Goal: Task Accomplishment & Management: Use online tool/utility

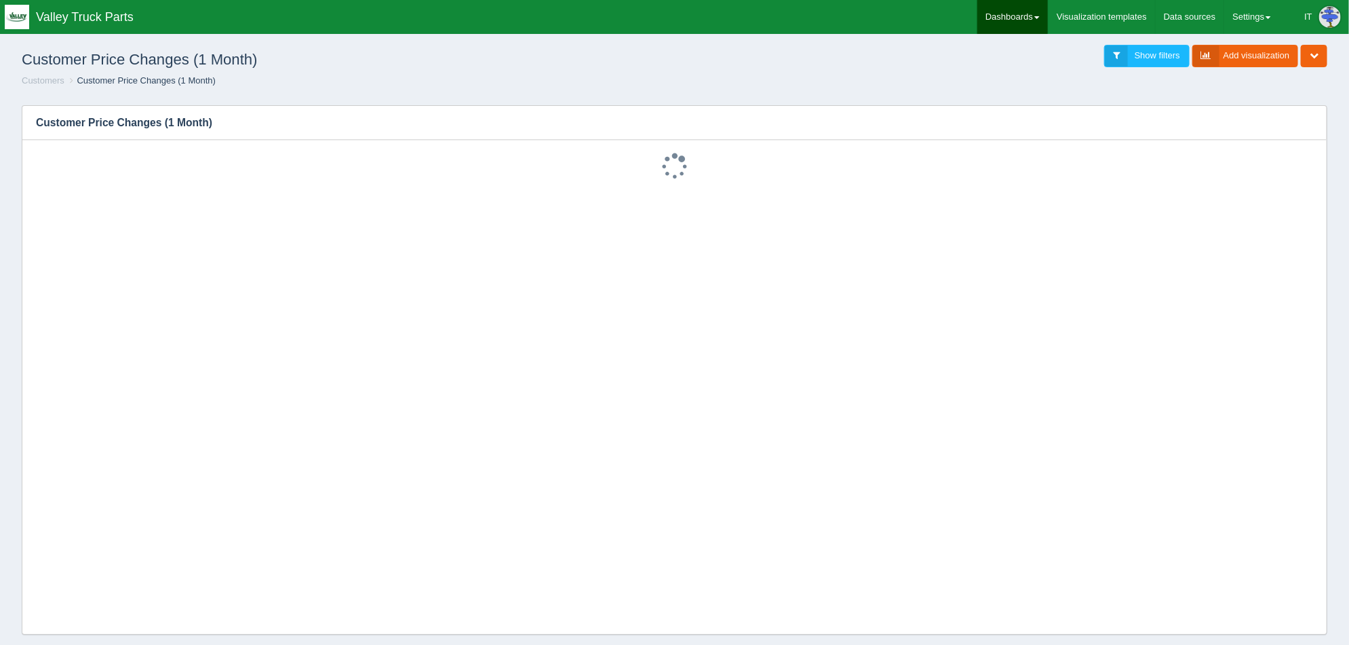
click at [1005, 11] on link "Dashboards" at bounding box center [1013, 17] width 71 height 34
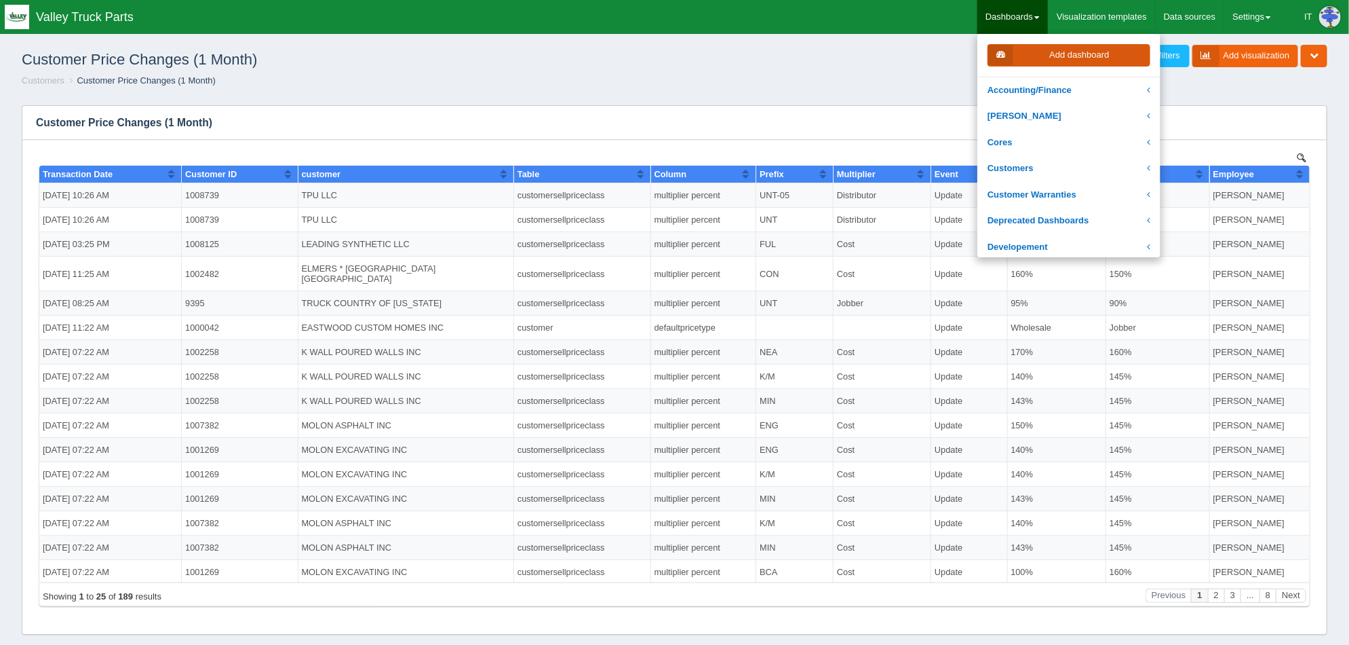
click at [1046, 54] on link "Add dashboard" at bounding box center [1069, 55] width 163 height 22
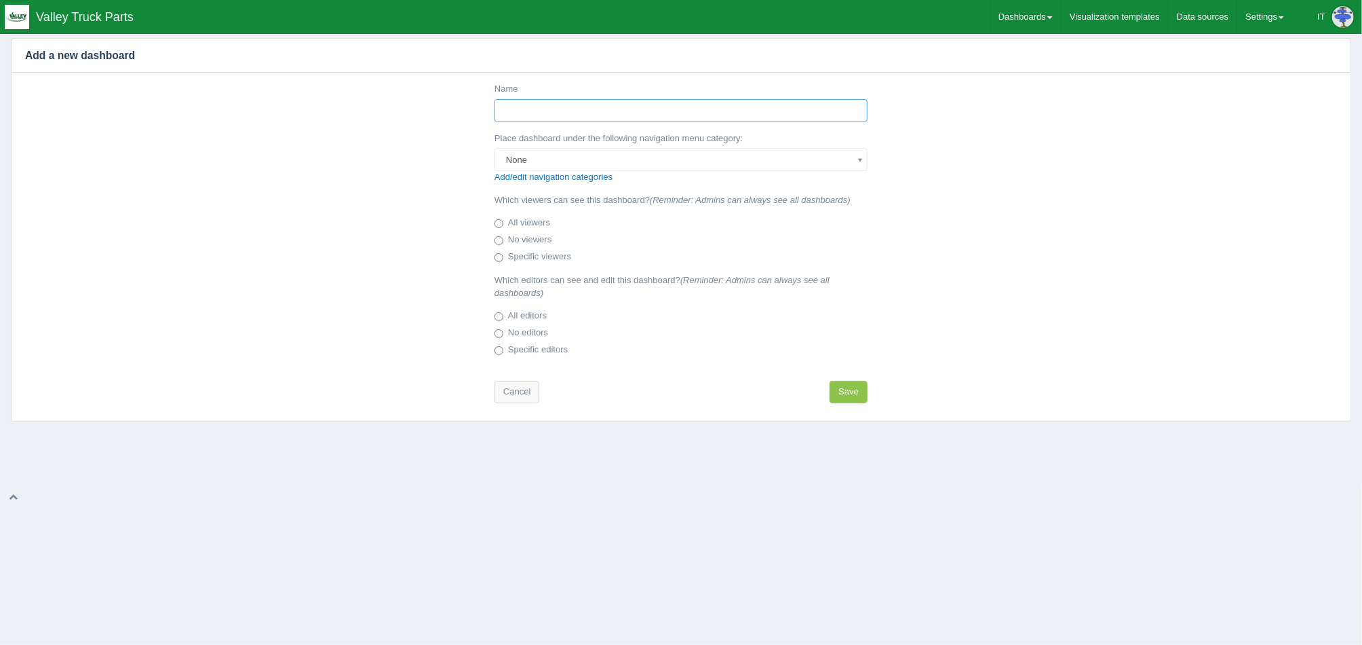
click at [645, 113] on input "Name" at bounding box center [681, 110] width 373 height 23
type input "Customer Pricing ending [DATE]"
click at [1010, 225] on div "Name Customer Pricing ending 12-31-25 Place dashboard under the following navig…" at bounding box center [681, 246] width 1339 height 347
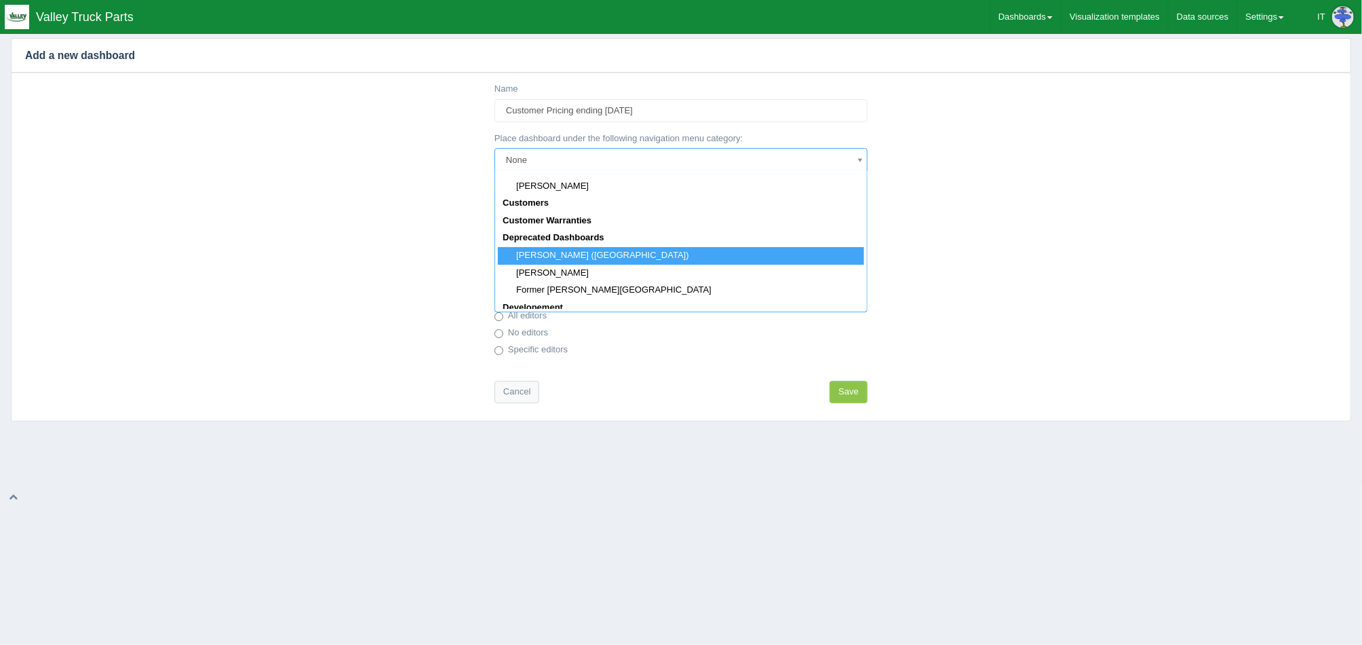
scroll to position [254, 0]
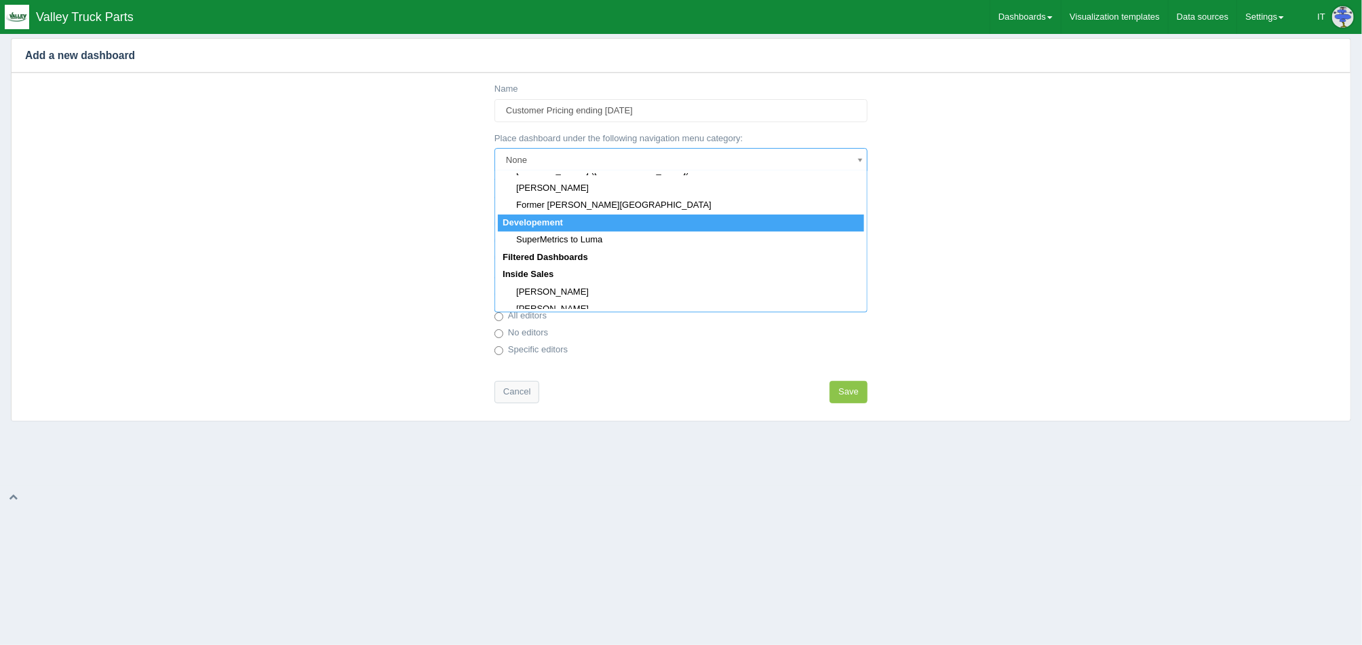
select select "152"
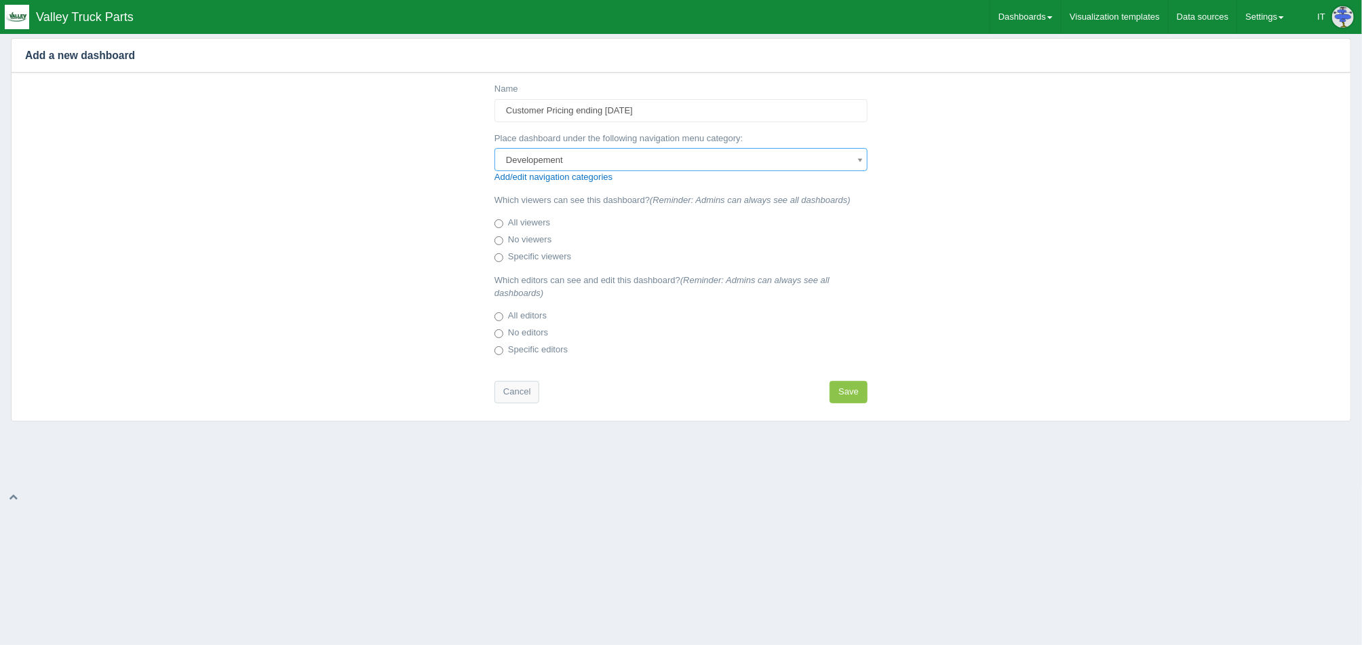
click at [524, 241] on label "No viewers" at bounding box center [523, 240] width 57 height 14
click at [503, 241] on input "No viewers" at bounding box center [499, 240] width 9 height 9
radio input "true"
click at [534, 332] on label "No editors" at bounding box center [522, 333] width 54 height 14
click at [503, 332] on input "No editors" at bounding box center [499, 333] width 9 height 9
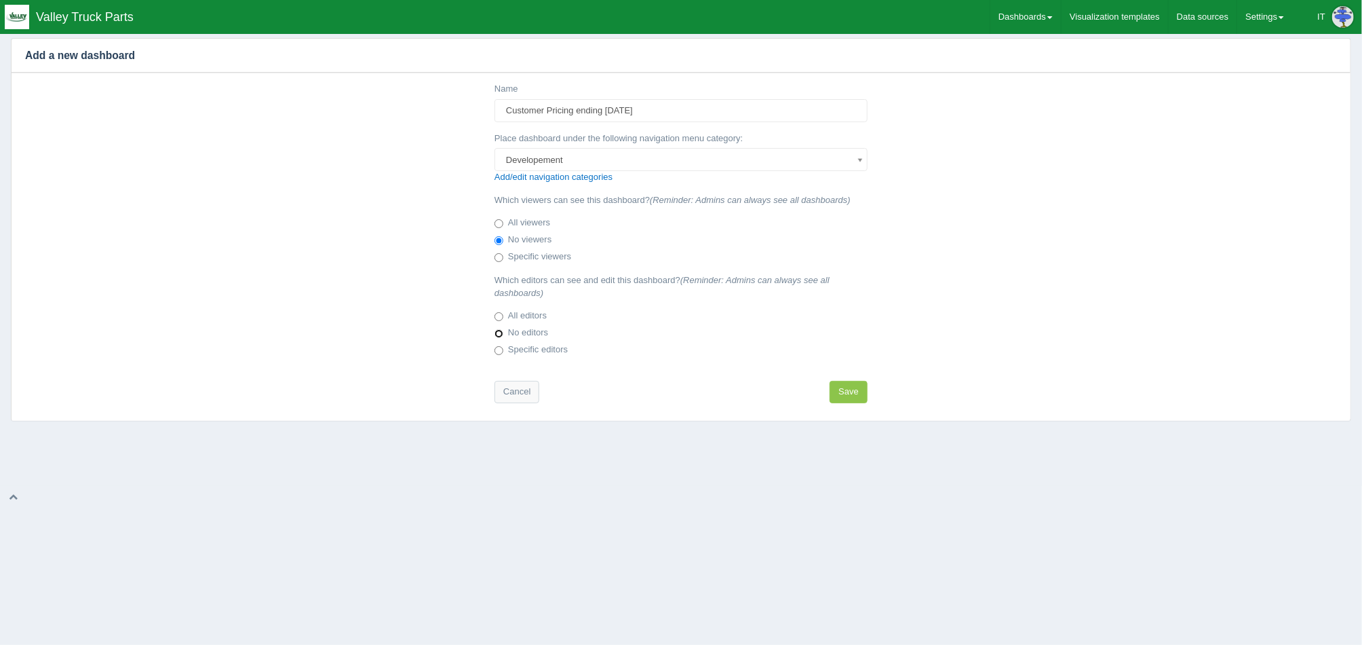
radio input "true"
click at [833, 399] on button "Save" at bounding box center [849, 392] width 38 height 22
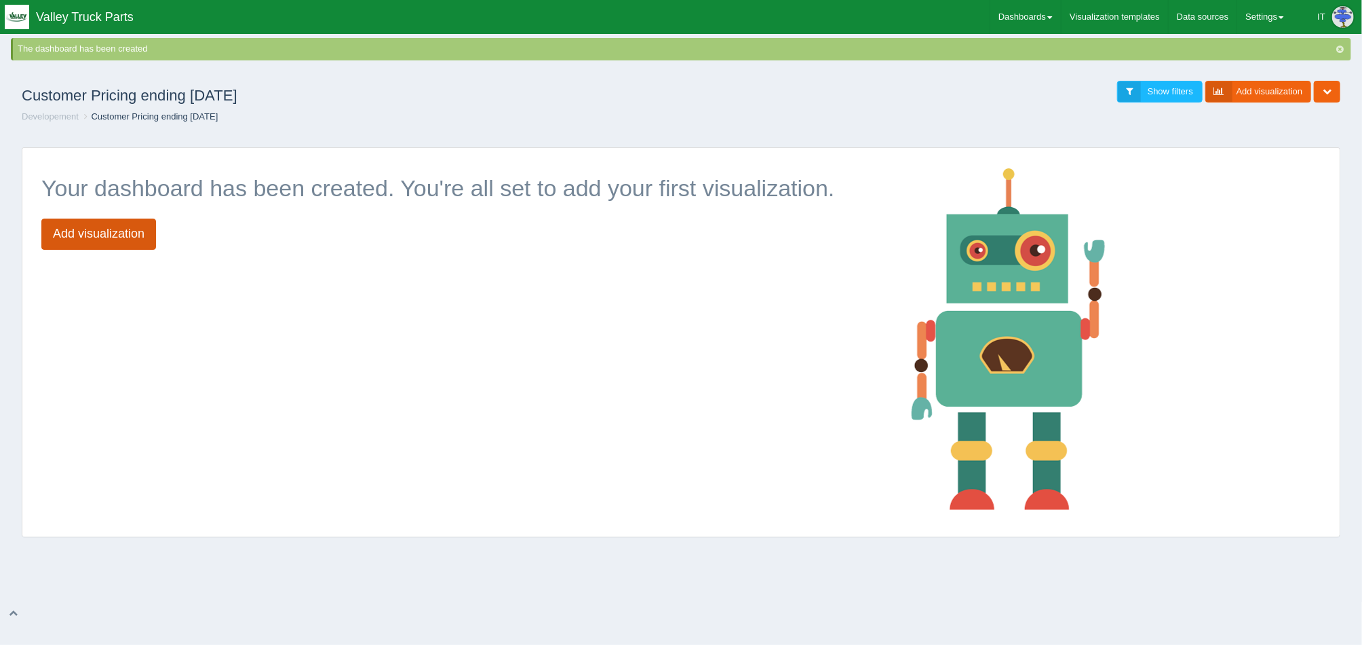
click at [140, 234] on link "Add visualization" at bounding box center [98, 233] width 115 height 31
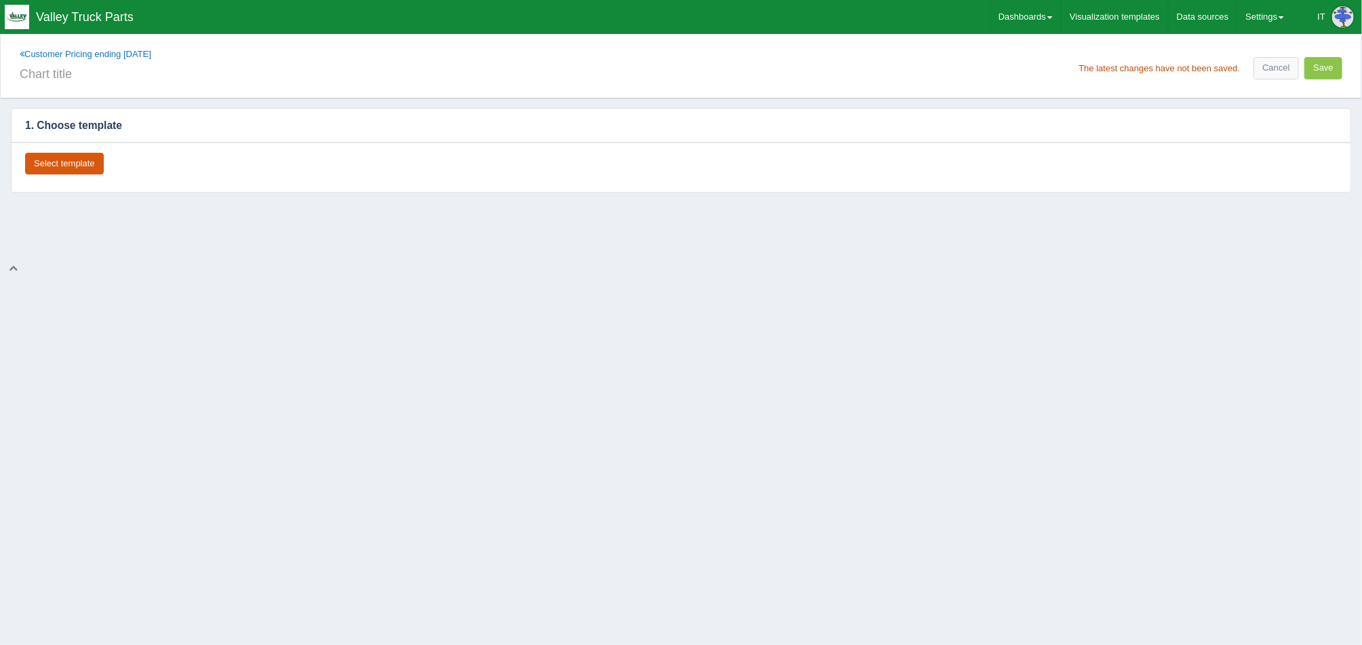
click at [79, 157] on button "Select template" at bounding box center [64, 164] width 79 height 22
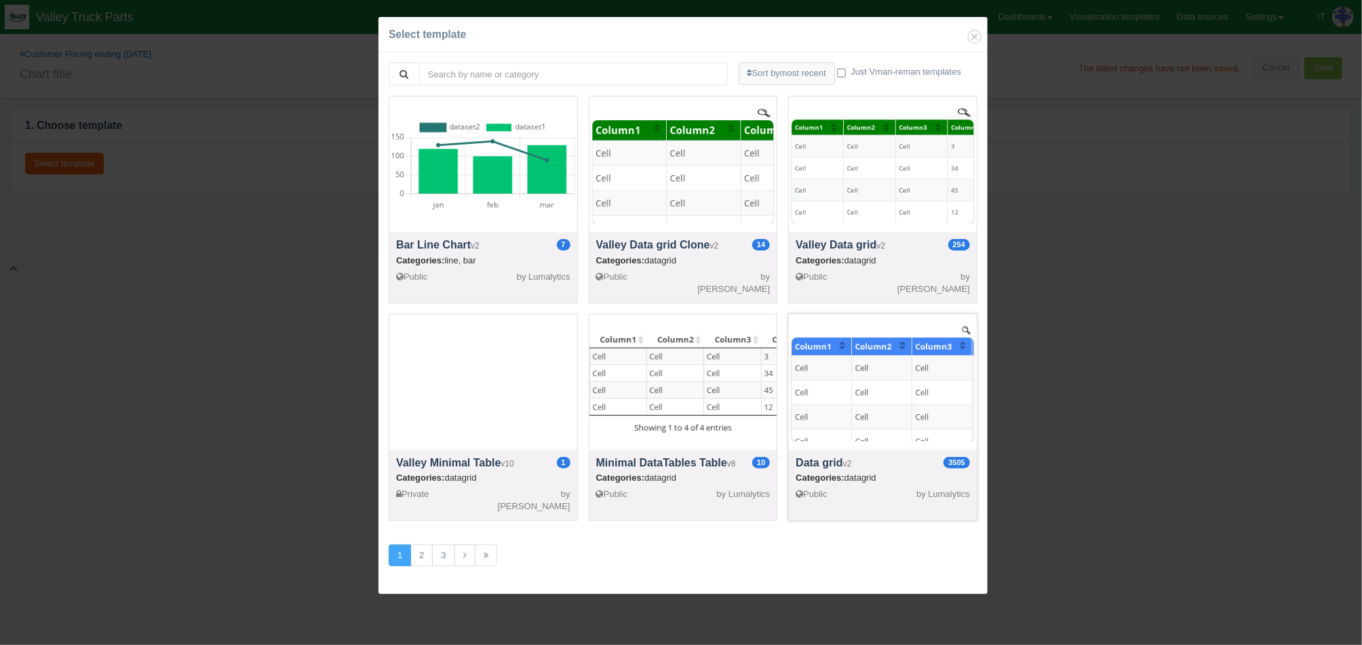
click at [826, 364] on div at bounding box center [883, 382] width 188 height 136
select select "string"
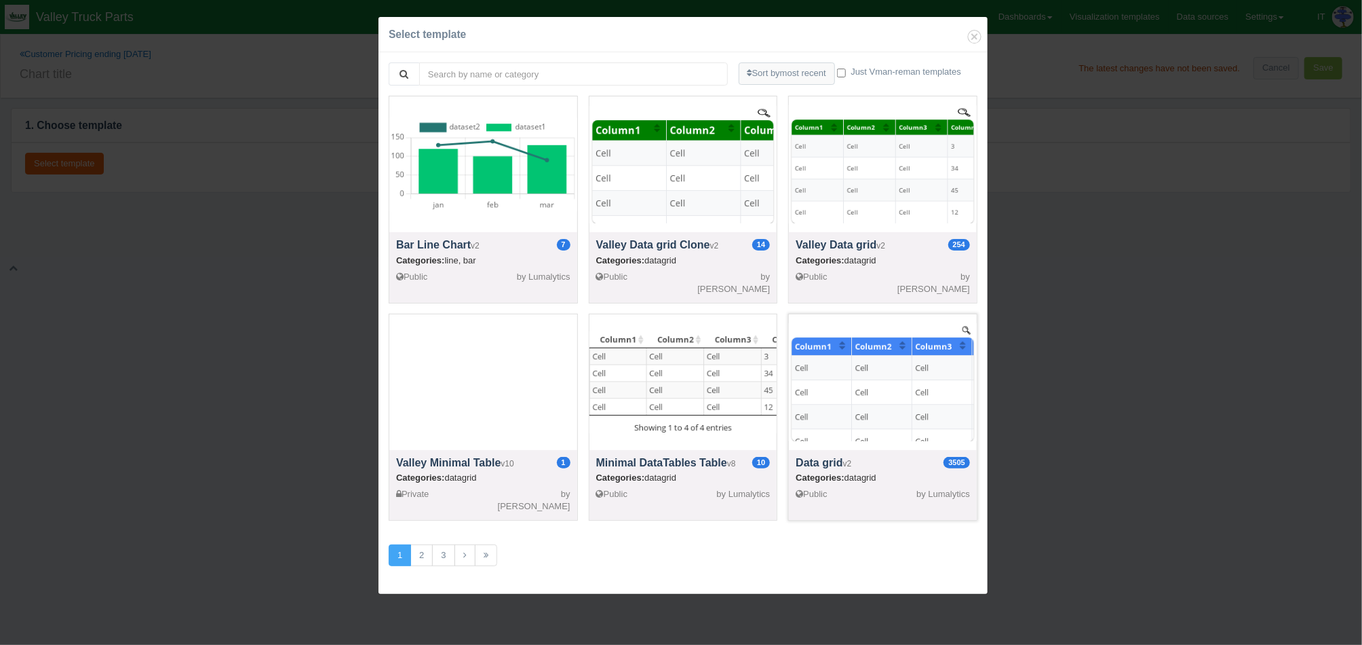
select select "string"
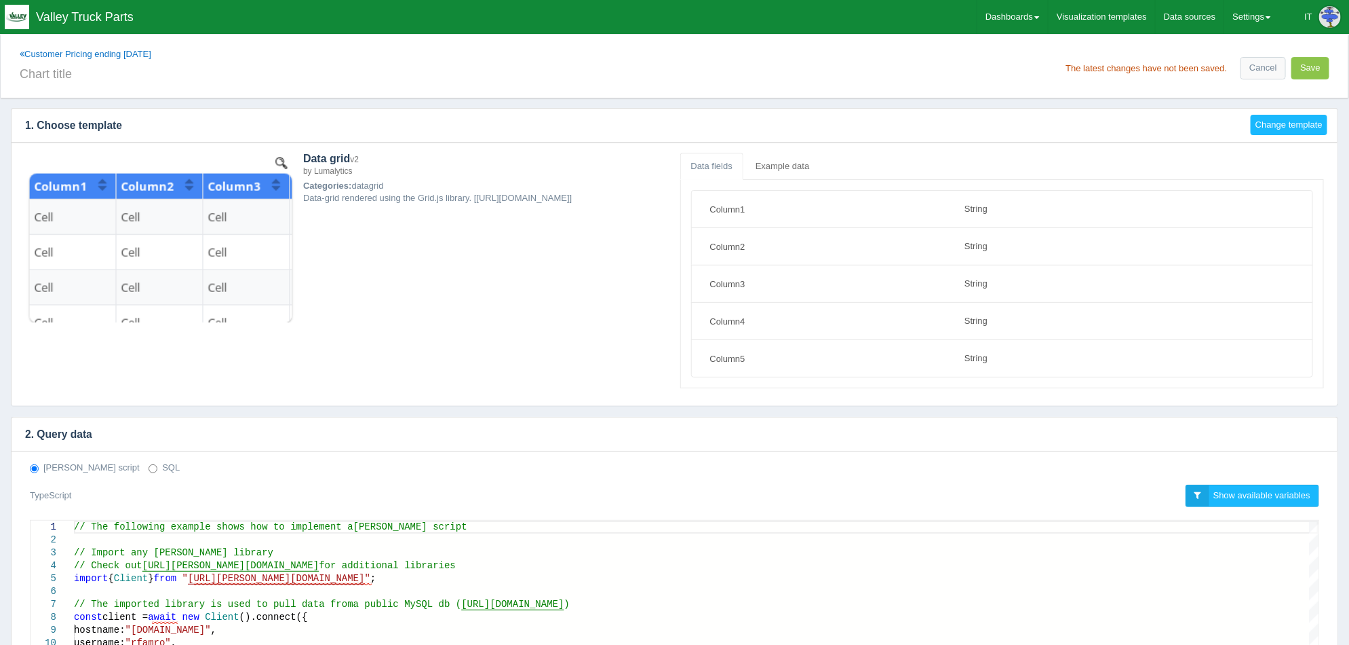
click at [149, 469] on label "SQL" at bounding box center [164, 467] width 31 height 13
click at [149, 469] on input "SQL" at bounding box center [153, 468] width 9 height 9
radio input "true"
radio input "false"
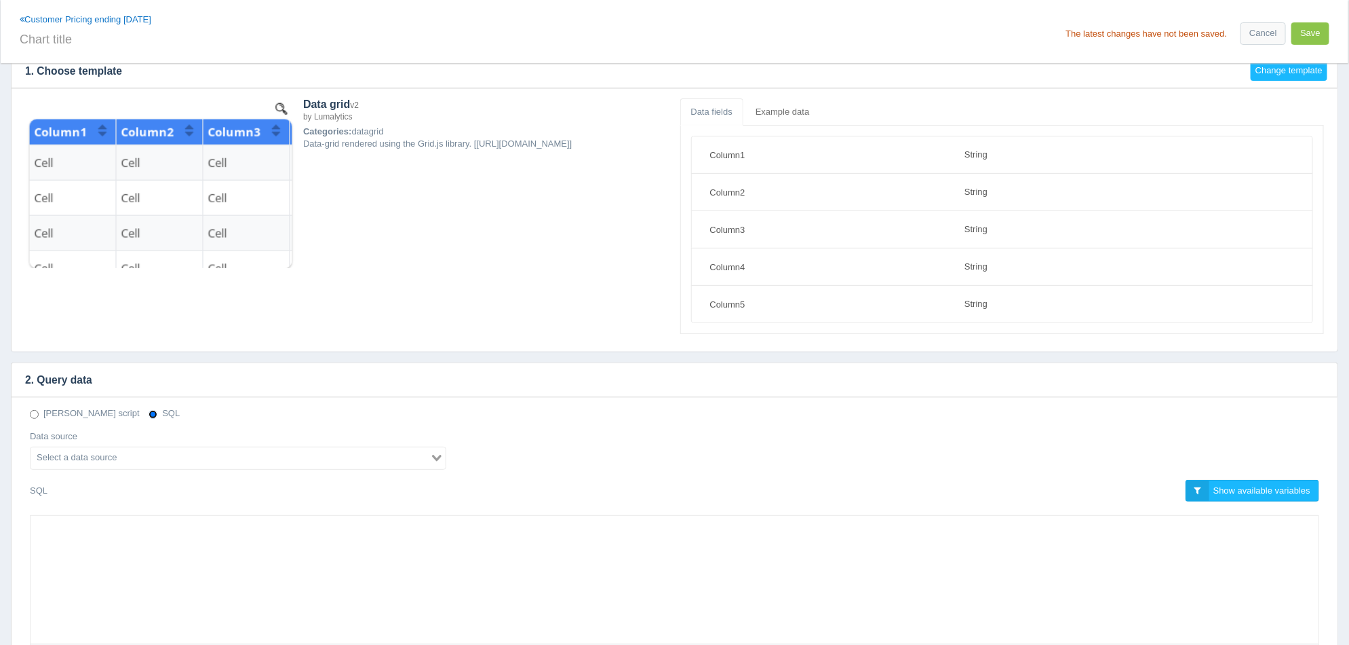
scroll to position [84, 0]
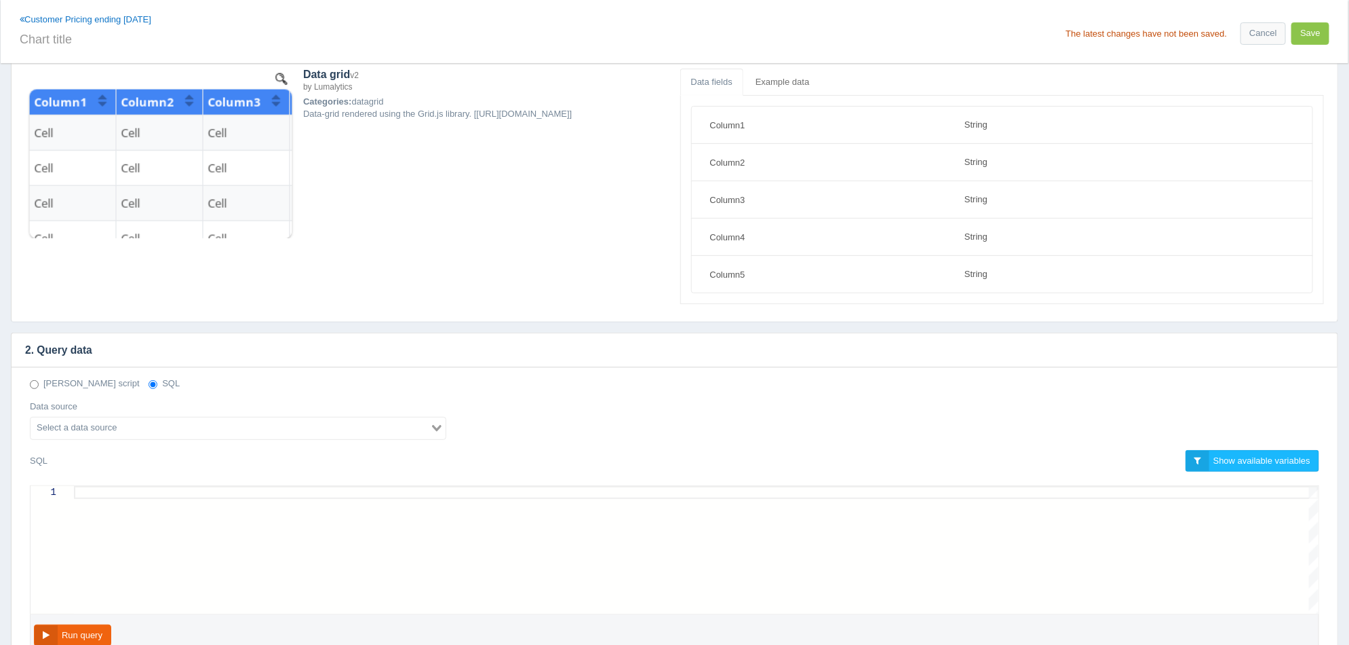
click at [210, 446] on div "Deno script SQL Data source Loading..." at bounding box center [675, 413] width 1310 height 72
click at [209, 440] on div "Deno script SQL Data source Loading..." at bounding box center [675, 413] width 1310 height 72
click at [209, 439] on div "Deno script SQL Data source Loading..." at bounding box center [675, 413] width 1310 height 72
click at [210, 433] on input "Search for option" at bounding box center [230, 428] width 397 height 16
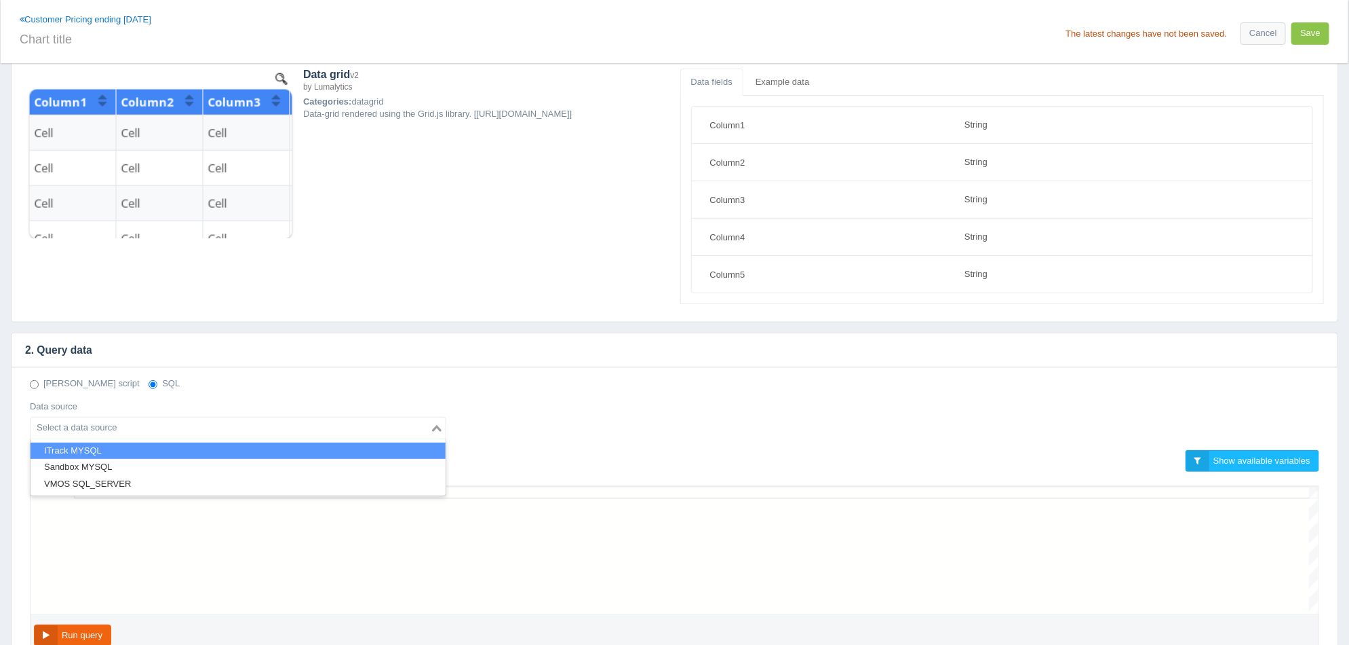
click at [145, 446] on li "ITrack MYSQL" at bounding box center [238, 450] width 415 height 17
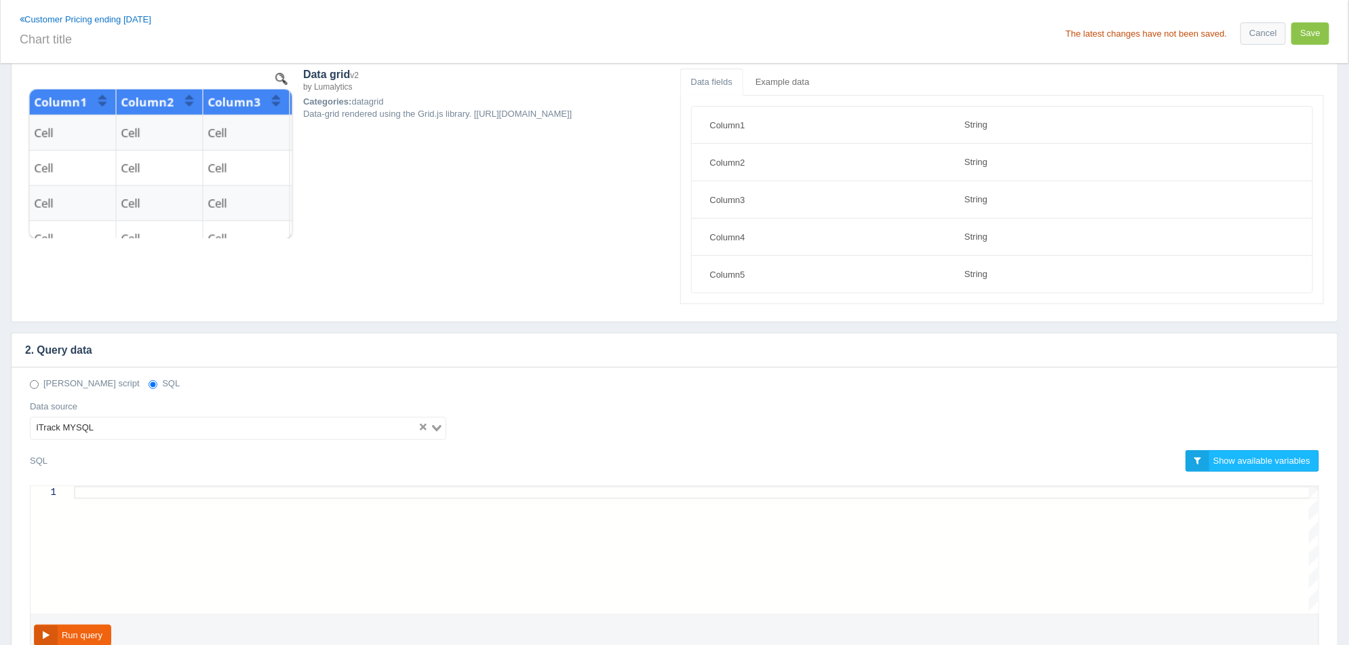
click at [158, 498] on div at bounding box center [696, 550] width 1245 height 128
paste textarea "SELECT `customerpricecontract`.`customerid` AS "Customer Number", `customerpric…"
type textarea "SELECT `customerpricecontract`.`customerid` AS "Customer Number", `customerpric…"
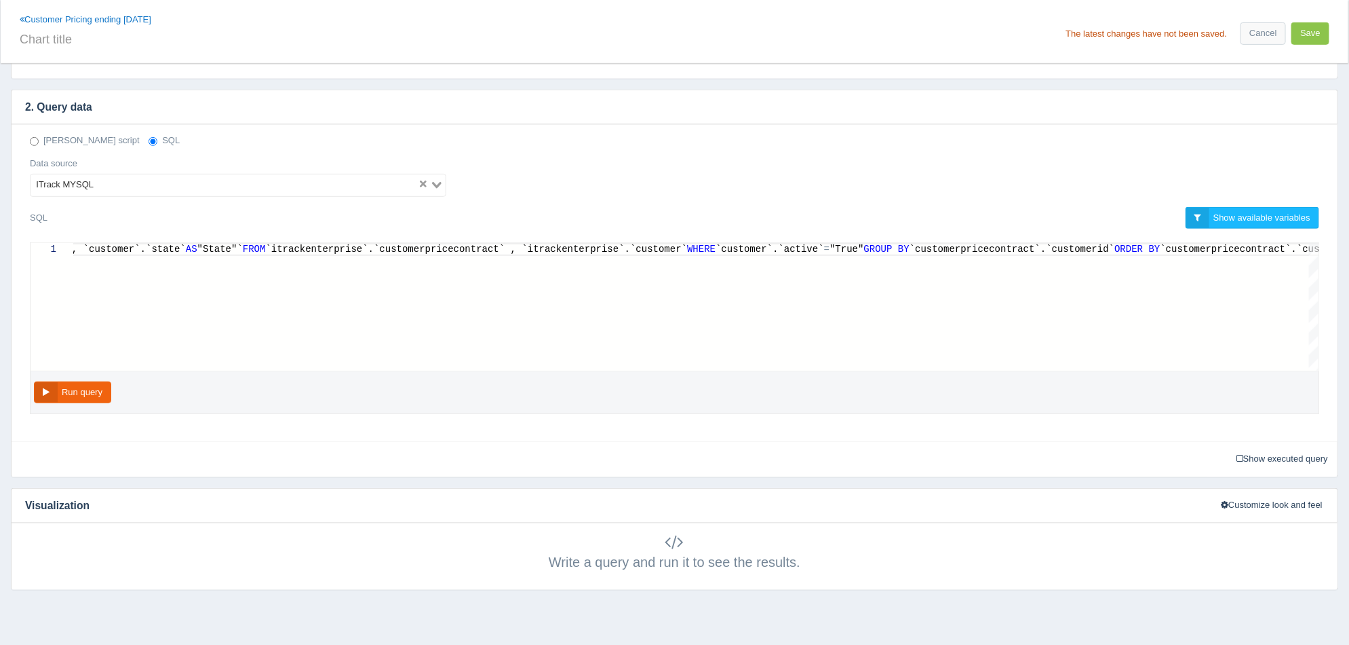
scroll to position [358, 0]
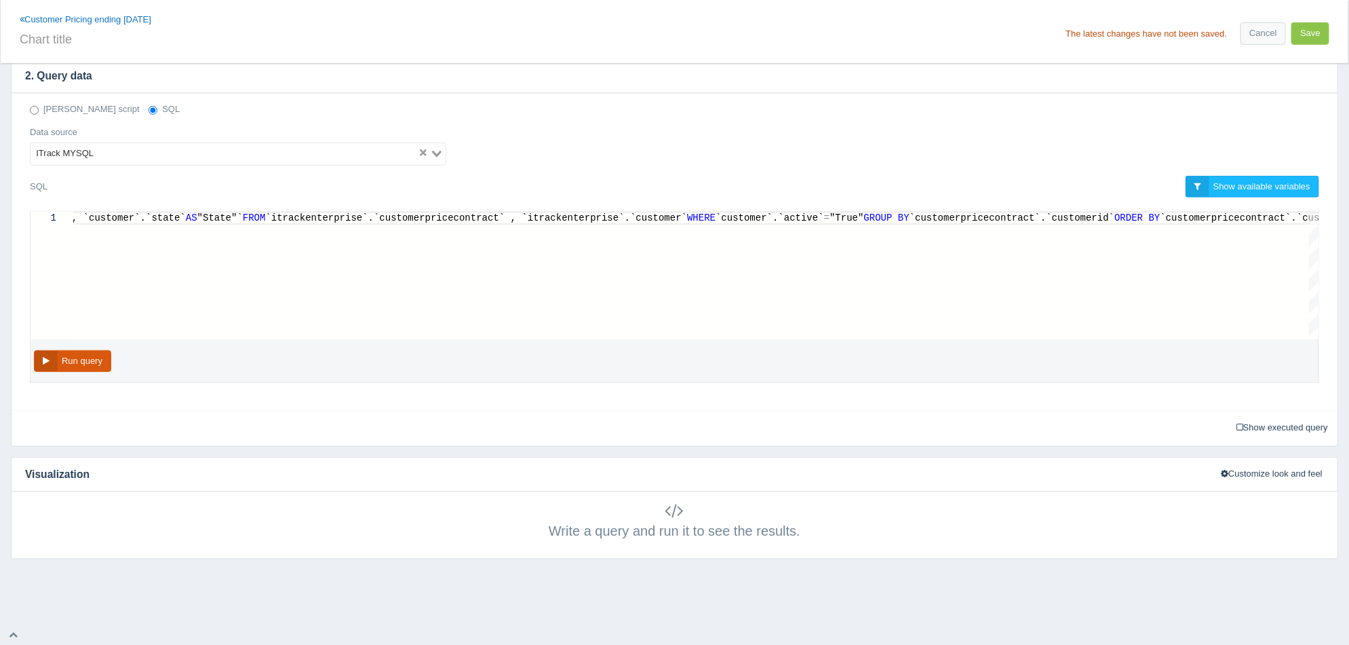
click at [65, 362] on button "Run query" at bounding box center [72, 361] width 77 height 22
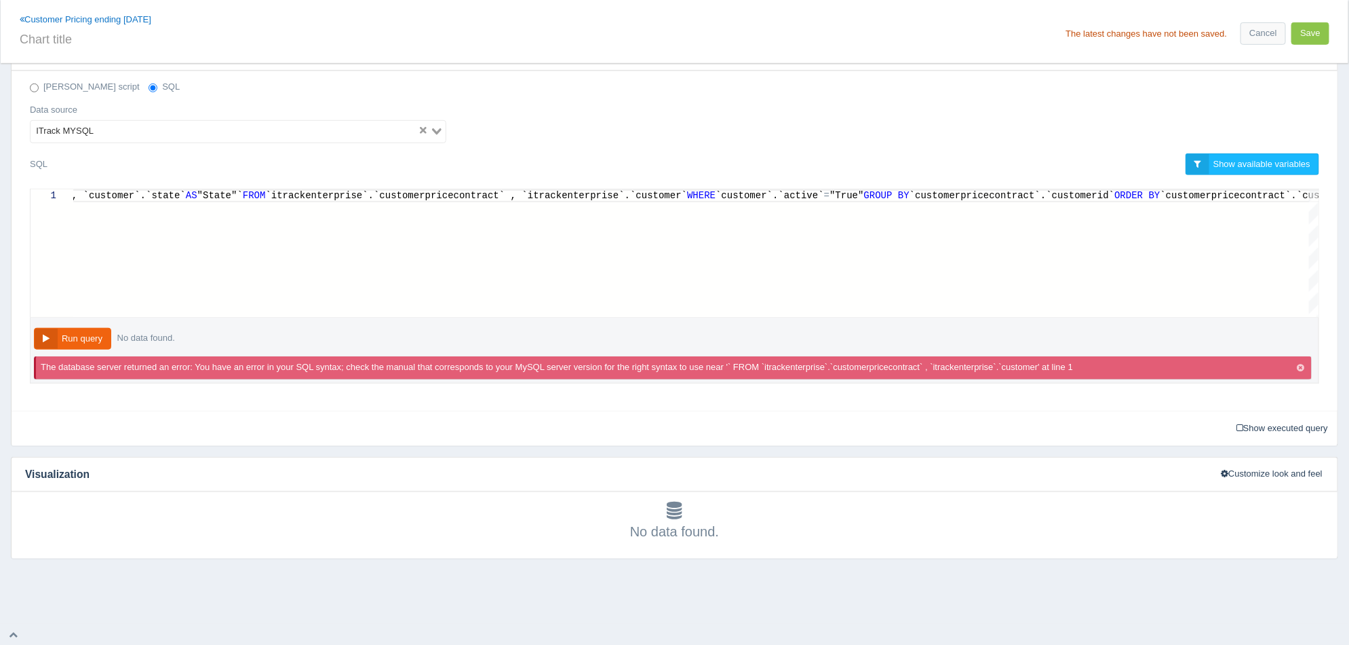
scroll to position [126, 0]
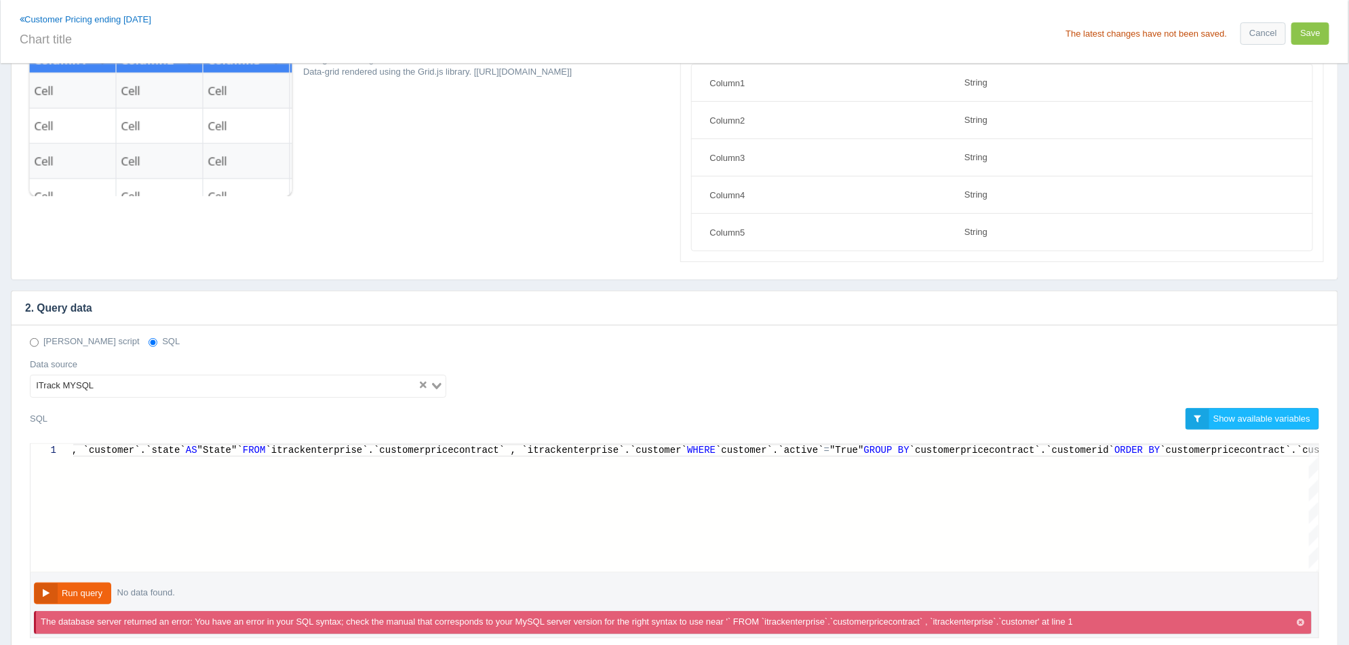
click at [276, 339] on div "Deno script SQL" at bounding box center [675, 341] width 1310 height 13
click at [275, 518] on div "SELECT `customerpricecontract`.`customerid` AS "Customer Number", `customerpric…" at bounding box center [83, 508] width 2484 height 128
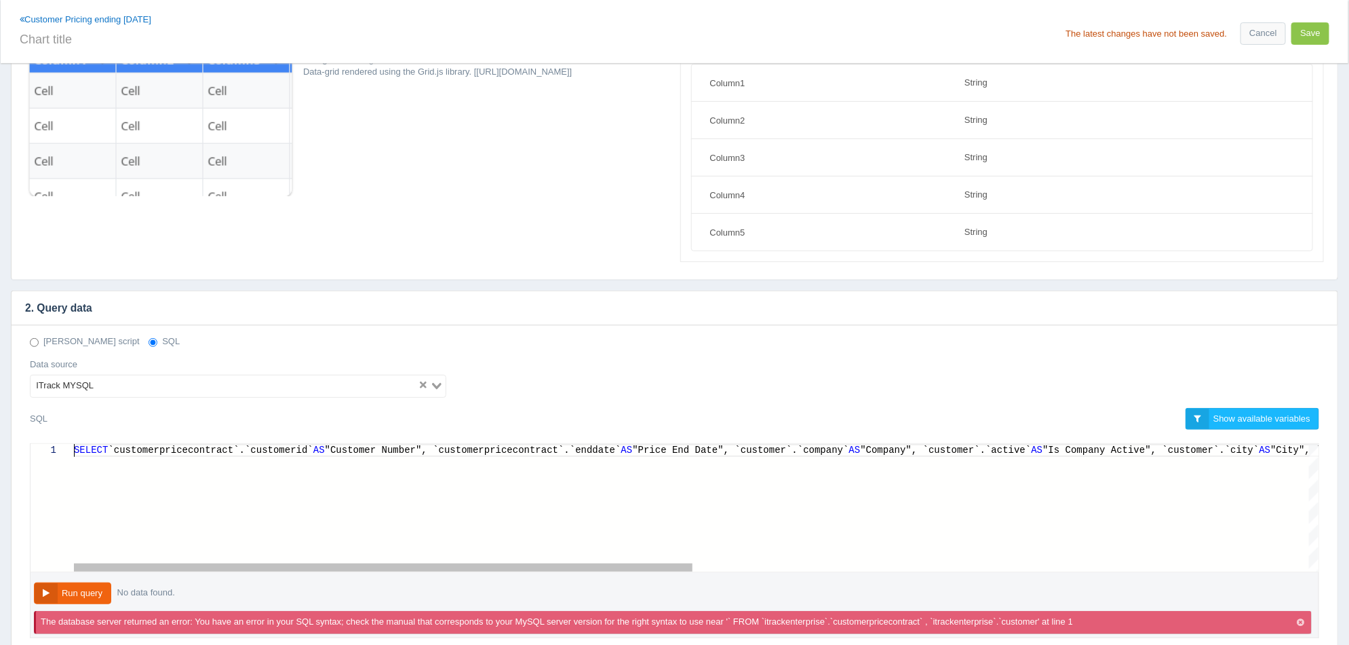
click at [759, 444] on div "SELECT `customerpricecontract`.`customerid` AS "Customer Number", `customerpric…" at bounding box center [1316, 450] width 2484 height 13
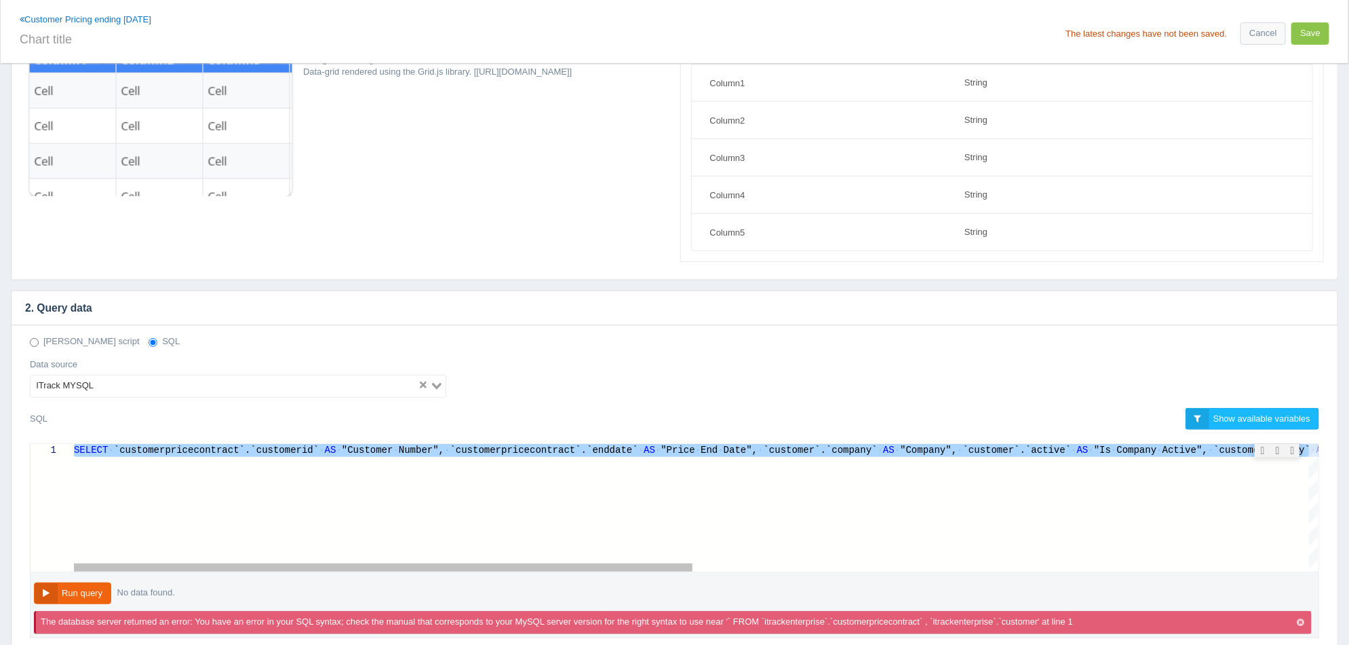
scroll to position [0, 0]
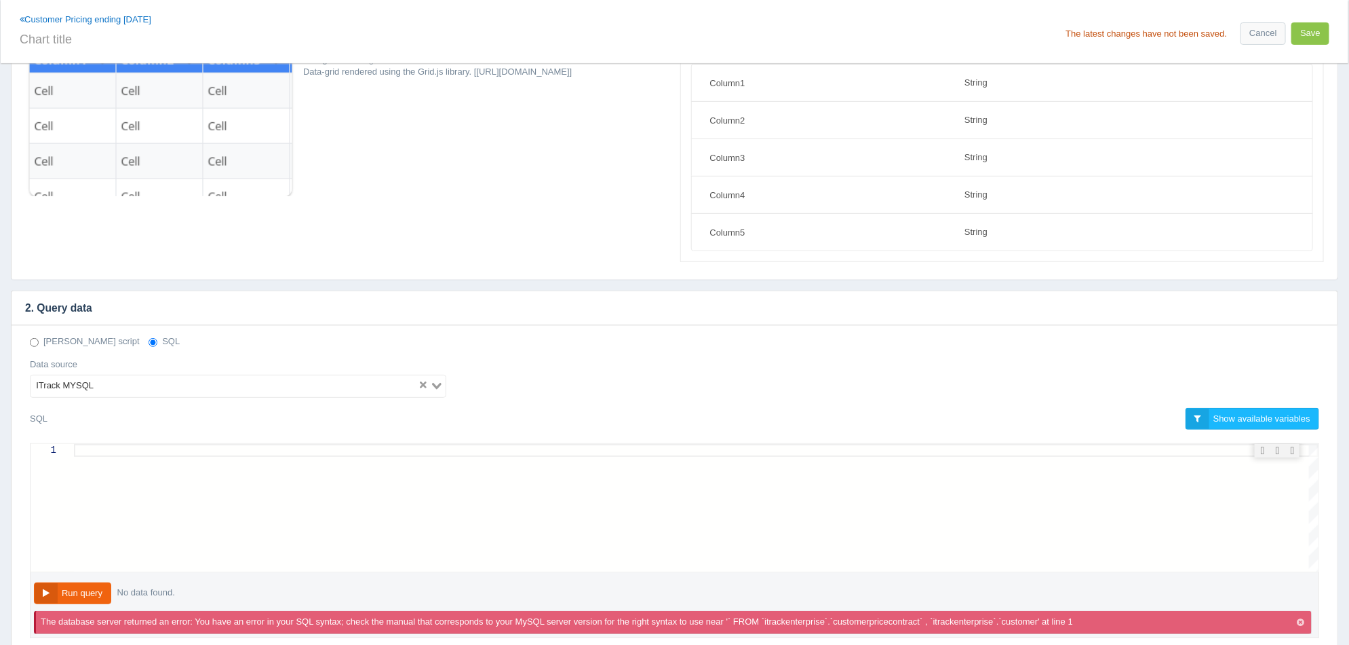
paste textarea "WHERE `customer`.`active` = "True" GROUP BY `customerpricecontract`.`customerid…"
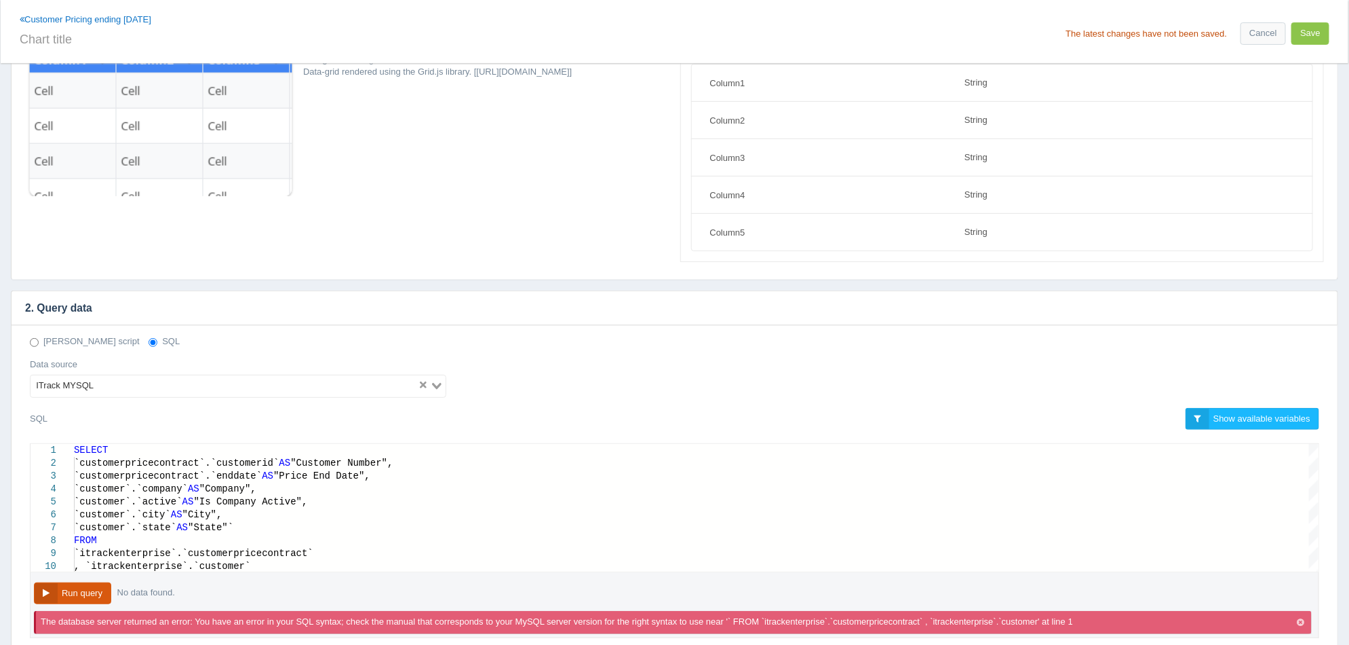
click at [102, 591] on button "Run query" at bounding box center [72, 593] width 77 height 22
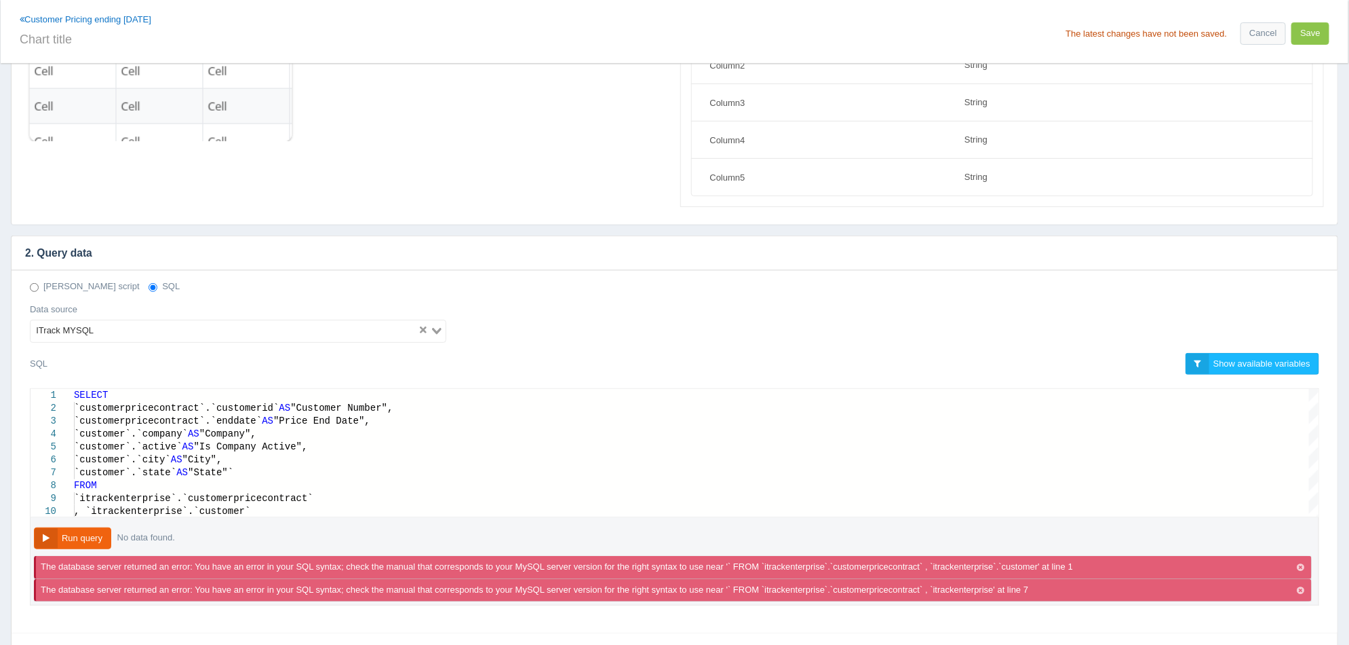
scroll to position [211, 0]
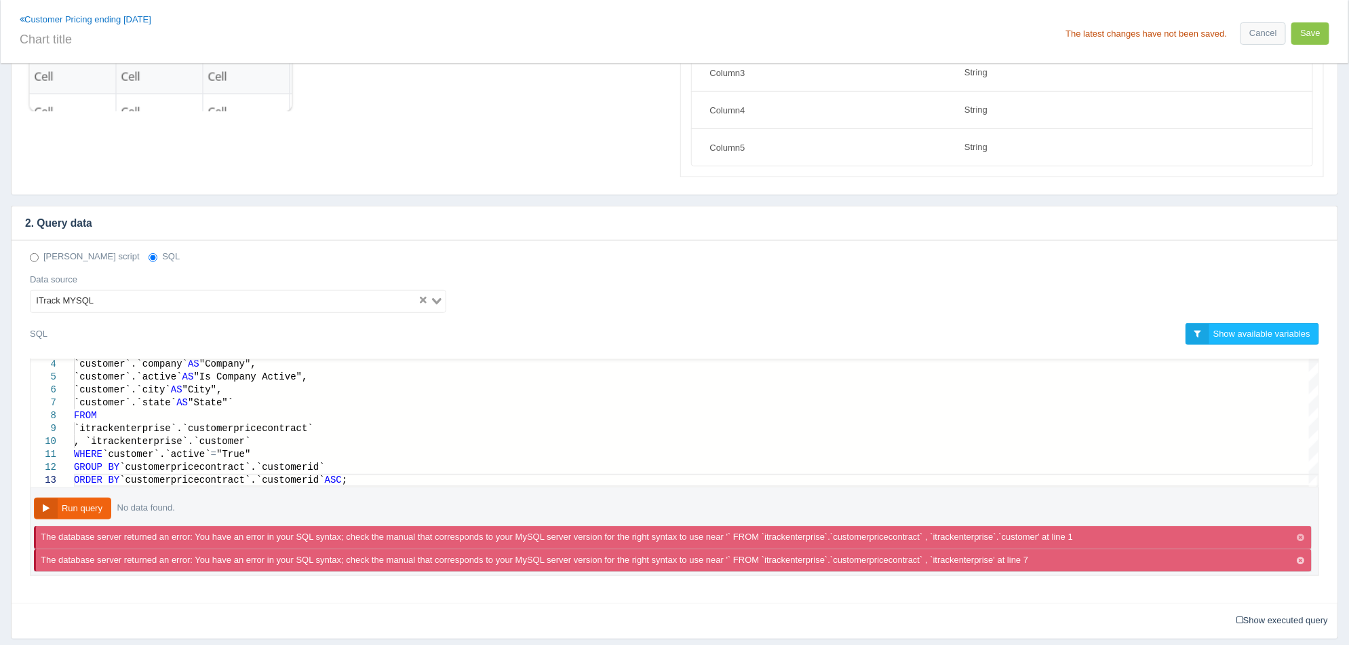
click at [1301, 536] on icon "button" at bounding box center [1300, 537] width 7 height 9
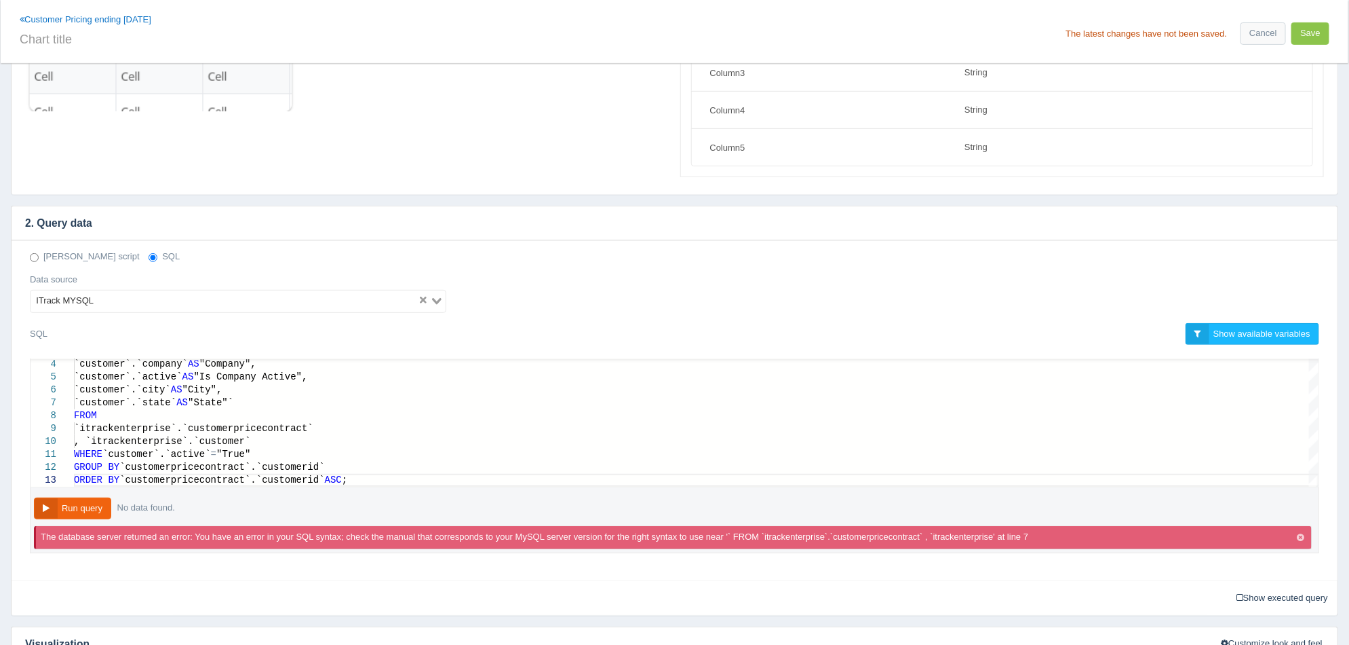
click at [1301, 536] on icon "button" at bounding box center [1300, 537] width 7 height 9
click at [256, 399] on div "`customer`.`state` AS "State"`" at bounding box center [696, 402] width 1245 height 13
click at [90, 512] on button "Run query" at bounding box center [72, 508] width 77 height 22
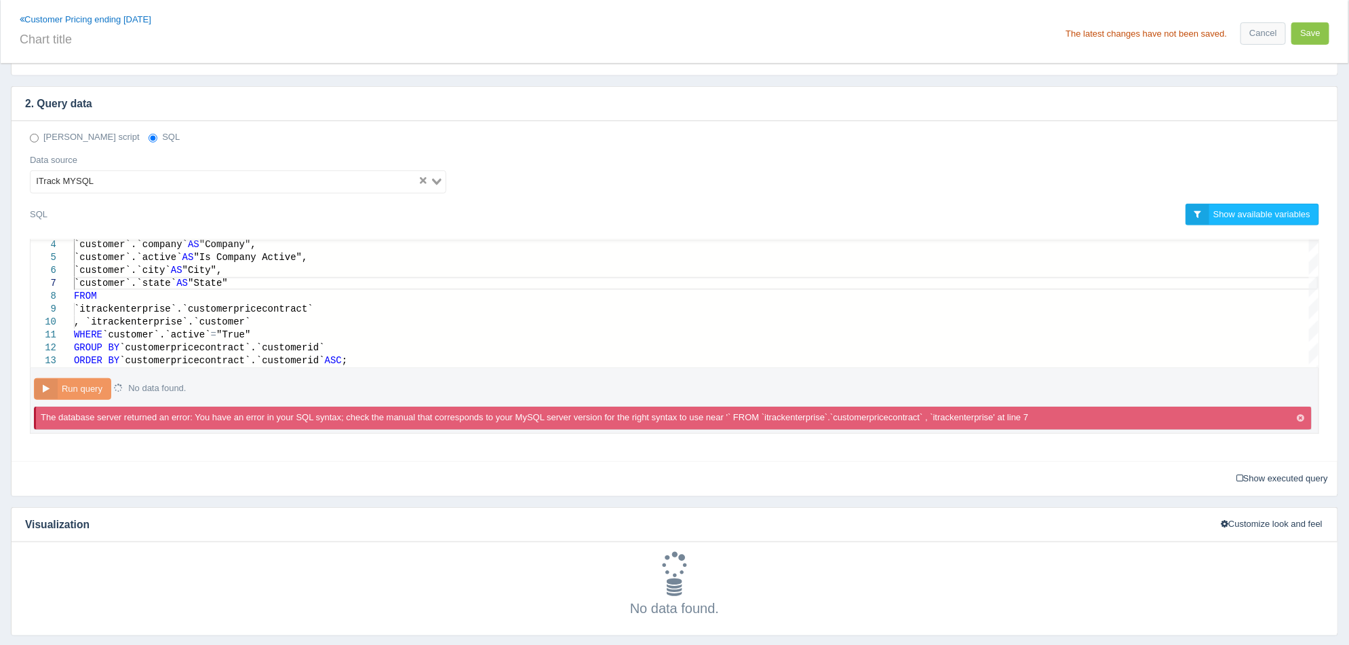
scroll to position [408, 0]
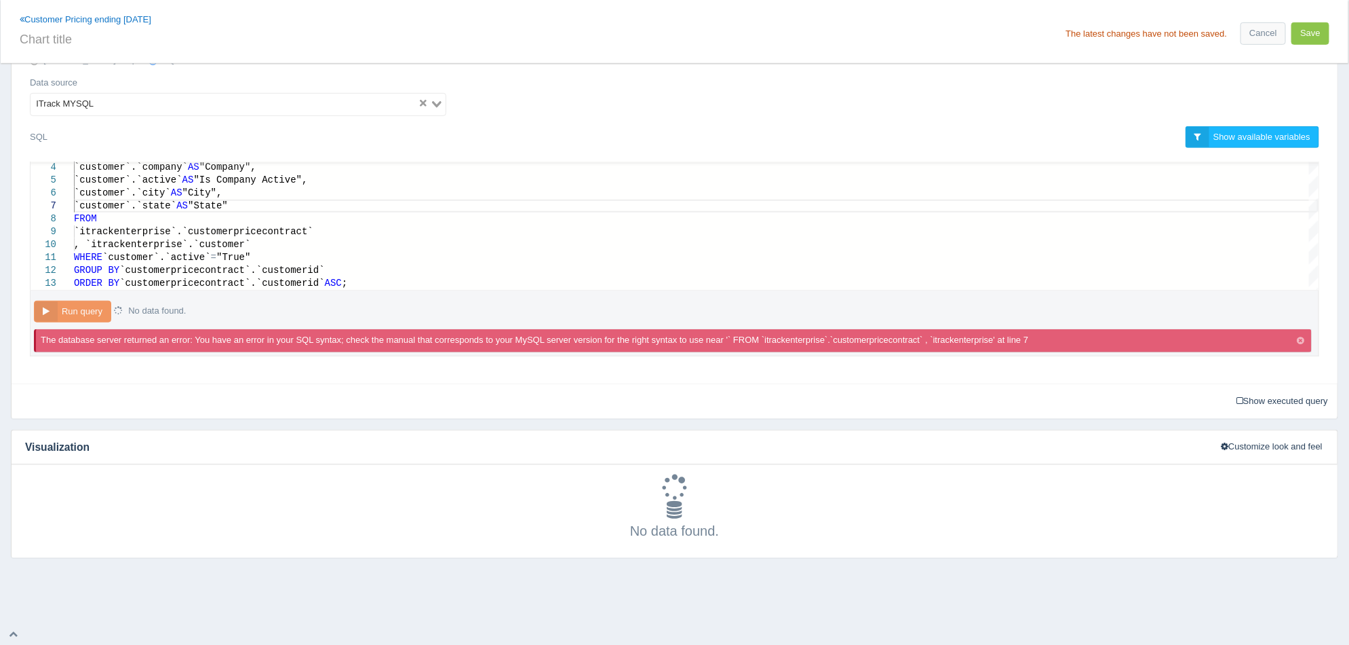
click at [1301, 340] on icon "button" at bounding box center [1300, 341] width 7 height 9
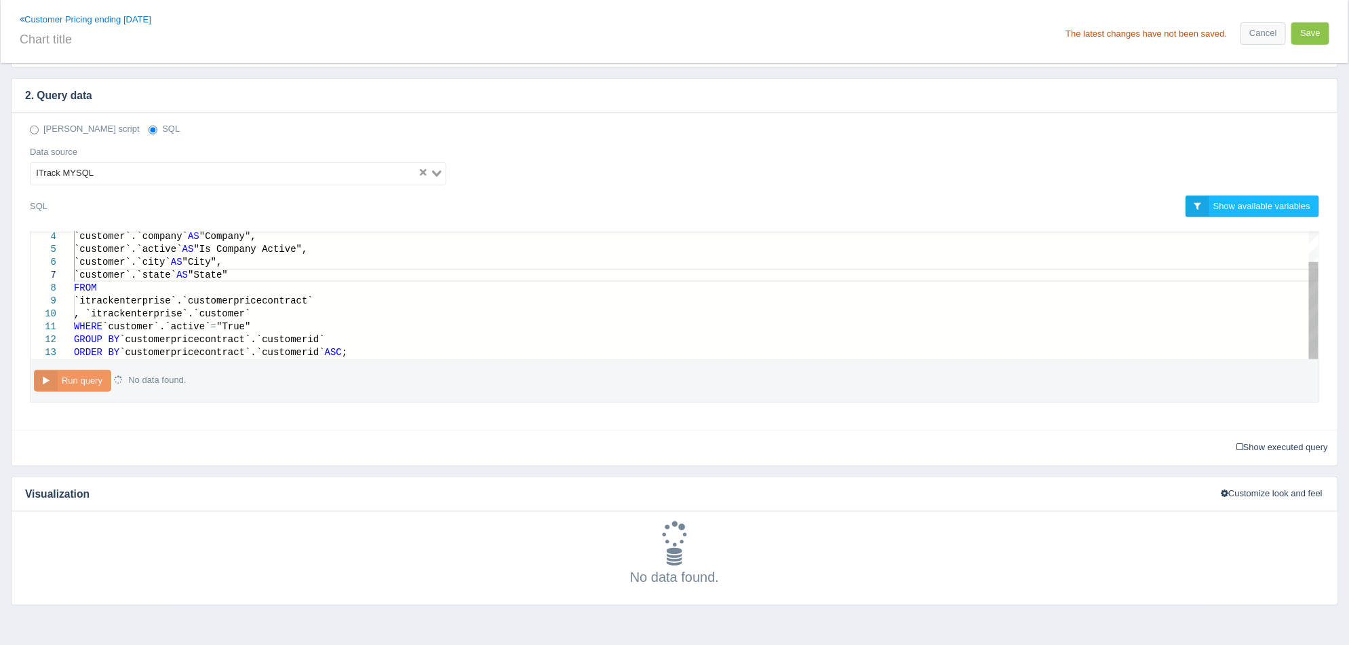
scroll to position [0, 171]
click at [699, 337] on div "GROUP BY `customerpricecontract`.`customerid`" at bounding box center [696, 339] width 1245 height 13
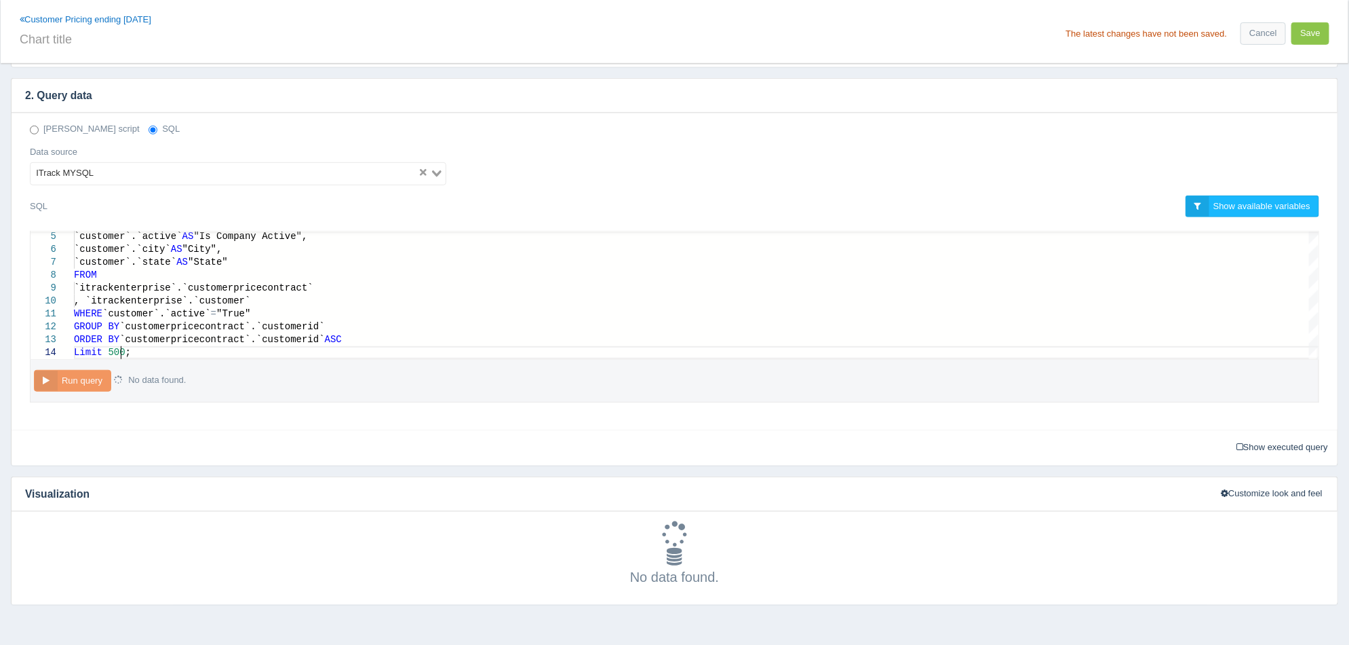
scroll to position [38, 45]
type textarea "WHERE `customer`.`active` = "True" GROUP BY `customerpricecontract`.`customerid…"
click at [107, 435] on div "Show executed query Executed query: SELECT \n `customerpricecontract`.`customer…" at bounding box center [675, 446] width 1326 height 35
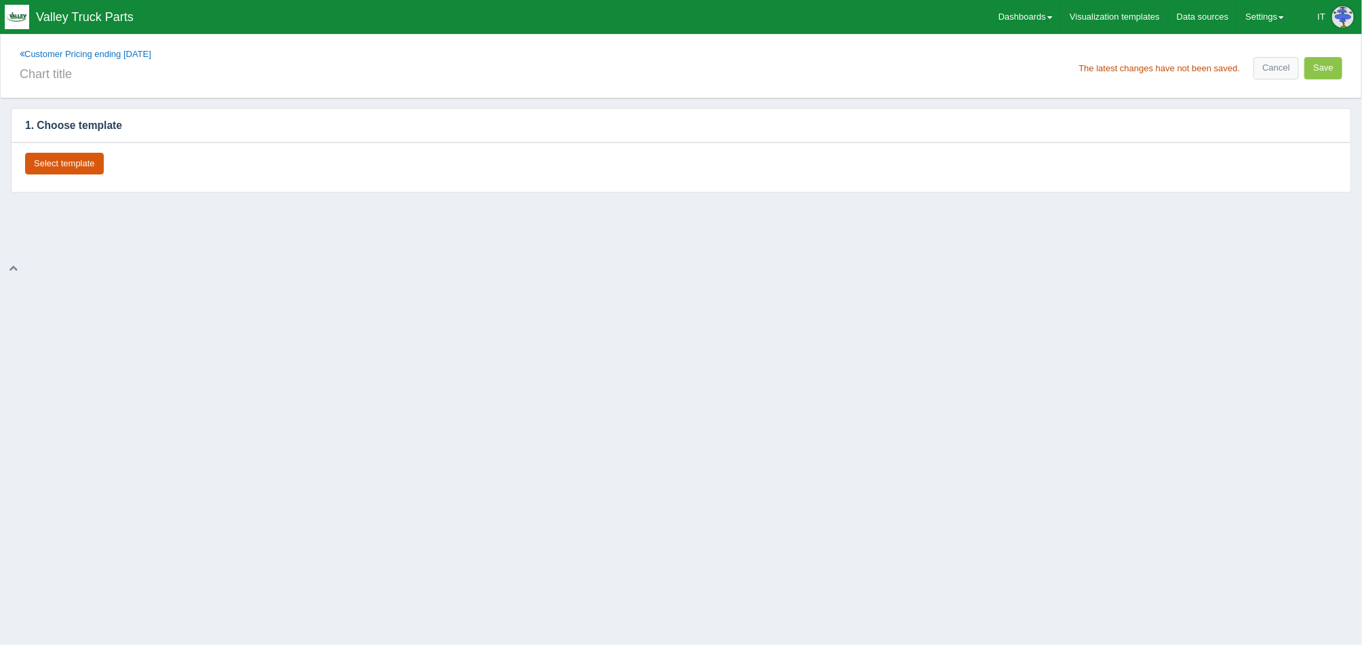
click at [85, 164] on button "Select template" at bounding box center [64, 164] width 79 height 22
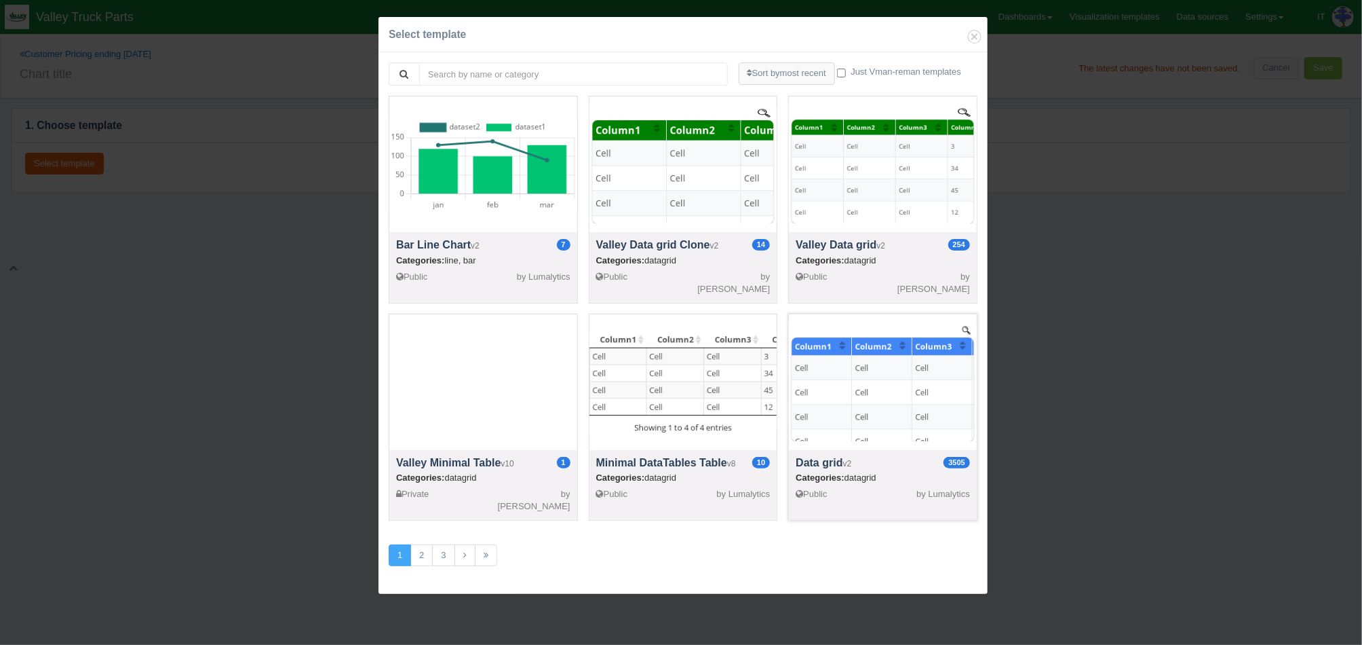
click at [878, 377] on div at bounding box center [883, 382] width 188 height 136
select select "string"
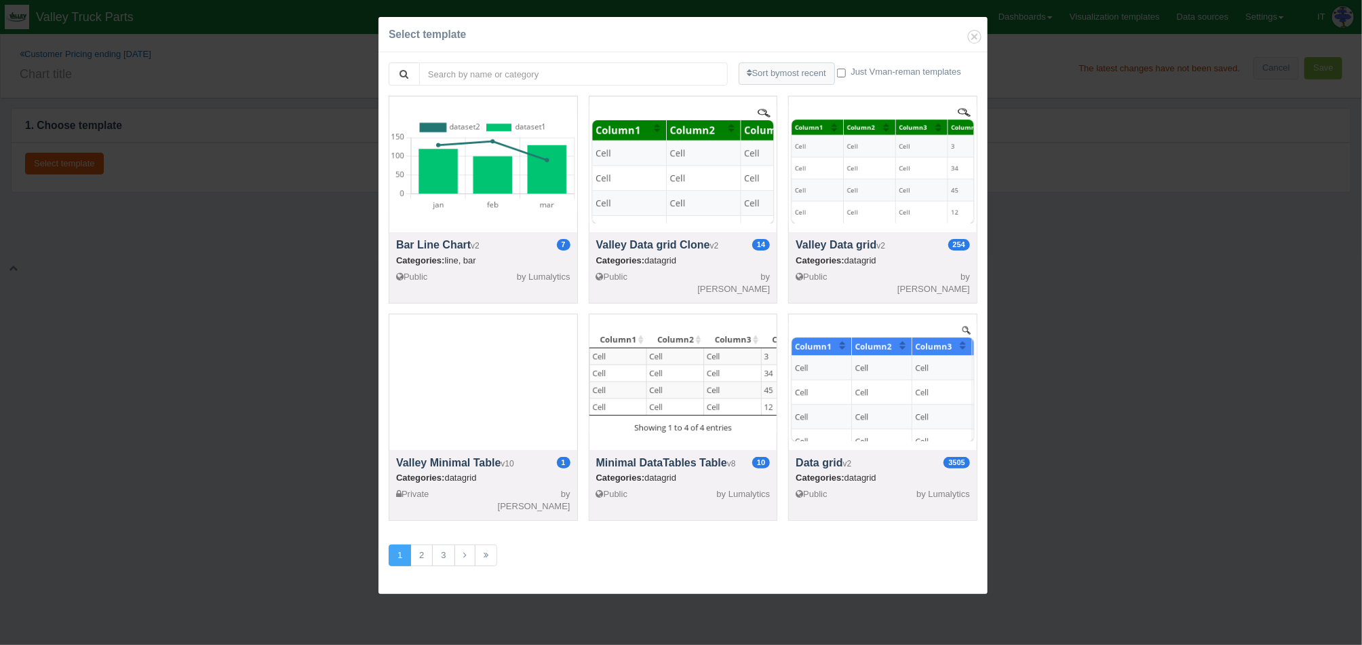
select select "string"
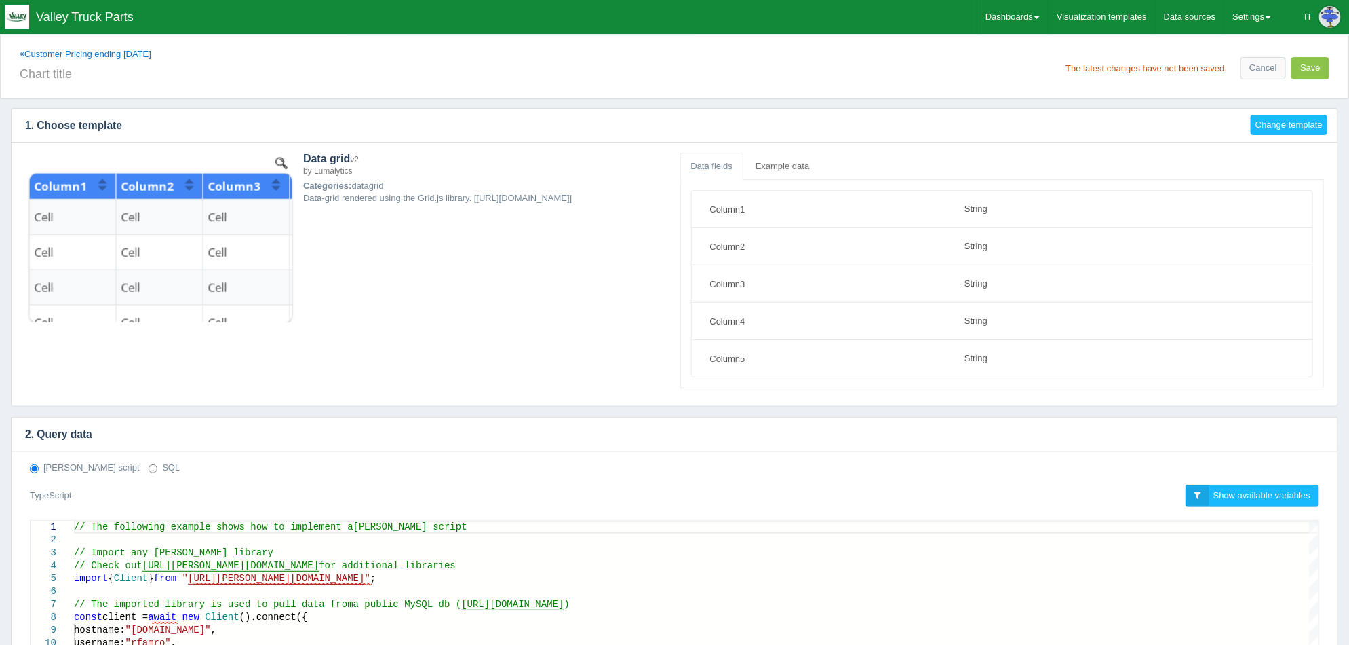
click at [149, 468] on label "SQL" at bounding box center [164, 467] width 31 height 13
click at [149, 468] on input "SQL" at bounding box center [153, 468] width 9 height 9
radio input "true"
radio input "false"
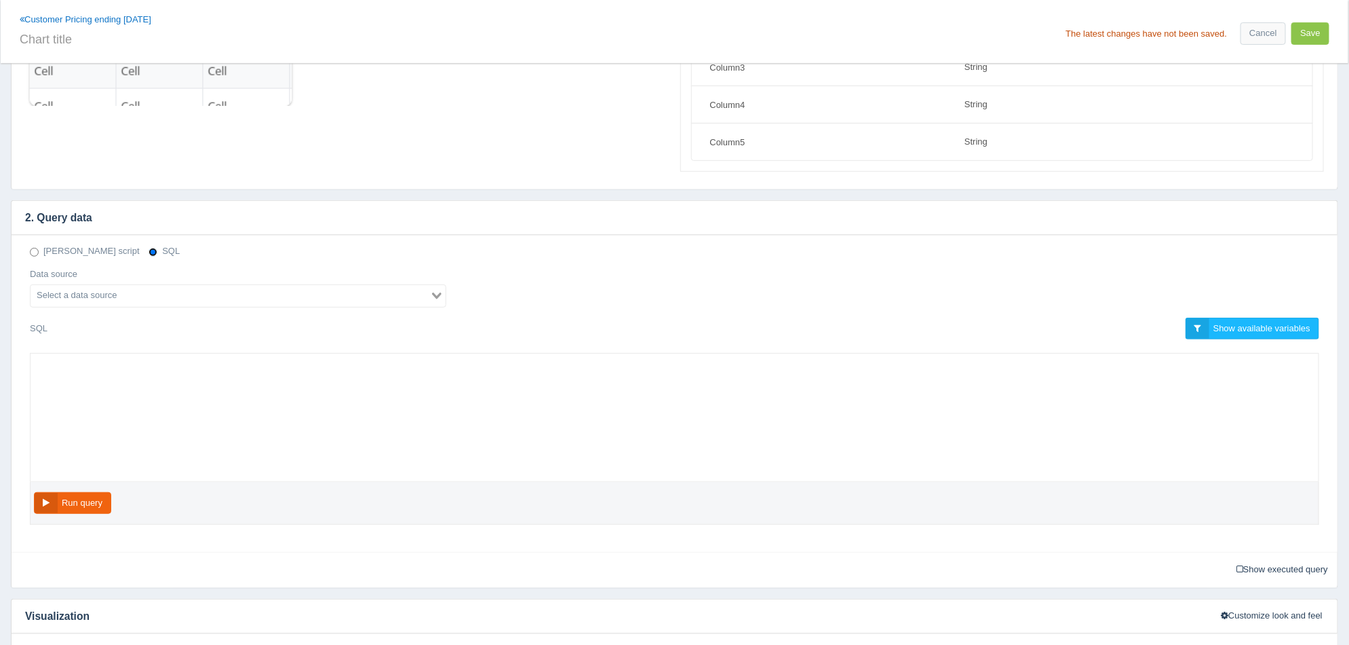
scroll to position [254, 0]
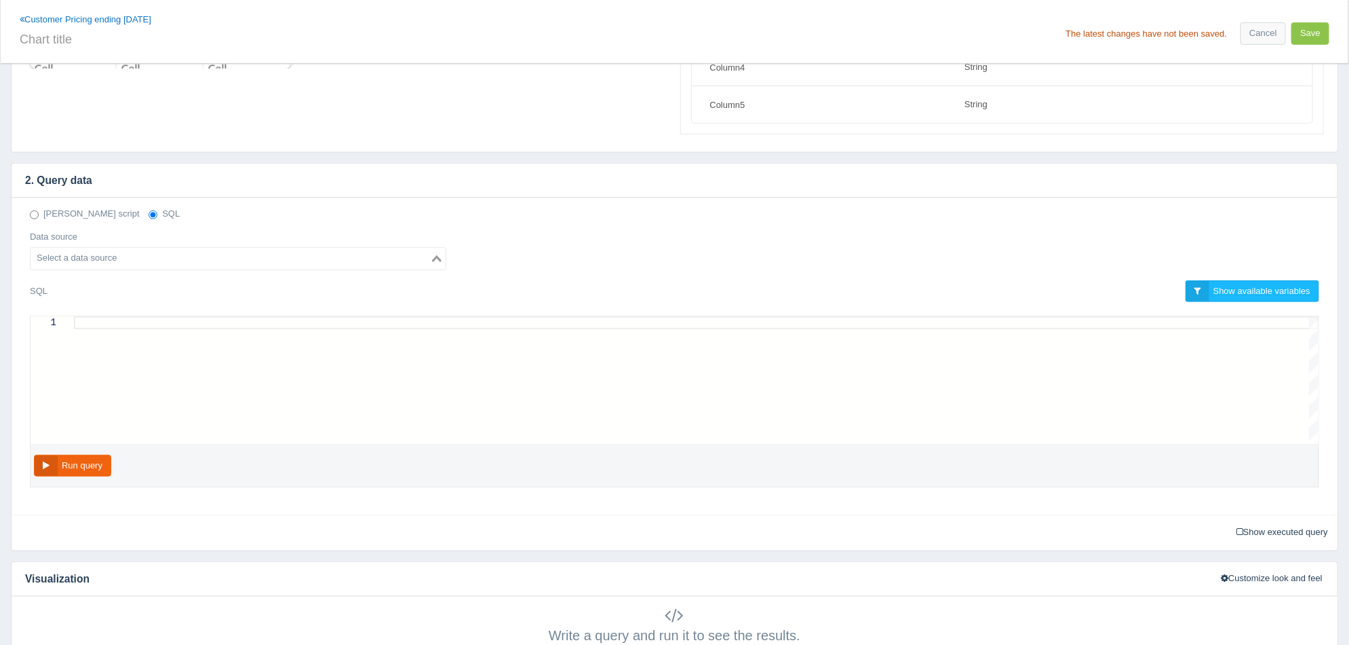
click at [228, 250] on input "Search for option" at bounding box center [230, 258] width 397 height 16
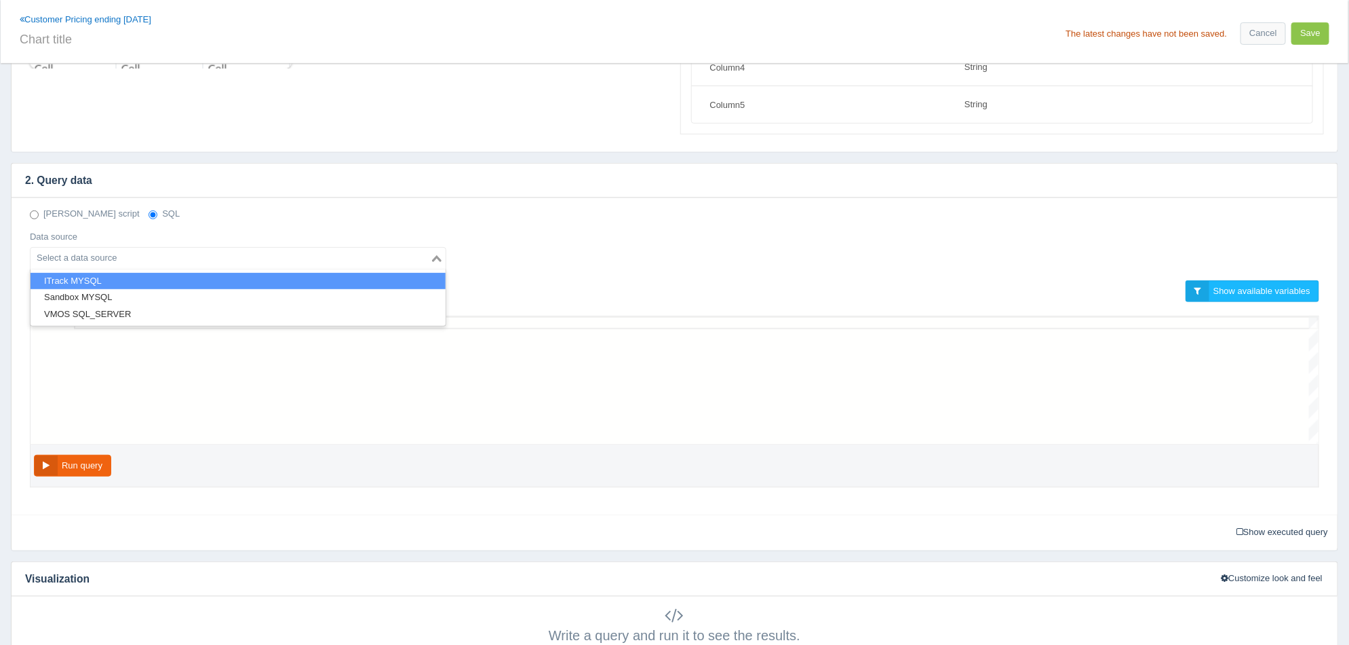
click at [182, 280] on li "ITrack MYSQL" at bounding box center [238, 281] width 415 height 17
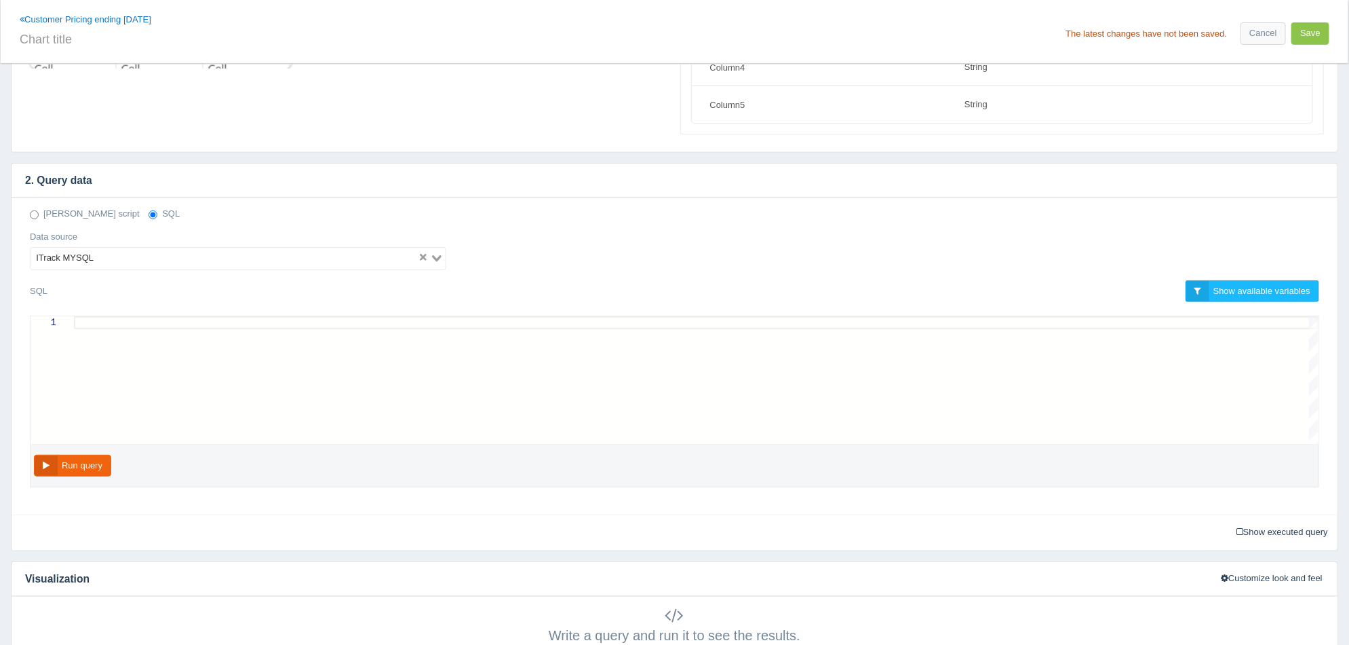
scroll to position [0, 0]
click at [227, 324] on div at bounding box center [696, 322] width 1245 height 13
paste textarea "WHERE `customer`.`active` = "True" GROUP BY `customerpricecontract`.`customerid…"
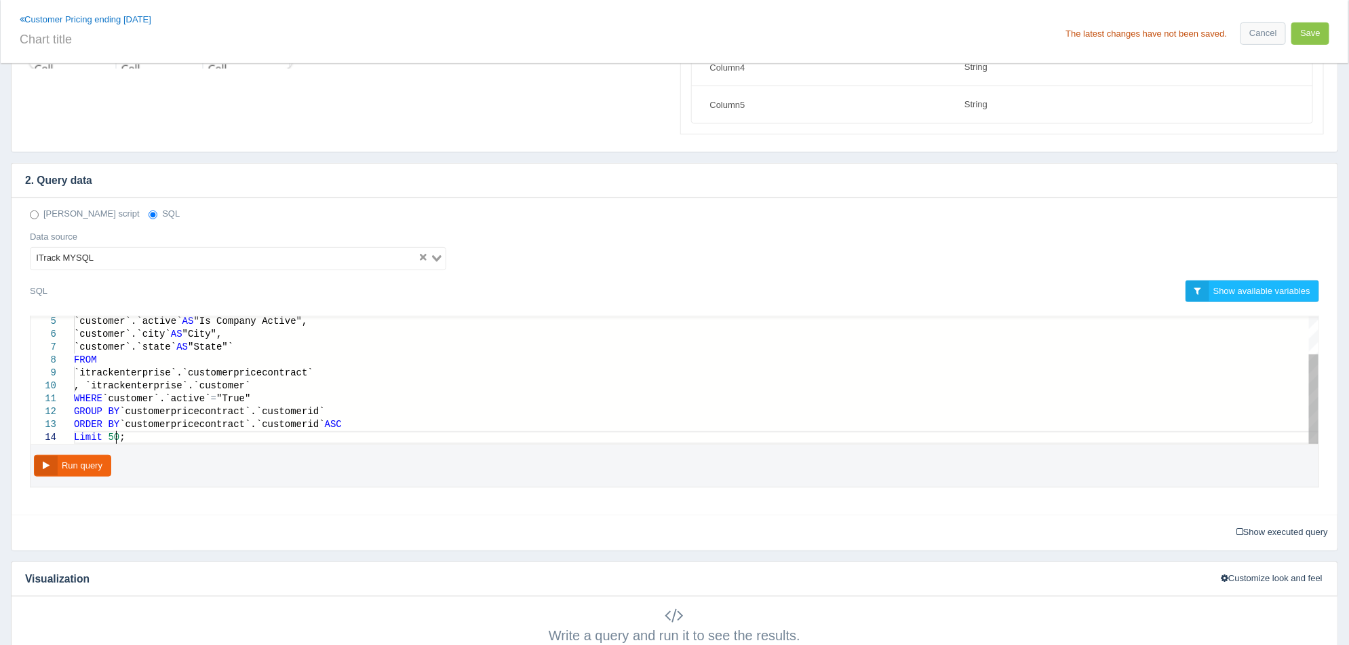
scroll to position [38, 45]
click at [102, 465] on button "Run query" at bounding box center [72, 466] width 77 height 22
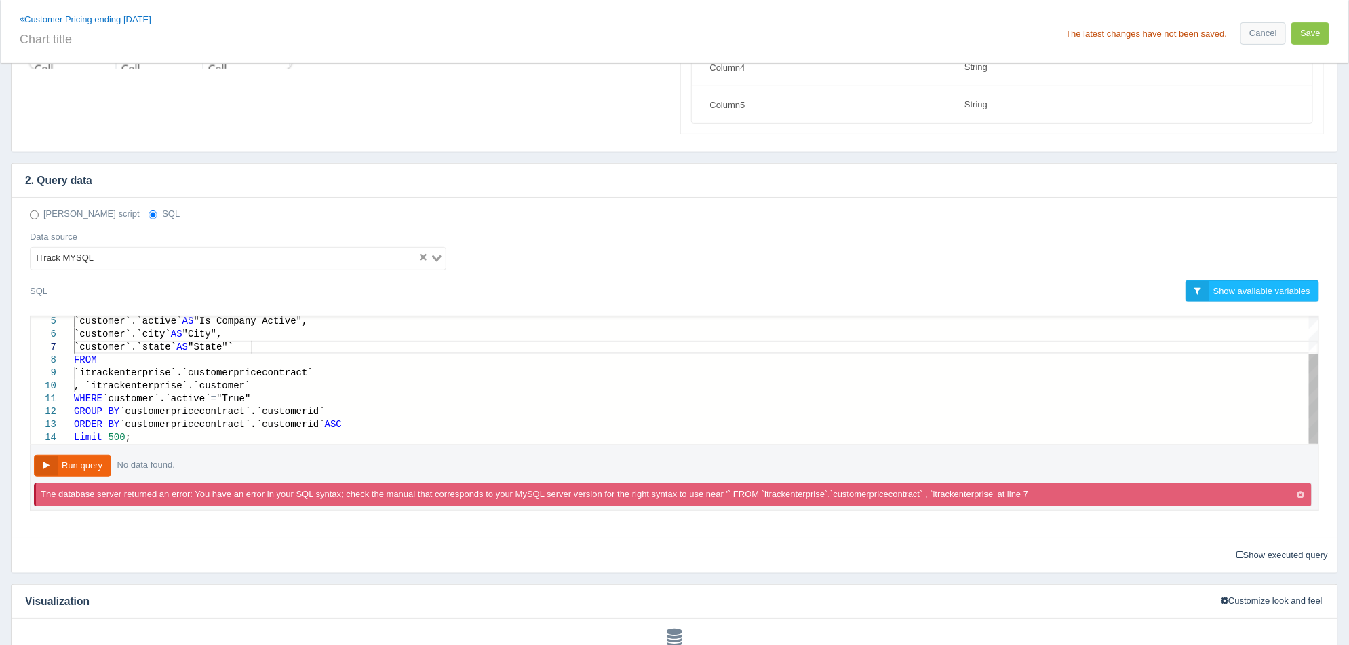
click at [274, 353] on div "FROM" at bounding box center [696, 359] width 1245 height 13
type textarea "SELECT `customerpricecontract`.`customerid` AS "Customer Number", `customerpric…"
click at [94, 462] on button "Run query" at bounding box center [72, 466] width 77 height 22
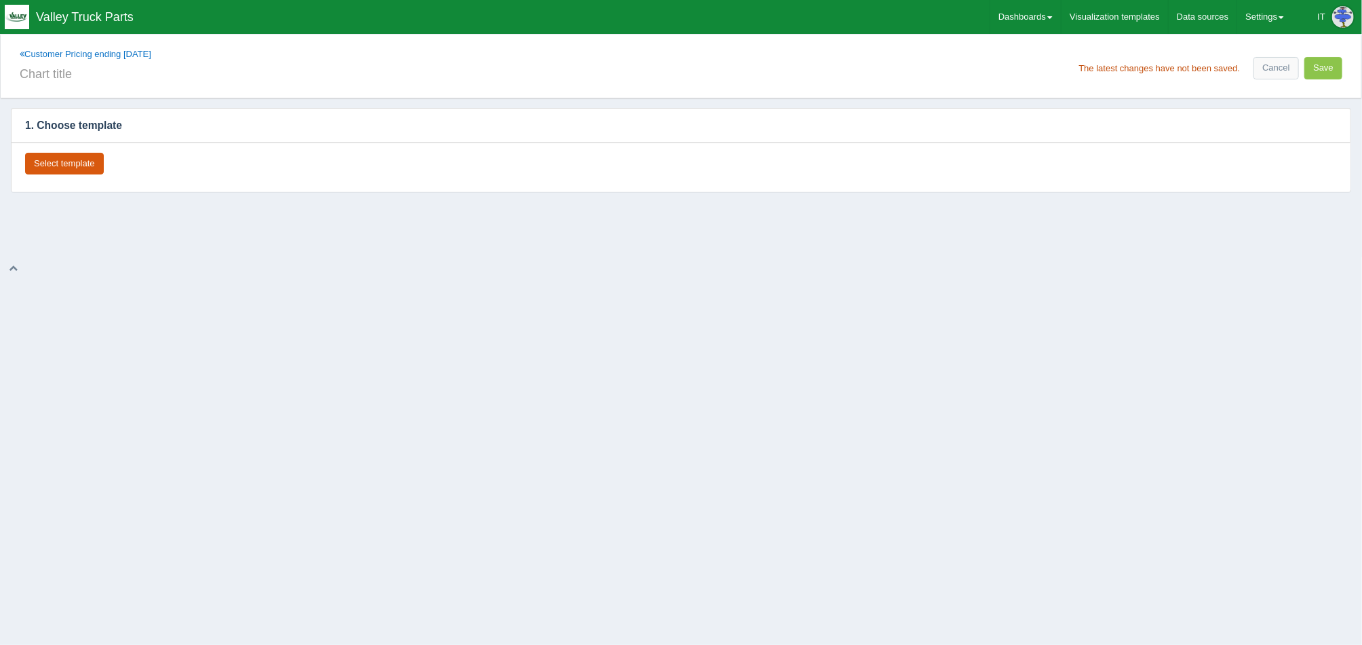
click at [61, 167] on button "Select template" at bounding box center [64, 164] width 79 height 22
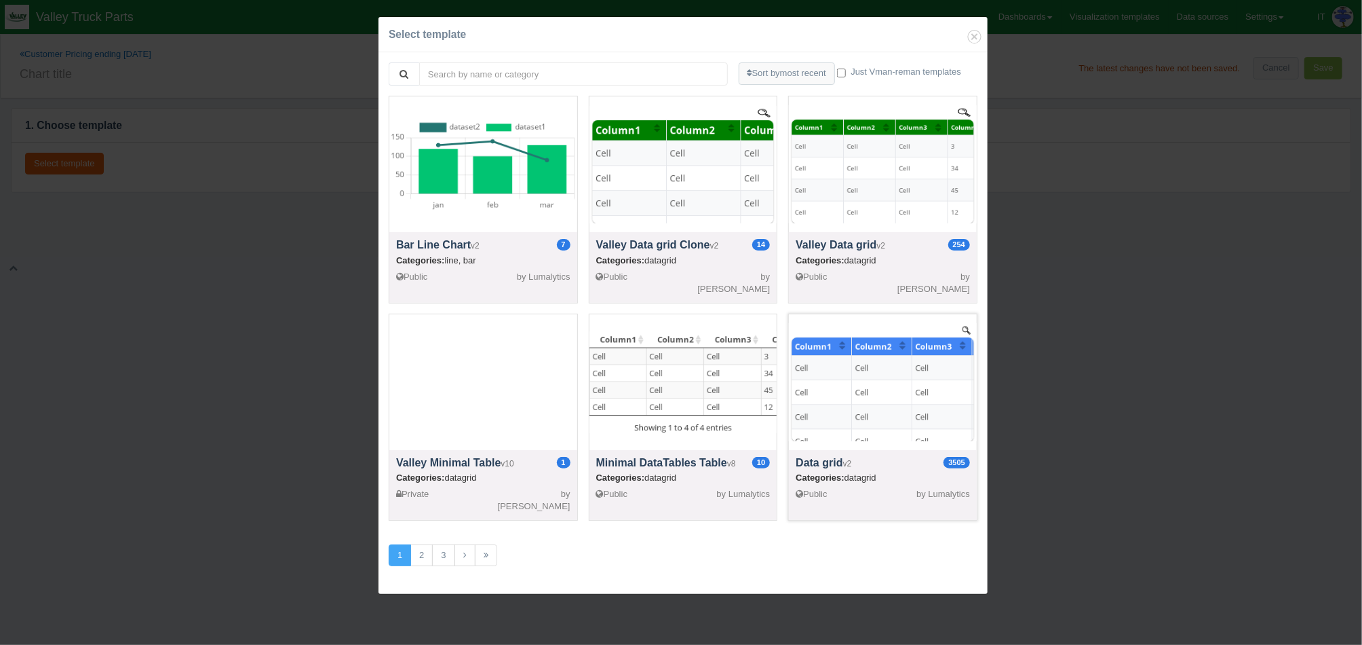
click at [877, 375] on div at bounding box center [883, 382] width 188 height 136
select select "string"
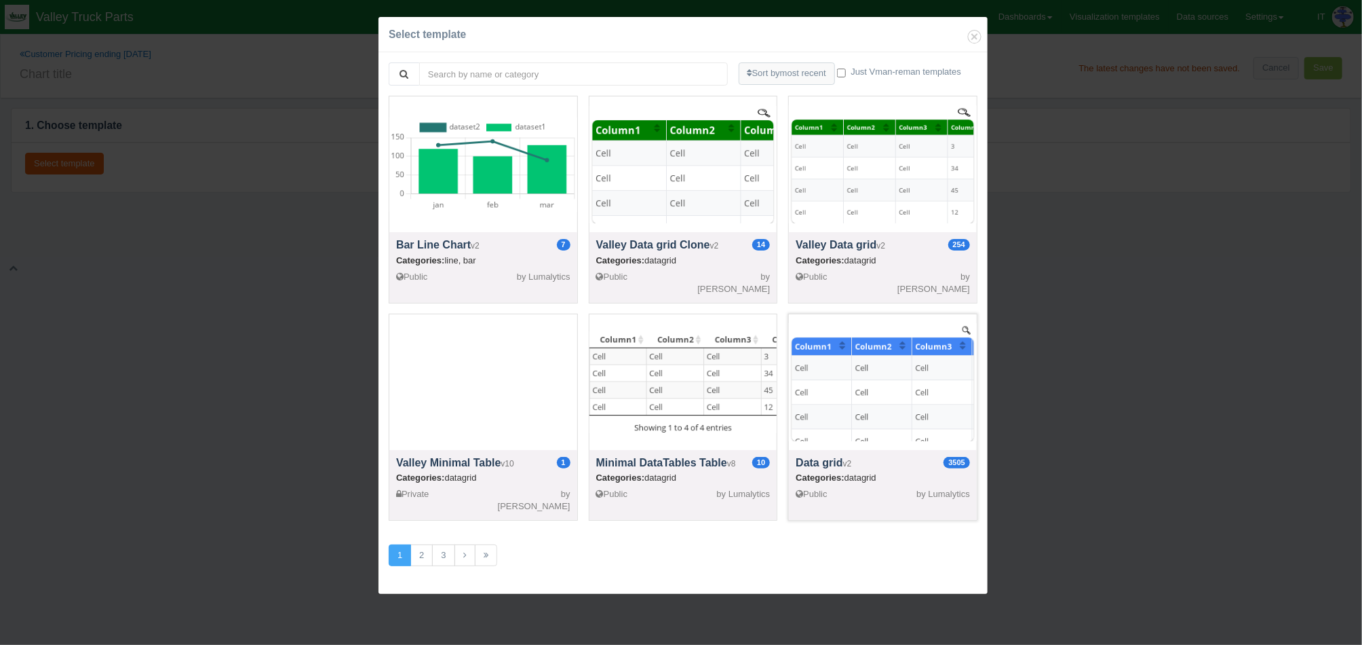
select select "string"
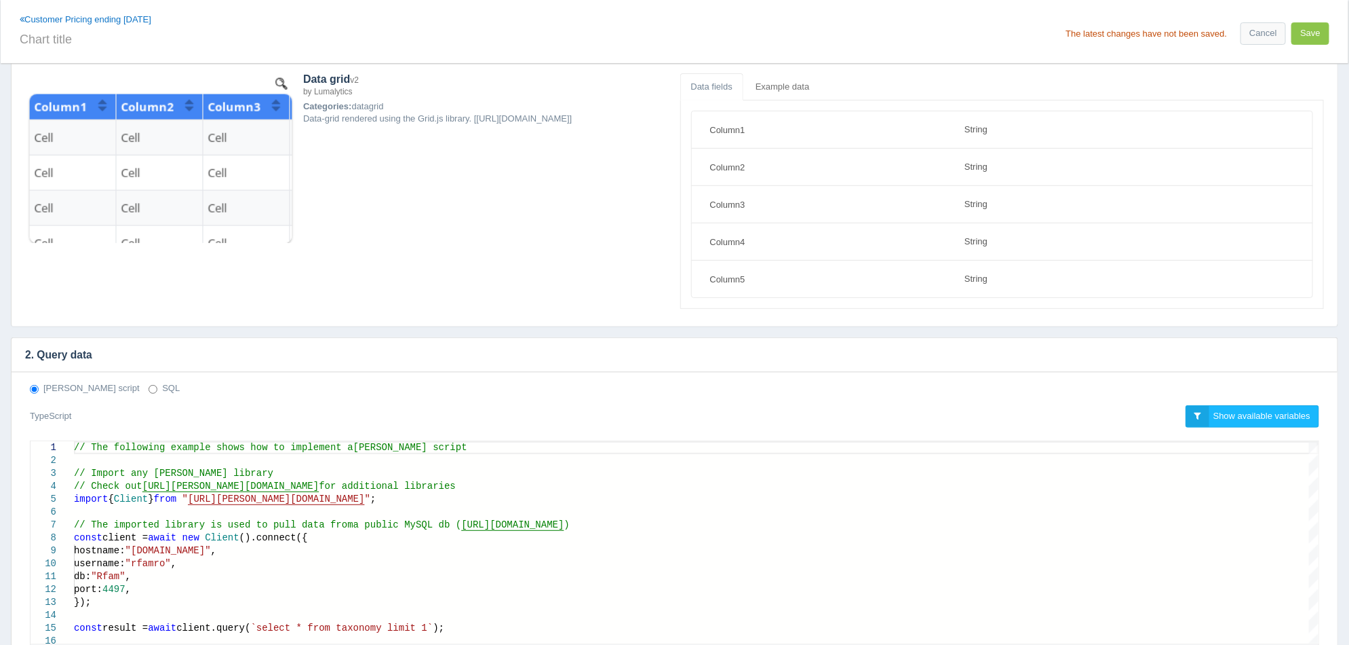
scroll to position [254, 0]
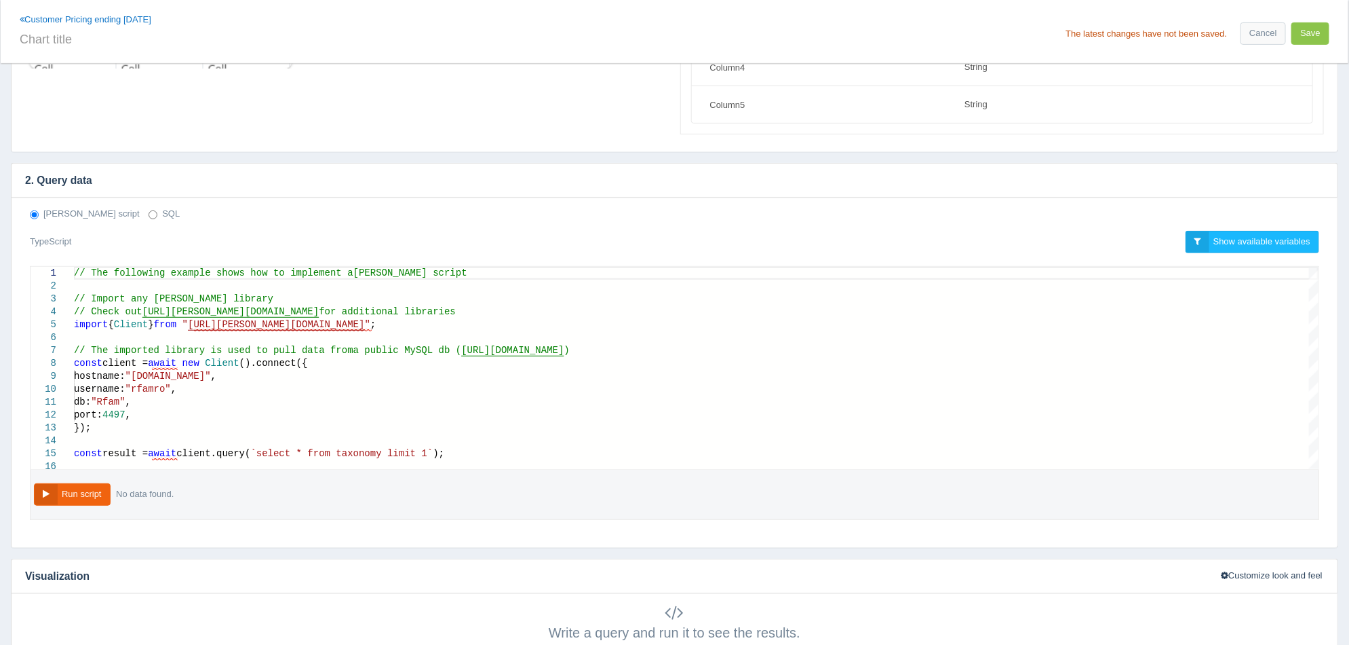
click at [96, 214] on div "[PERSON_NAME] script SQL" at bounding box center [675, 214] width 1310 height 13
click at [149, 214] on input "SQL" at bounding box center [153, 214] width 9 height 9
radio input "true"
radio input "false"
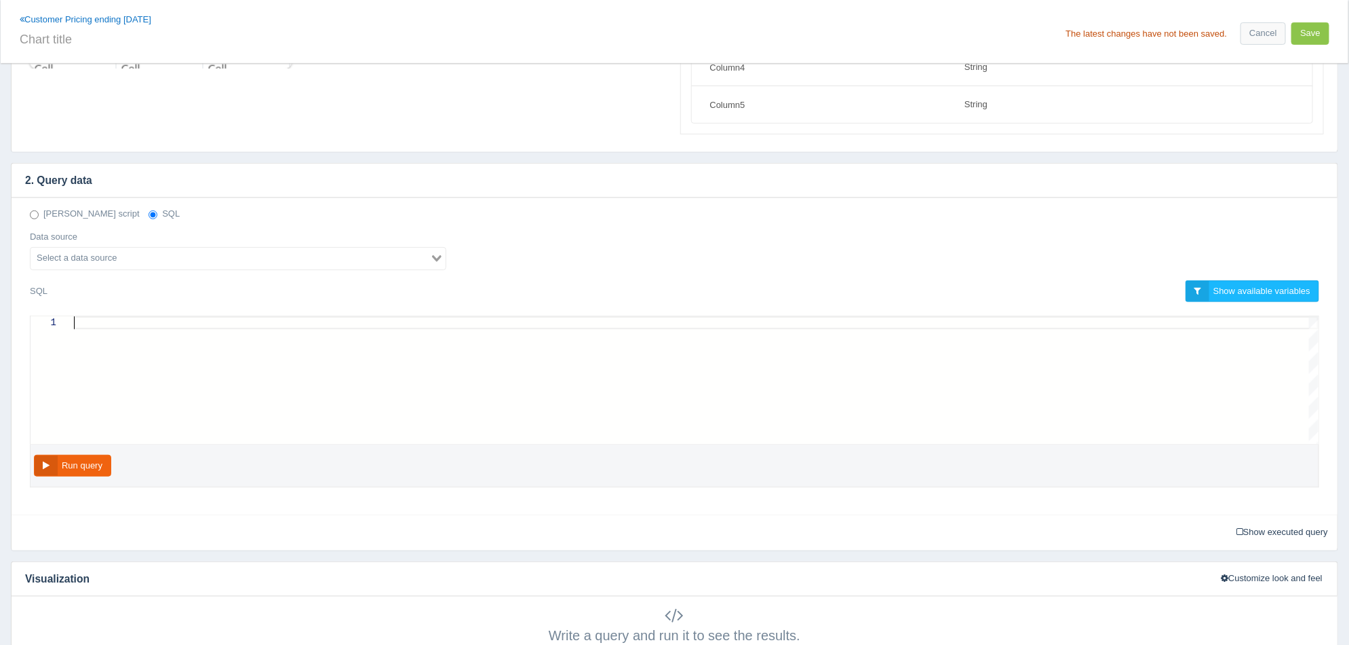
scroll to position [0, 0]
click at [208, 326] on div at bounding box center [696, 322] width 1245 height 13
paste textarea "WHERE `customer`.`active` = "True" GROUP BY `customerpricecontract`.`customerid…"
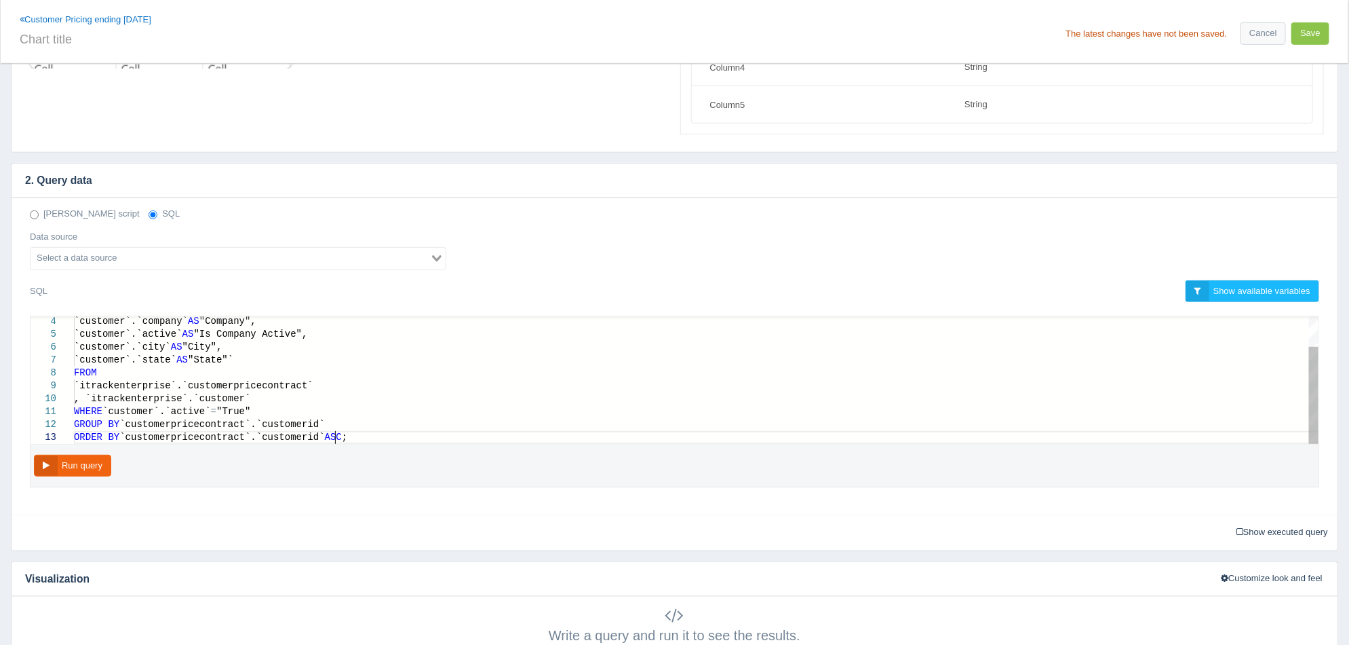
click at [301, 358] on div "`customer`.`state` [US_STATE] "State"`" at bounding box center [696, 359] width 1245 height 13
drag, startPoint x: 268, startPoint y: 396, endPoint x: 94, endPoint y: 380, distance: 174.4
paste textarea "GROUP BY `customerpricecontract`.`customerid` ORDER BY `customerpricecontract`.…"
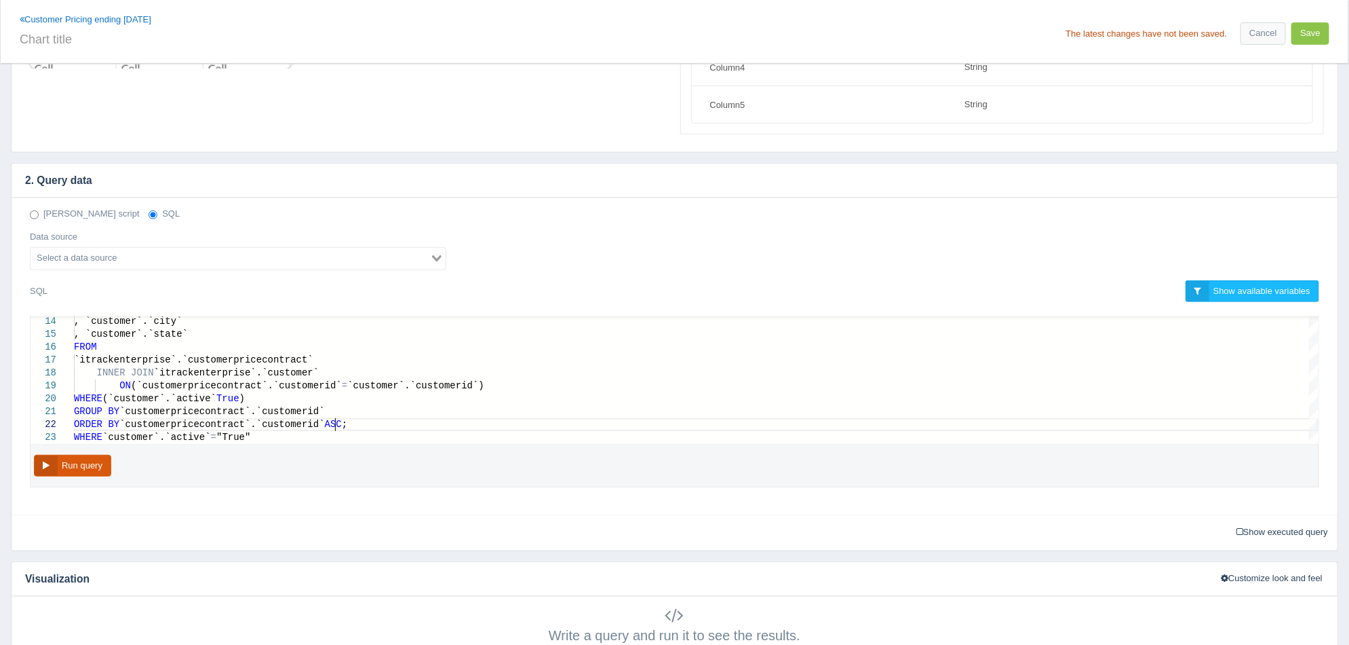
click at [98, 470] on button "Run query" at bounding box center [72, 466] width 77 height 22
click at [232, 252] on input "Search for option" at bounding box center [230, 258] width 397 height 16
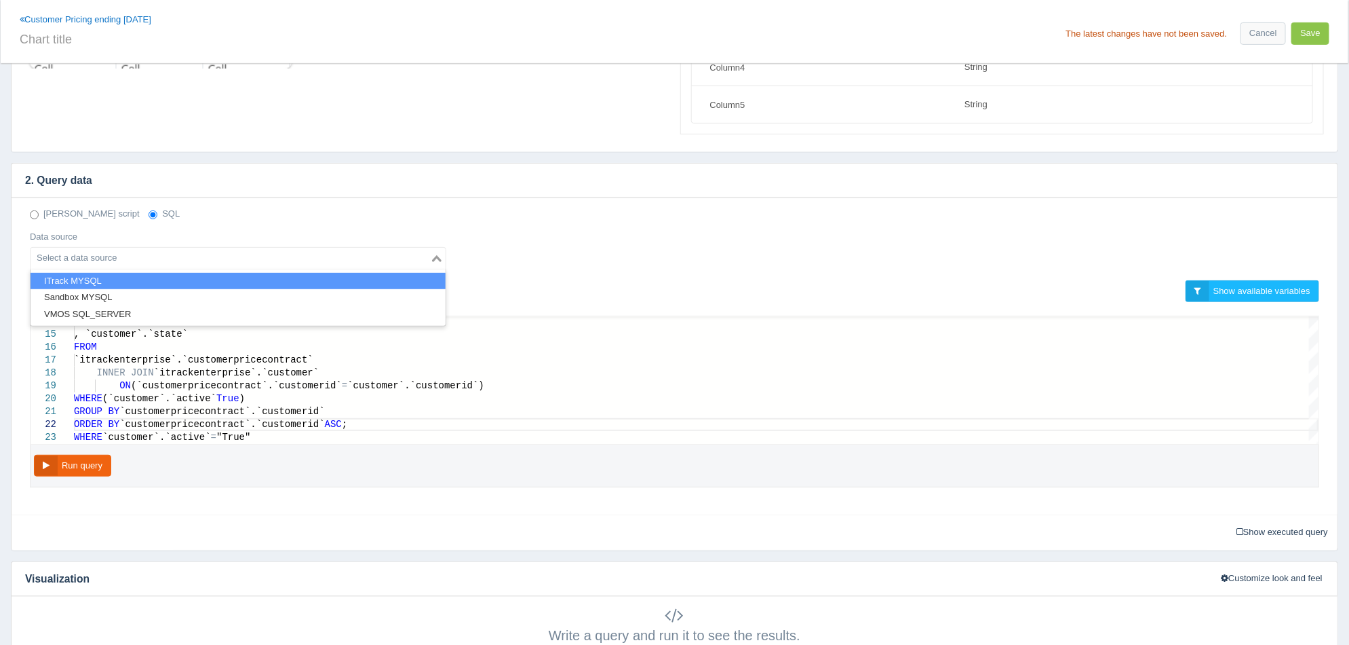
click at [159, 274] on li "ITrack MYSQL" at bounding box center [238, 281] width 415 height 17
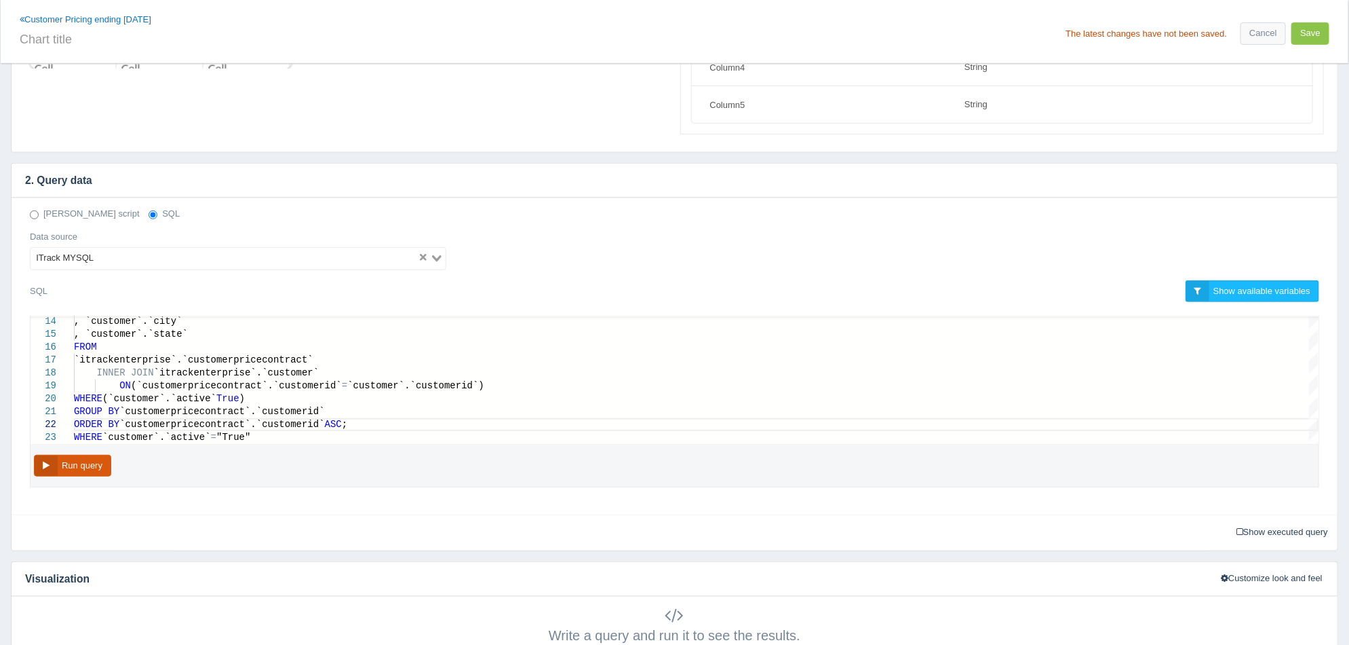
click at [76, 462] on button "Run query" at bounding box center [72, 466] width 77 height 22
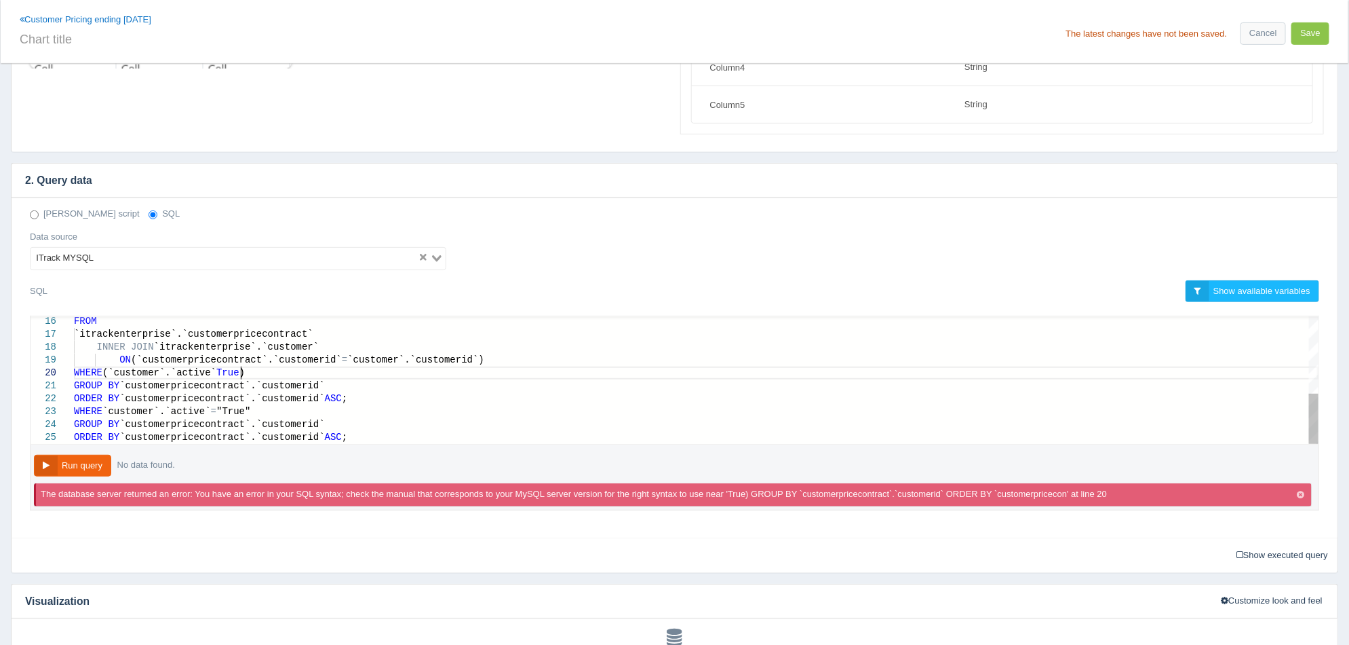
click at [258, 372] on div "WHERE (`customer`.`active` True )" at bounding box center [696, 372] width 1245 height 13
click at [258, 370] on div "WHERE (`customer`.`active` = "True"" at bounding box center [696, 372] width 1245 height 13
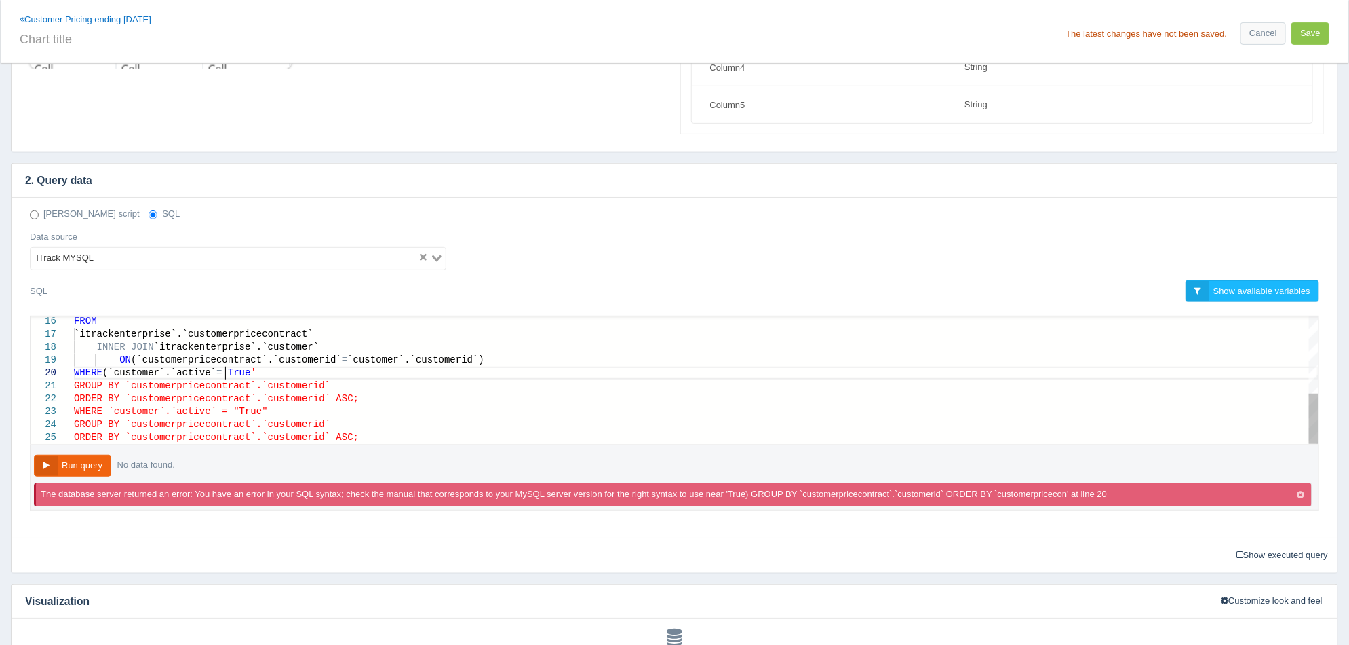
scroll to position [116, 157]
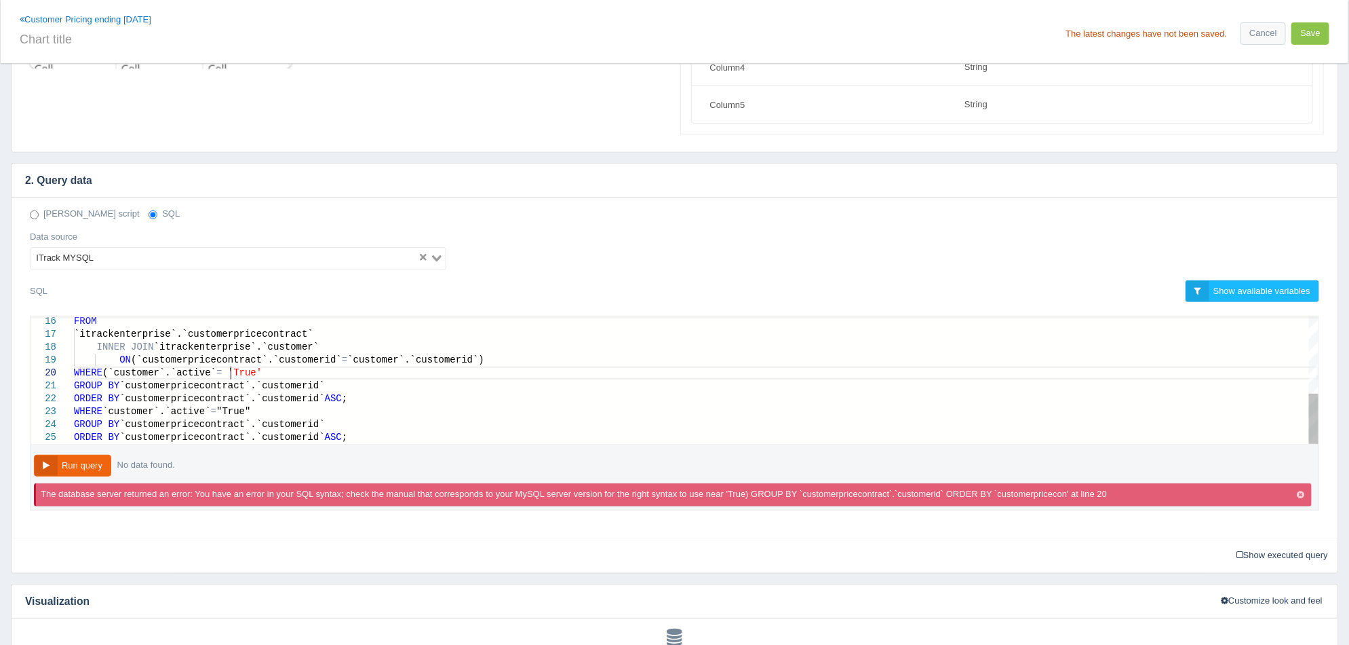
click at [82, 461] on button "Run query" at bounding box center [72, 466] width 77 height 22
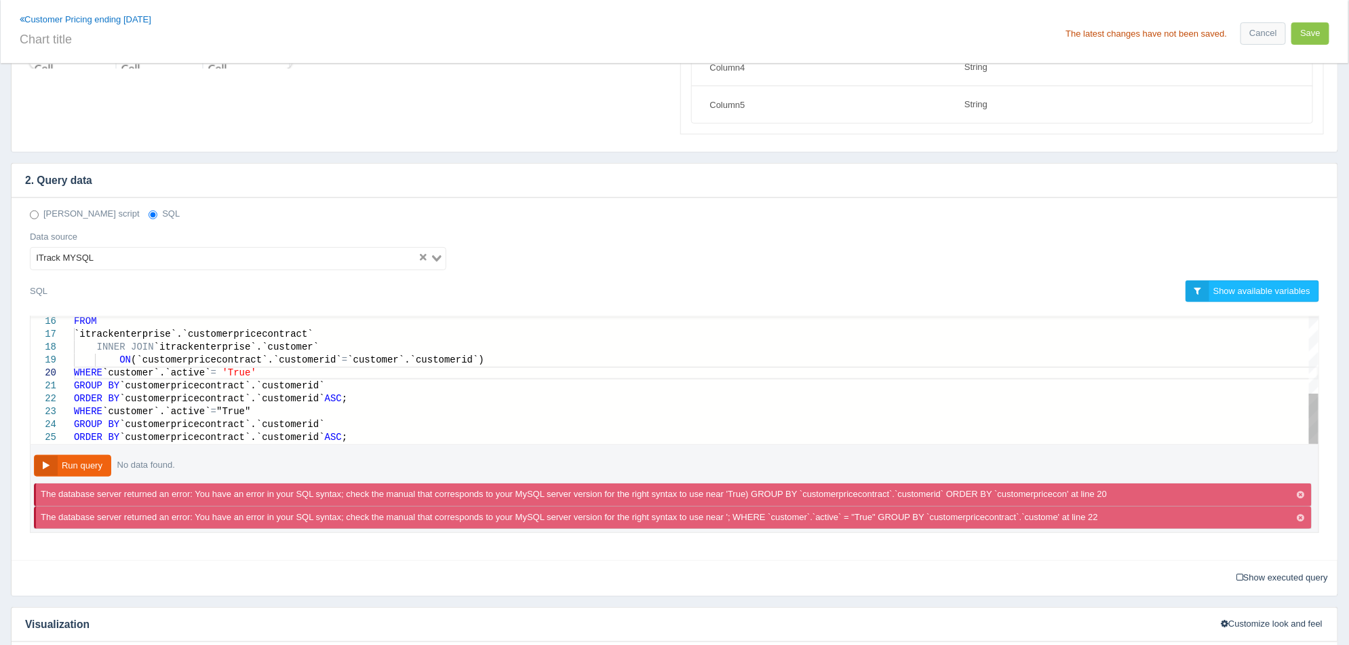
scroll to position [63, 31]
drag, startPoint x: 354, startPoint y: 396, endPoint x: 73, endPoint y: 391, distance: 281.6
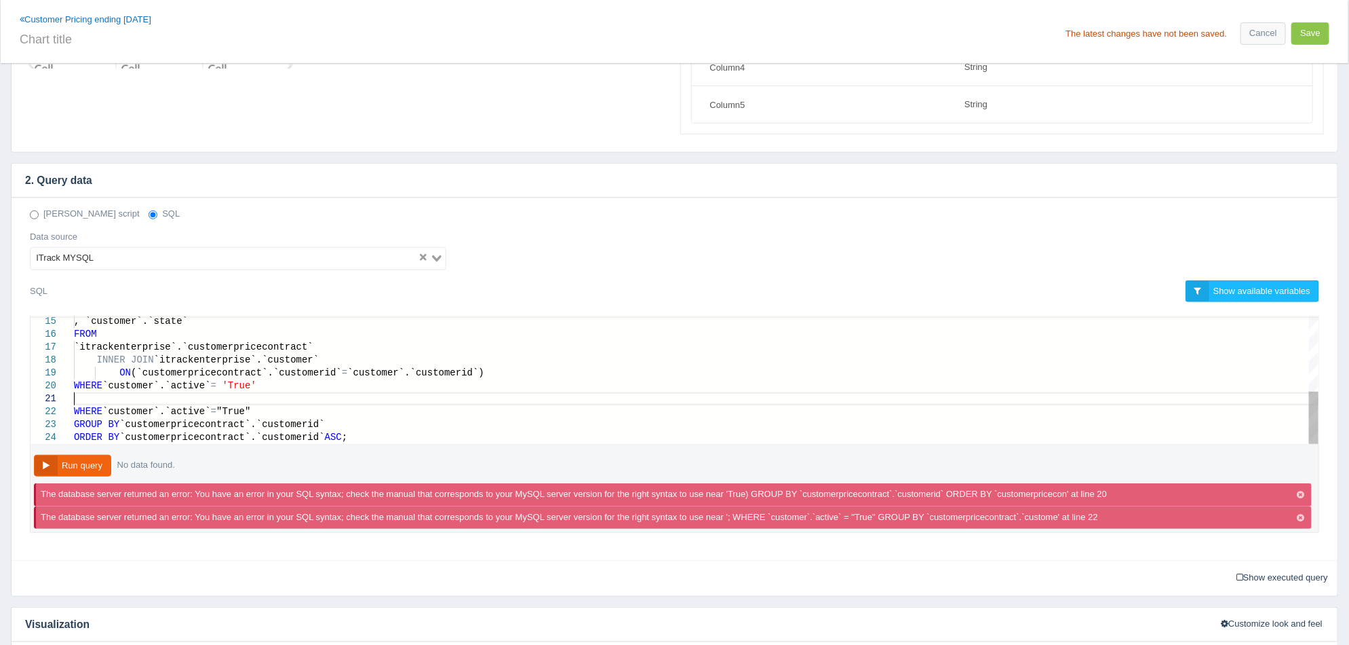
scroll to position [50, 31]
drag, startPoint x: 265, startPoint y: 410, endPoint x: 60, endPoint y: 406, distance: 205.6
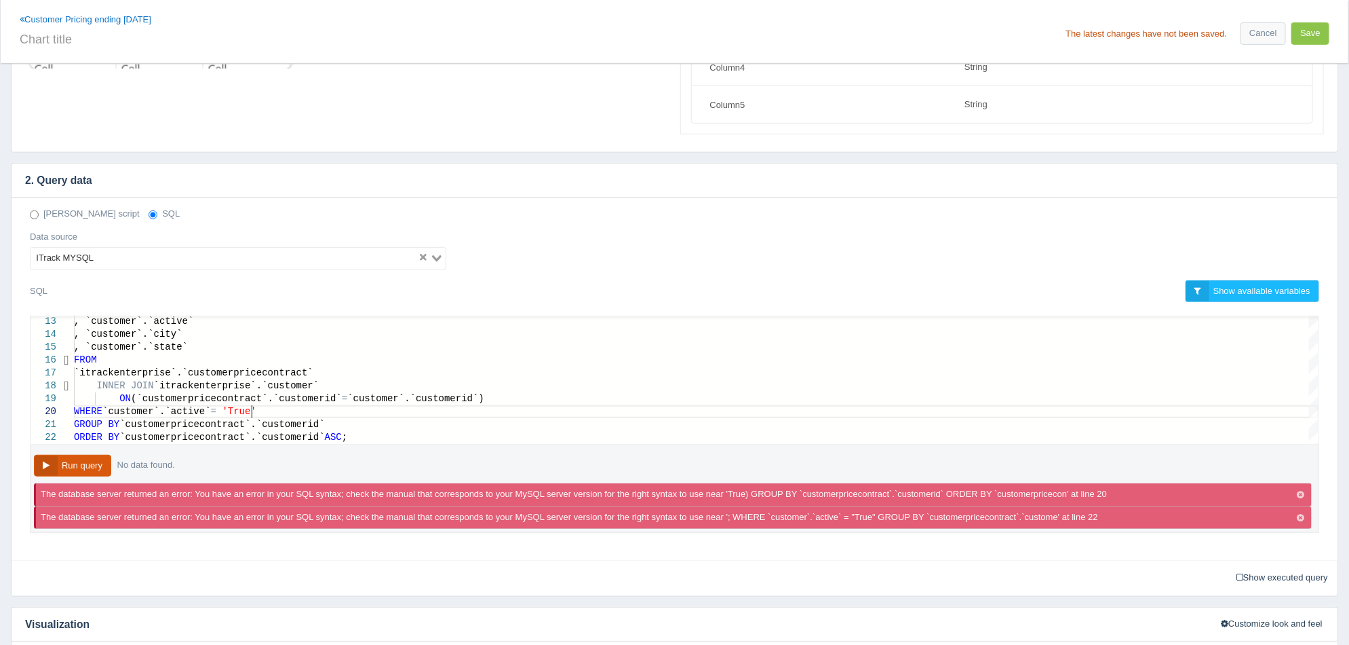
click at [83, 463] on button "Run query" at bounding box center [72, 466] width 77 height 22
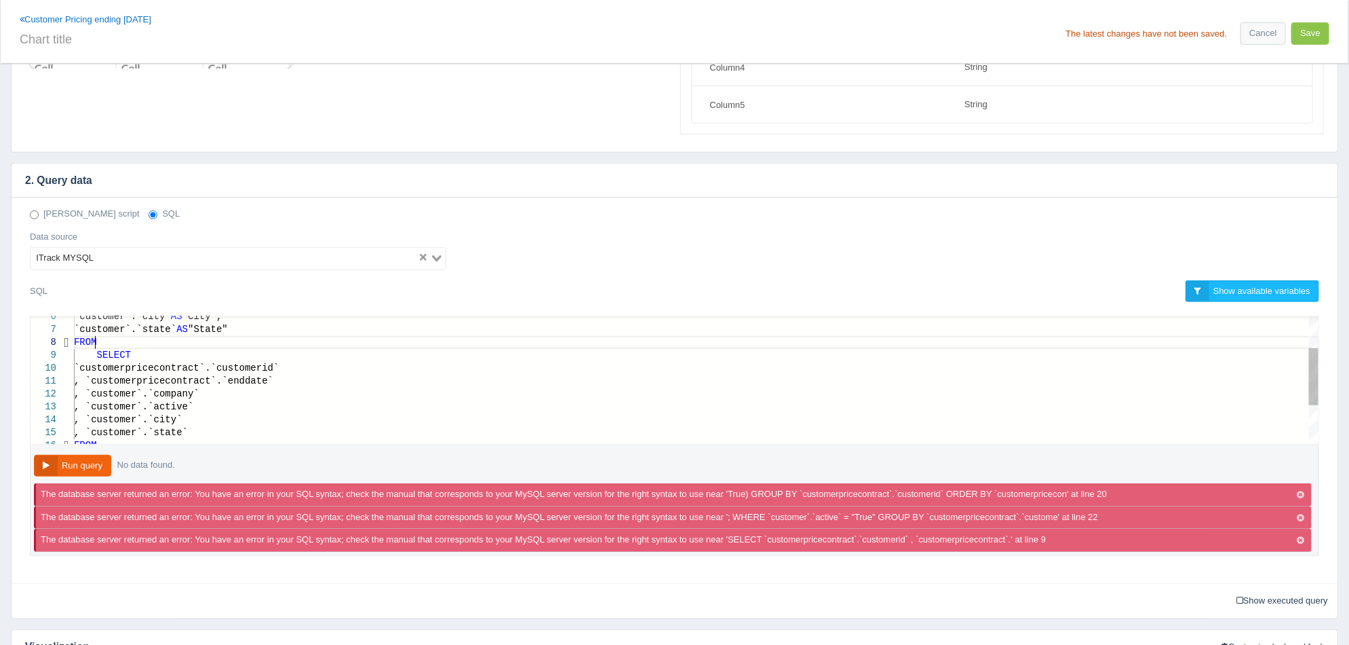
scroll to position [37, 176]
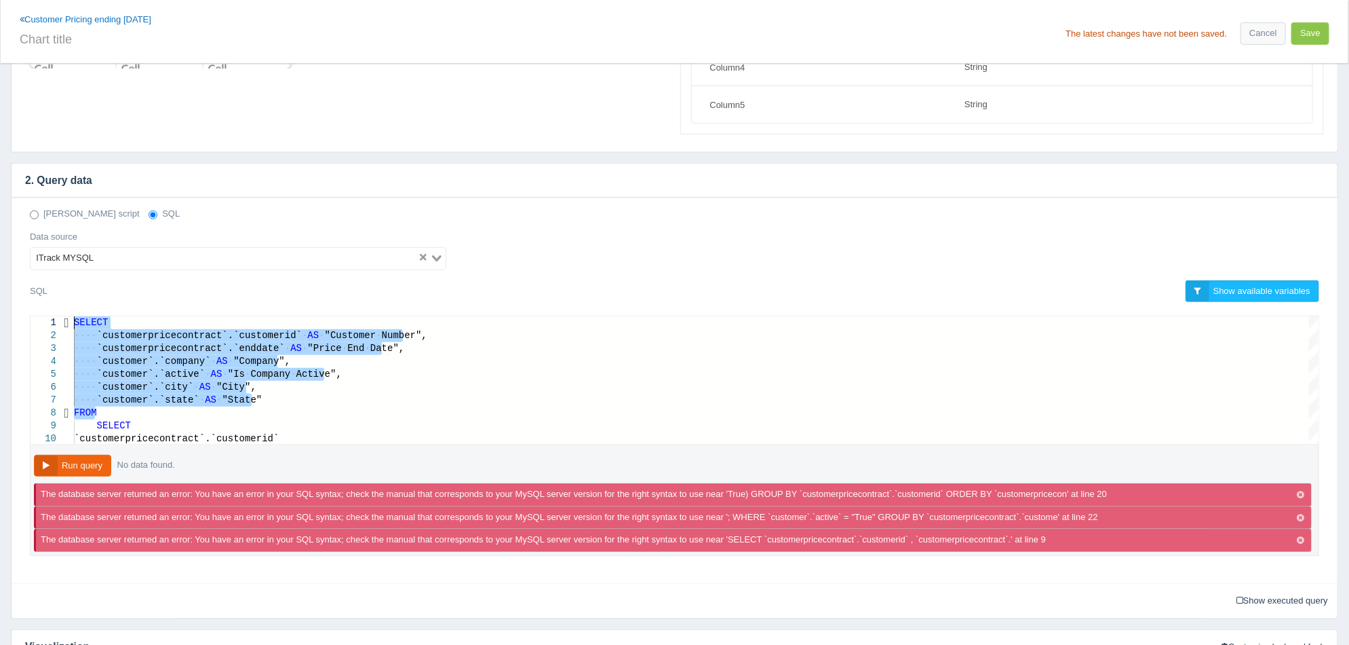
drag, startPoint x: 111, startPoint y: 339, endPoint x: 41, endPoint y: 286, distance: 86.7
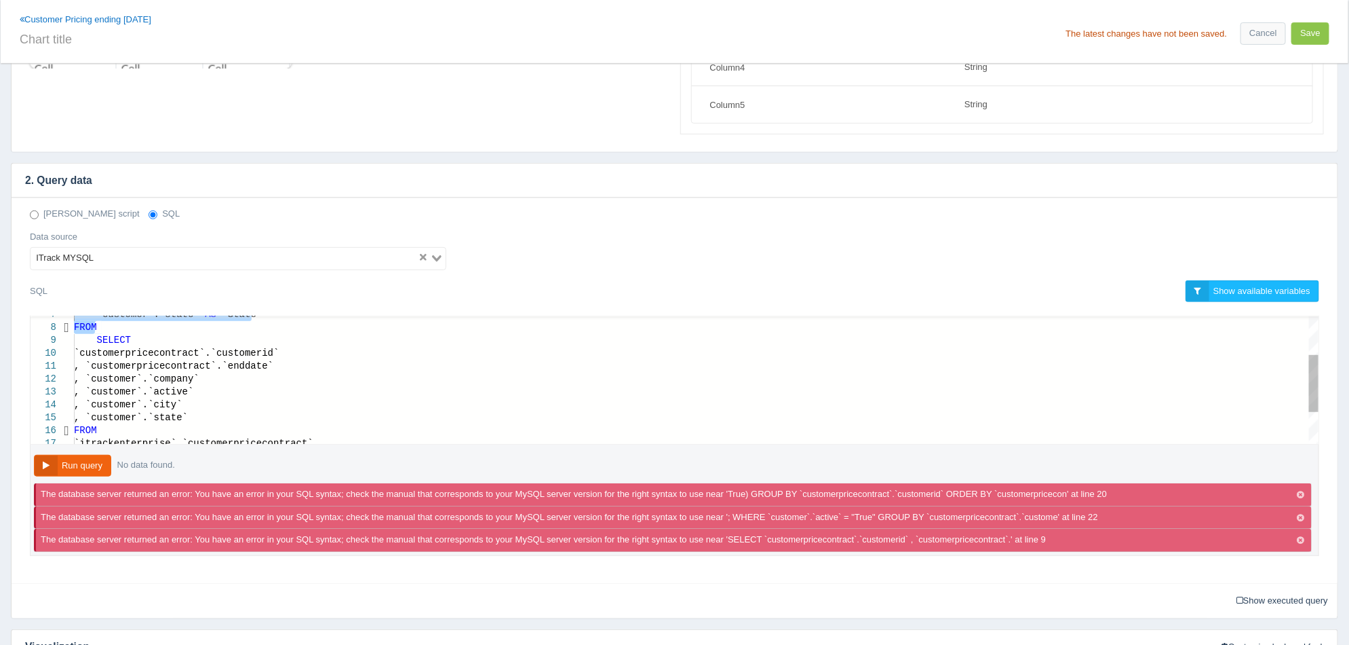
click at [277, 418] on div ", `customer`.`state`" at bounding box center [696, 417] width 1245 height 13
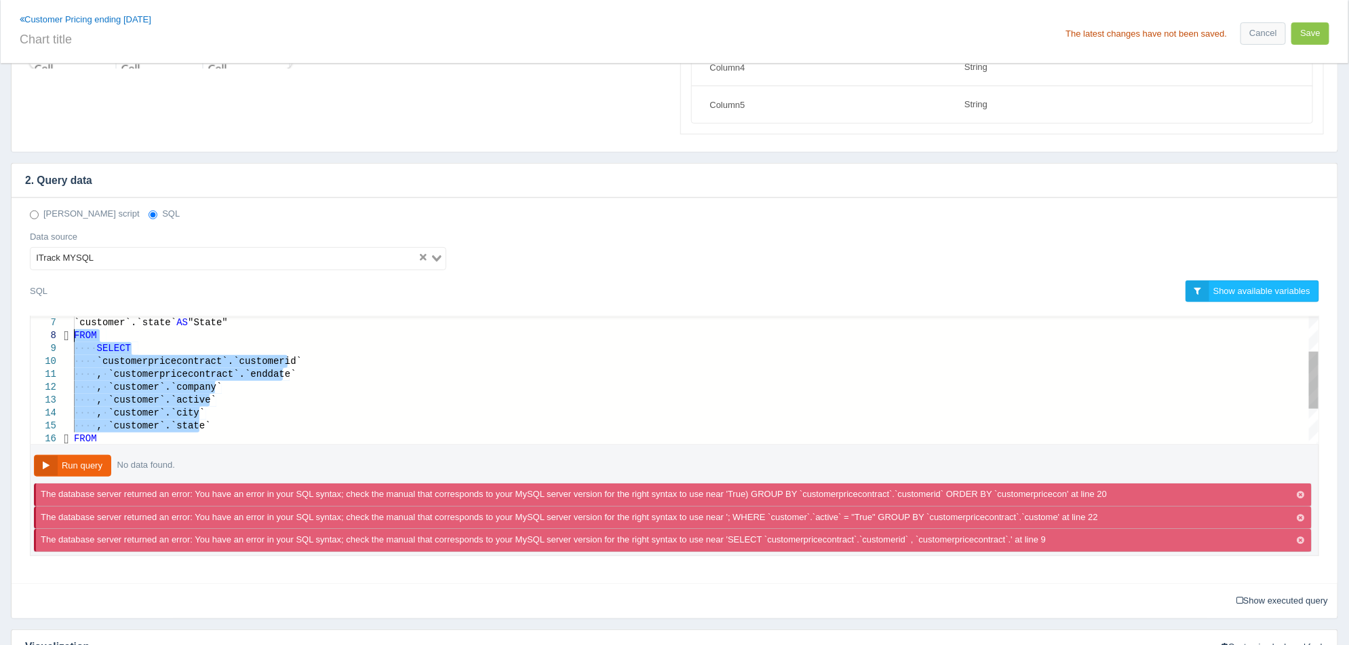
drag, startPoint x: 254, startPoint y: 422, endPoint x: 69, endPoint y: 330, distance: 206.9
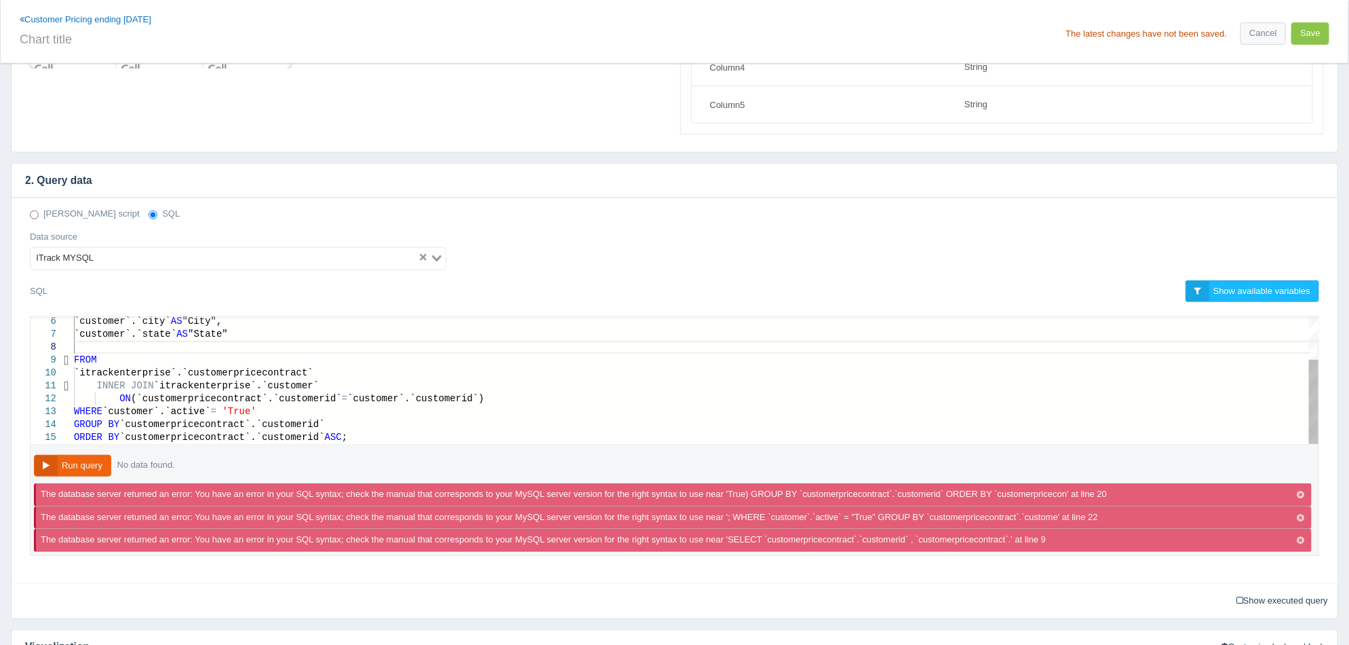
type textarea "SELECT `customerpricecontract`.`customerid` AS "Customer Number", `customerpric…"
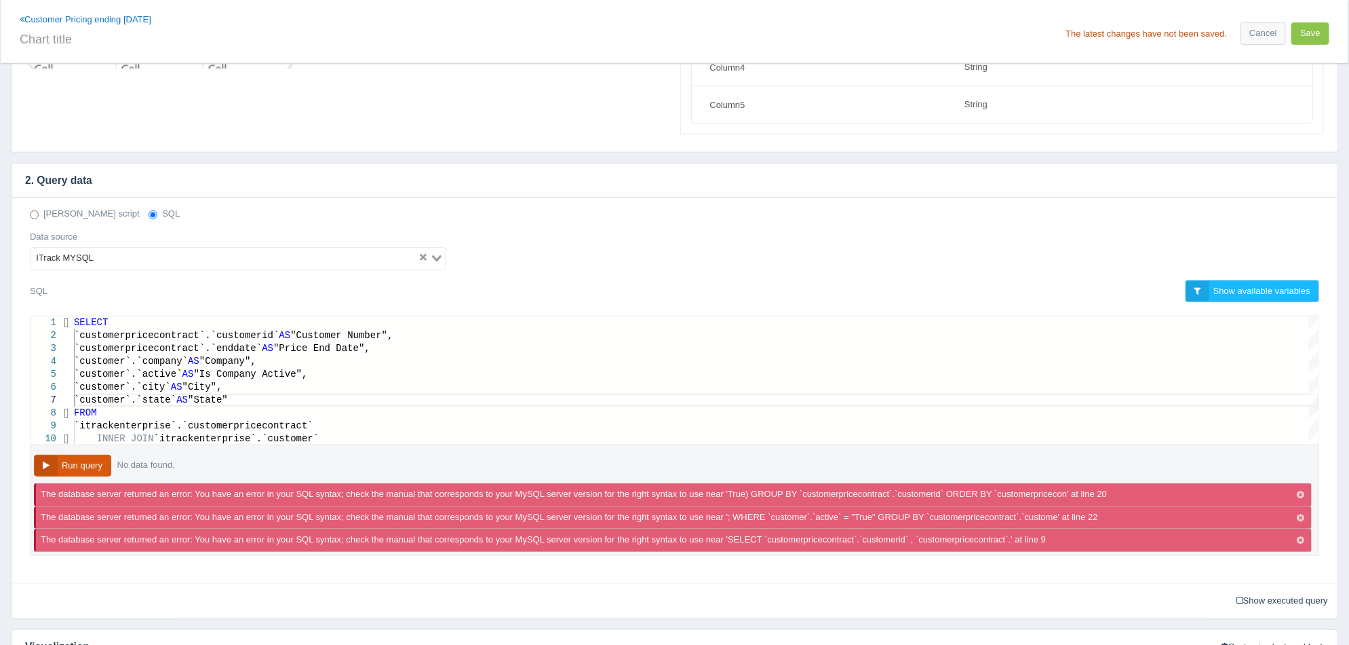
click at [90, 465] on button "Run query" at bounding box center [72, 466] width 77 height 22
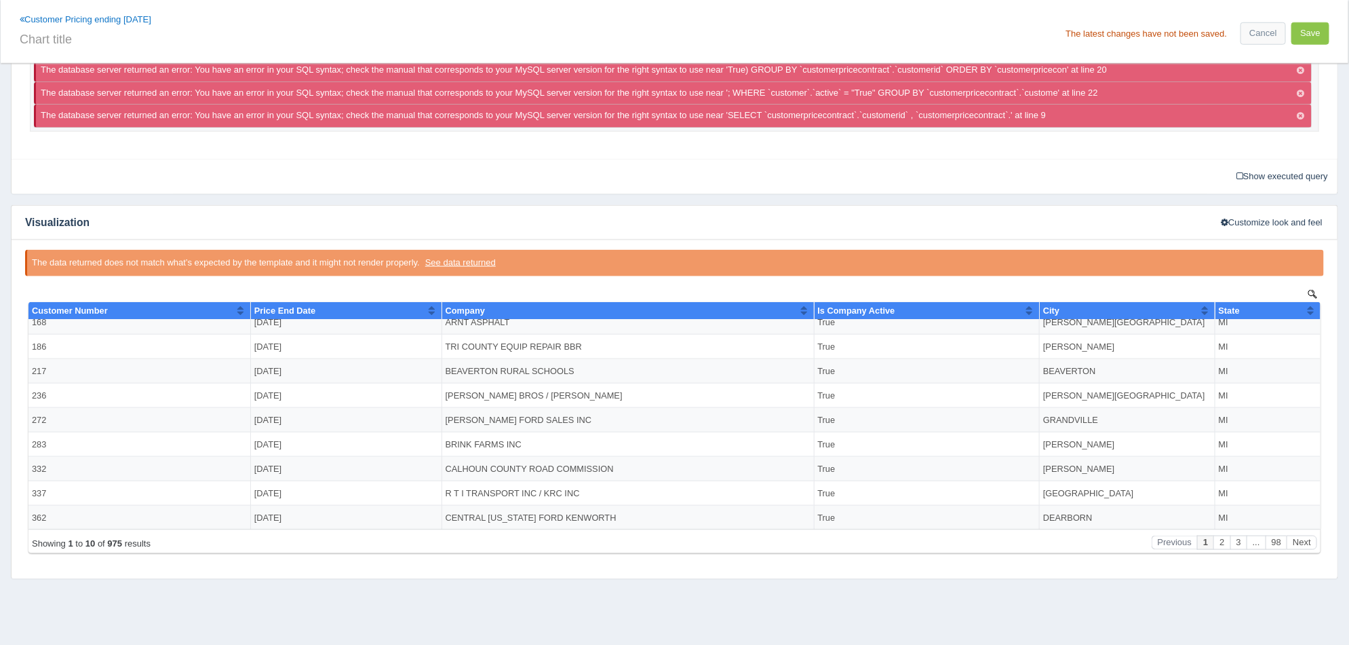
scroll to position [0, 0]
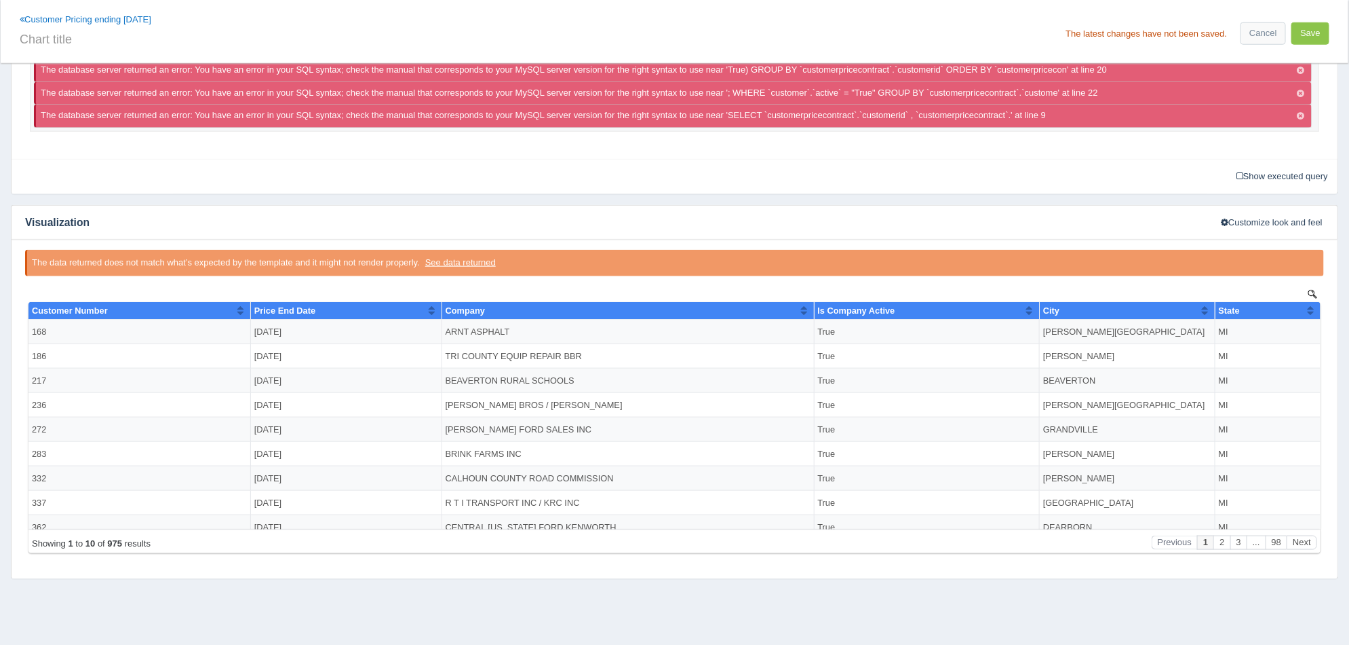
click at [1332, 221] on div "Customize look and feel" at bounding box center [1272, 222] width 132 height 33
drag, startPoint x: 1319, startPoint y: 38, endPoint x: 752, endPoint y: 54, distance: 567.4
click at [792, 55] on div "Customer Pricing ending 12-31-25 The latest changes have not been saved. Cancel…" at bounding box center [675, 31] width 1348 height 63
click at [607, 43] on input "text" at bounding box center [345, 37] width 650 height 23
type input "Active Customers with Contract Pricing ending on 12-31-25"
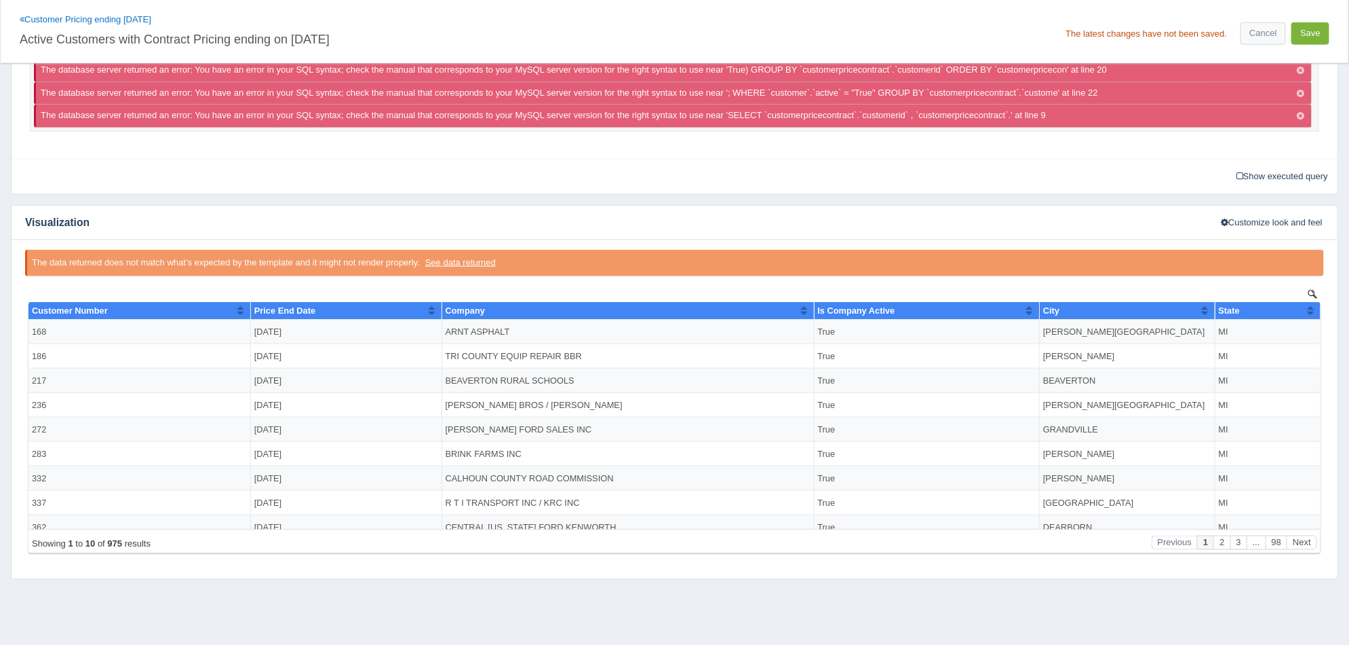
click at [1311, 30] on button "Save" at bounding box center [1311, 33] width 38 height 22
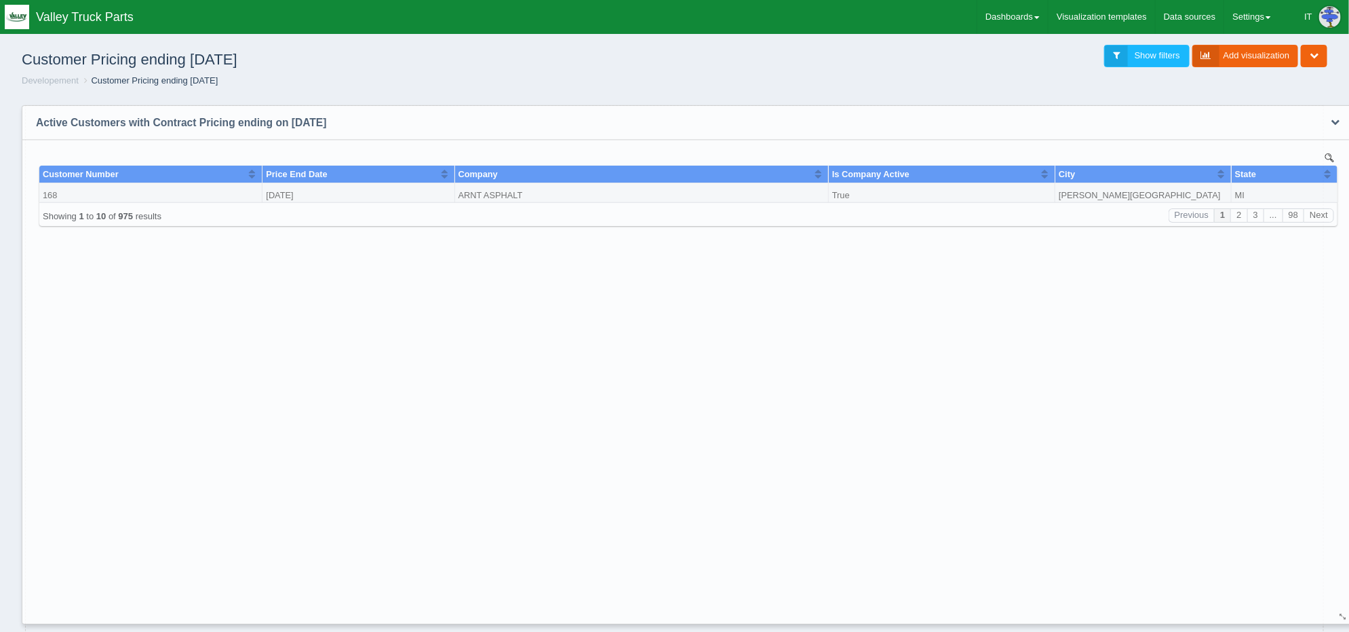
drag, startPoint x: 667, startPoint y: 246, endPoint x: 1345, endPoint y: 616, distance: 772.1
click at [1345, 616] on div at bounding box center [1344, 616] width 11 height 10
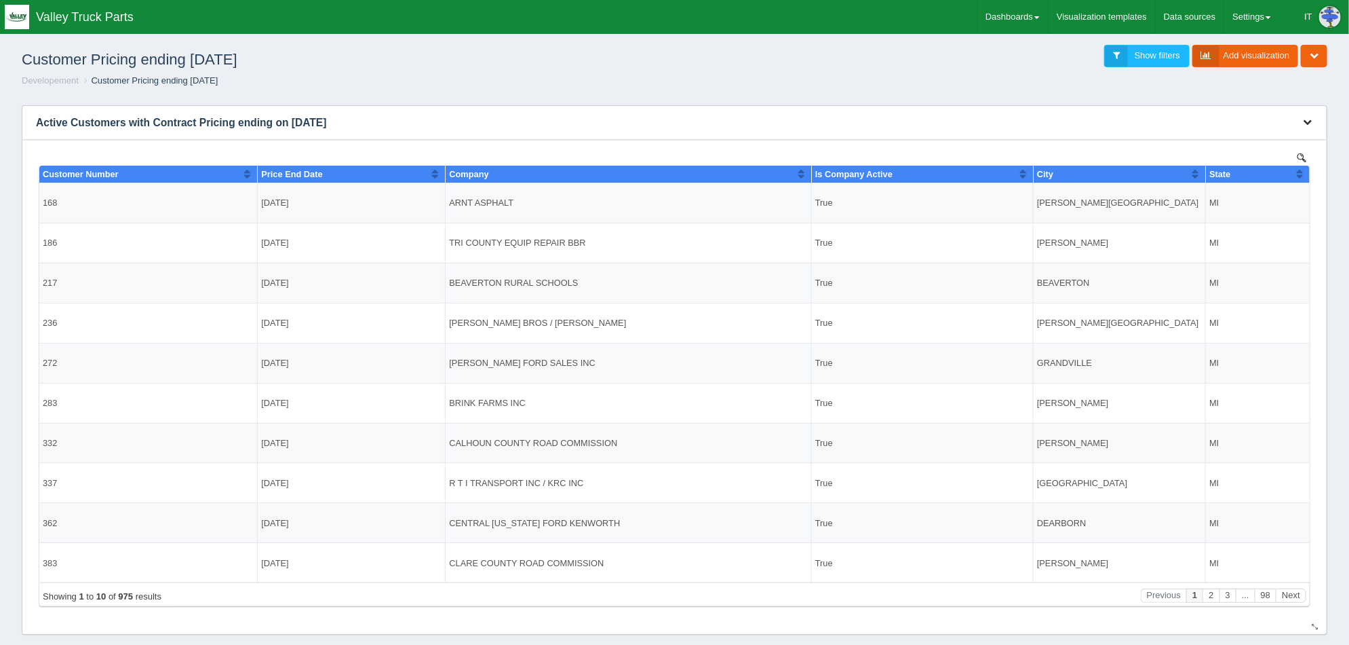
click at [1309, 115] on button "button" at bounding box center [1308, 122] width 18 height 21
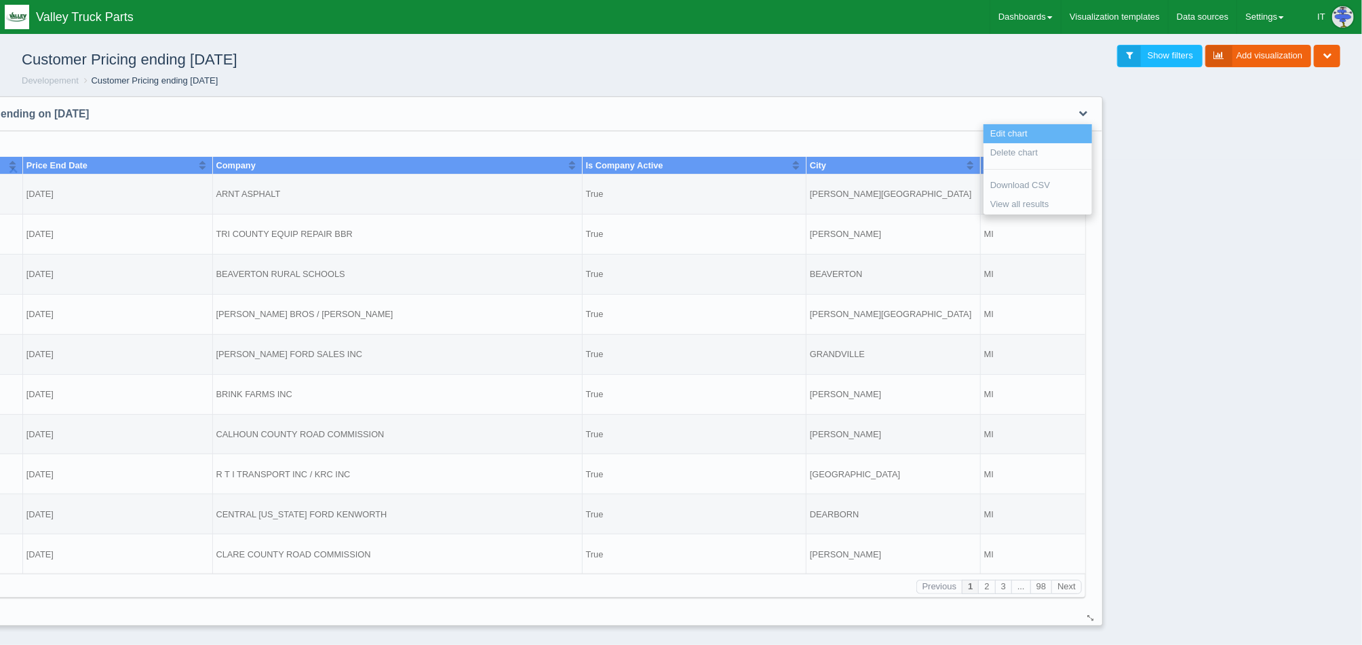
drag, startPoint x: 1266, startPoint y: 141, endPoint x: 1029, endPoint y: 132, distance: 237.6
click at [1029, 132] on link "Edit chart" at bounding box center [1038, 134] width 109 height 20
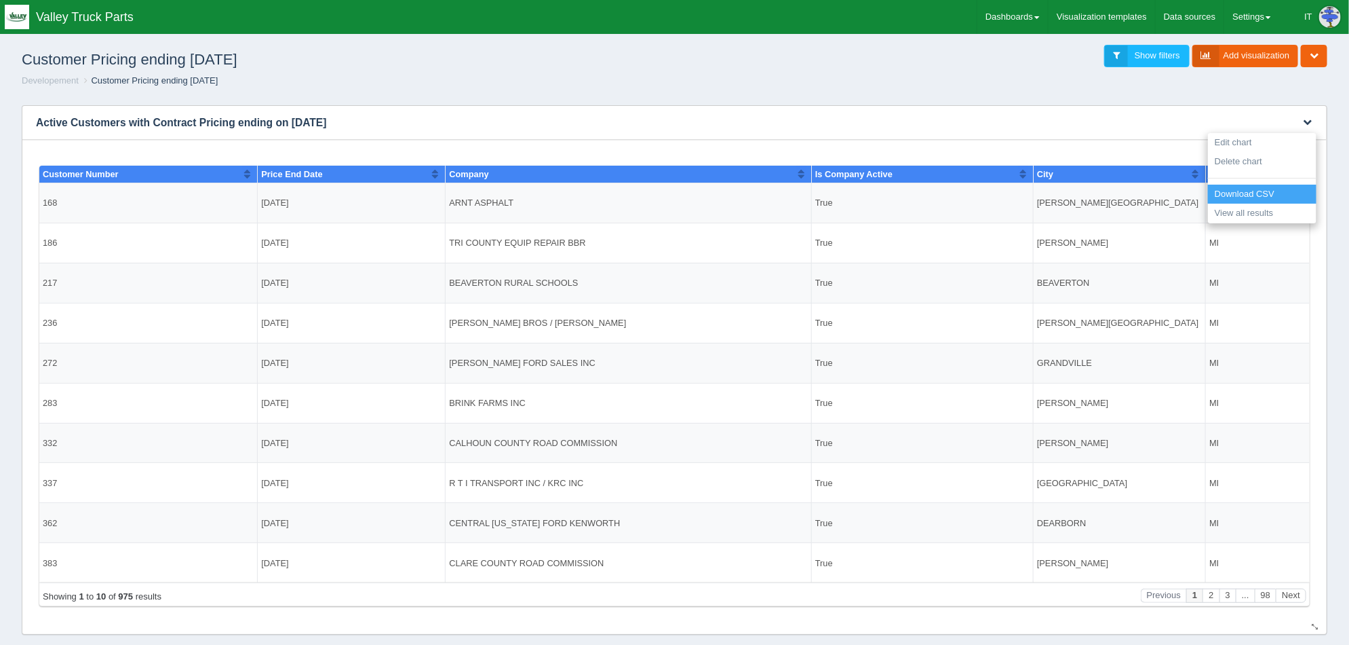
click at [1268, 192] on link "Download CSV" at bounding box center [1262, 195] width 109 height 20
click at [417, 175] on div "Price End Date" at bounding box center [346, 173] width 170 height 10
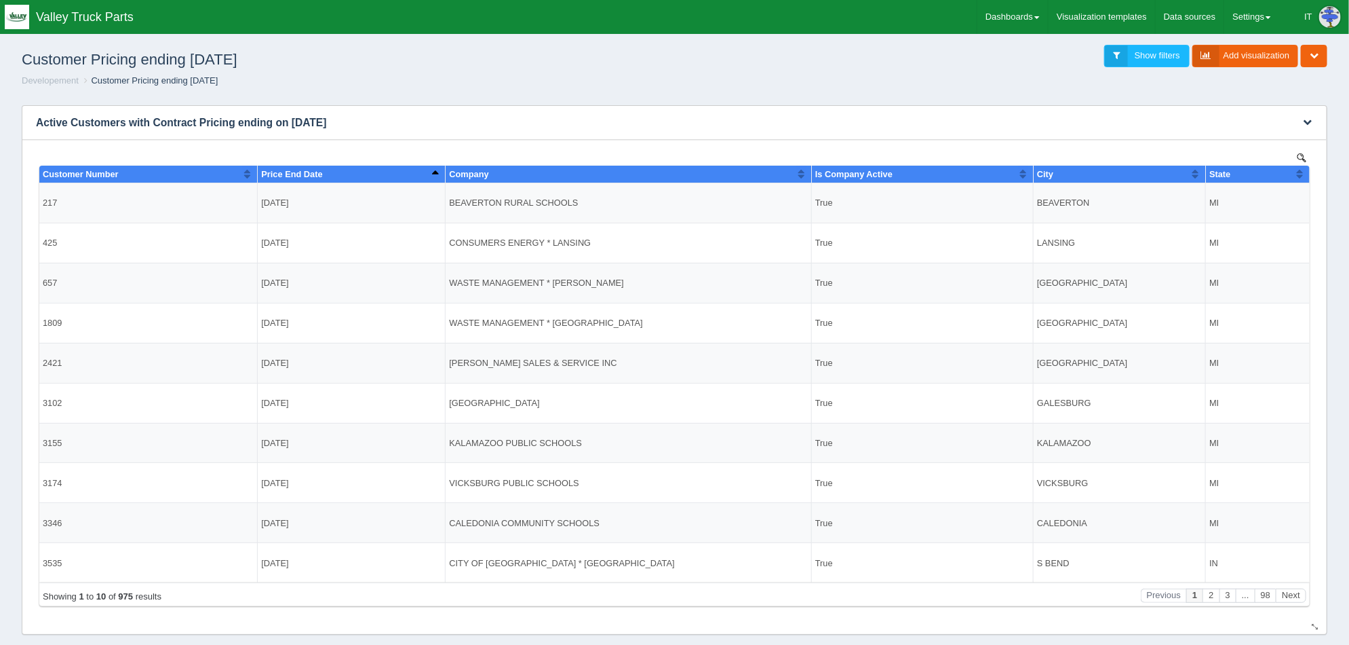
click at [417, 175] on div "Price End Date" at bounding box center [346, 173] width 170 height 10
click at [1305, 119] on icon "button" at bounding box center [1307, 121] width 9 height 9
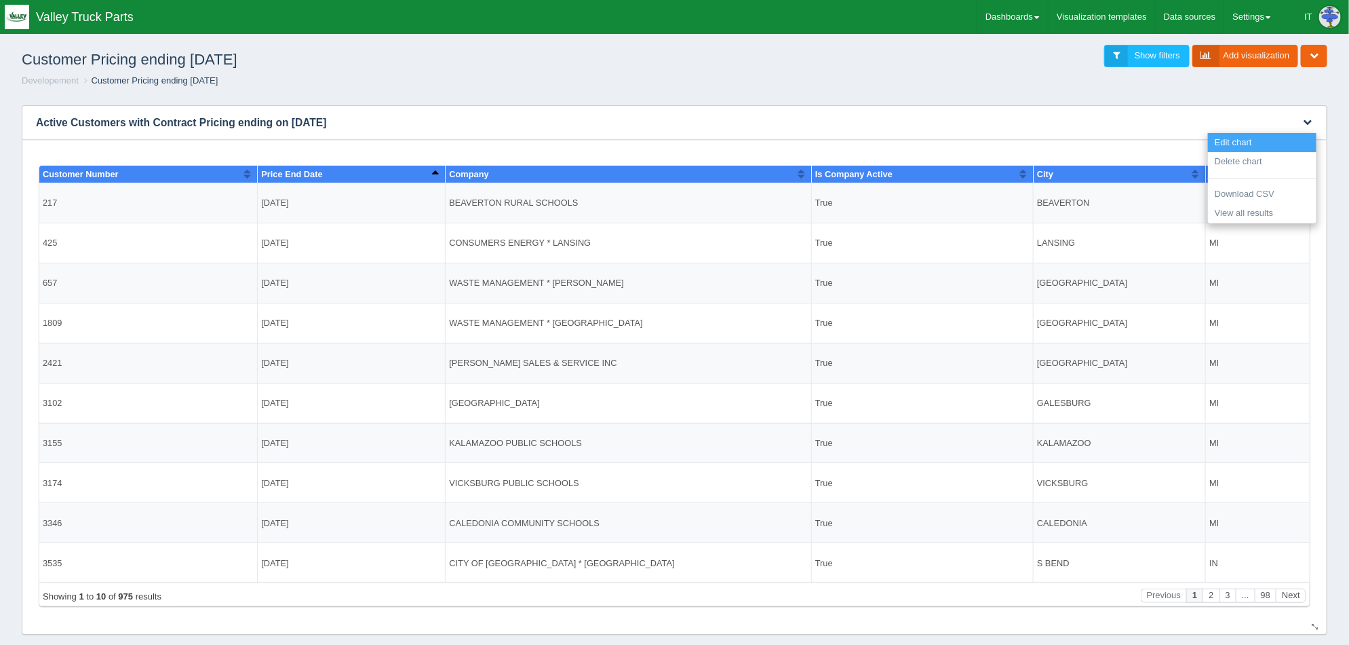
click at [1265, 138] on link "Edit chart" at bounding box center [1262, 143] width 109 height 20
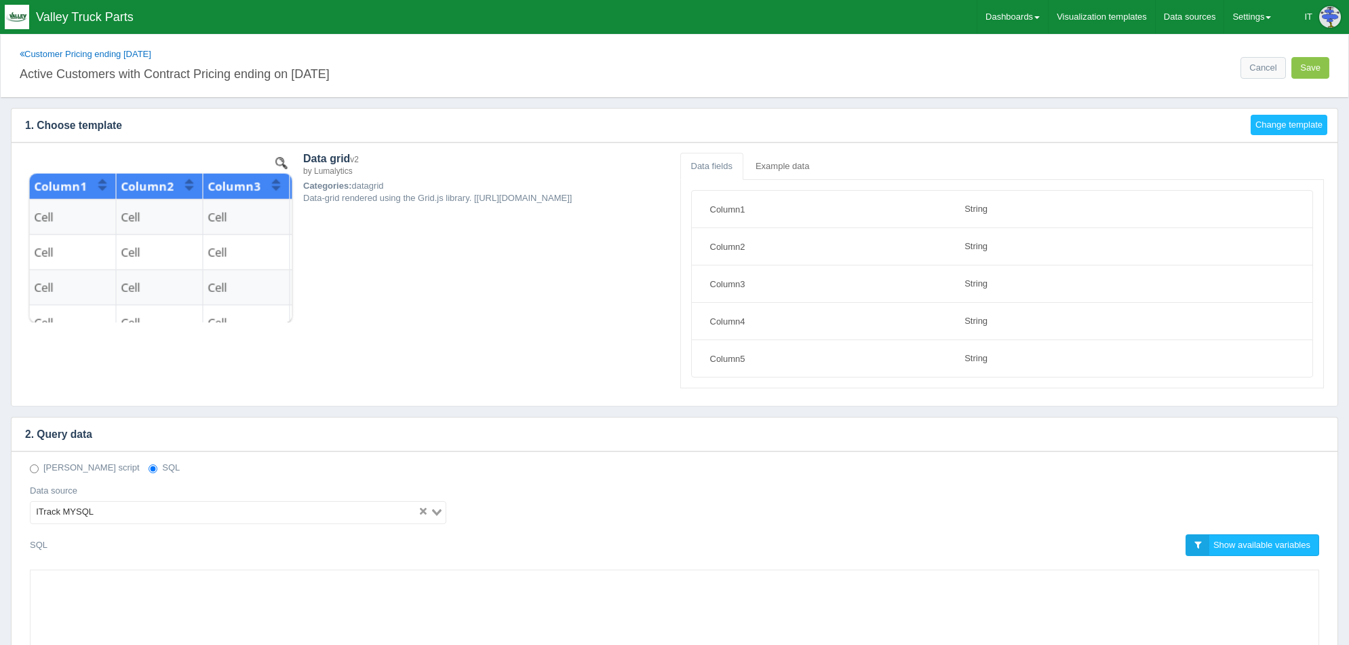
select select "string"
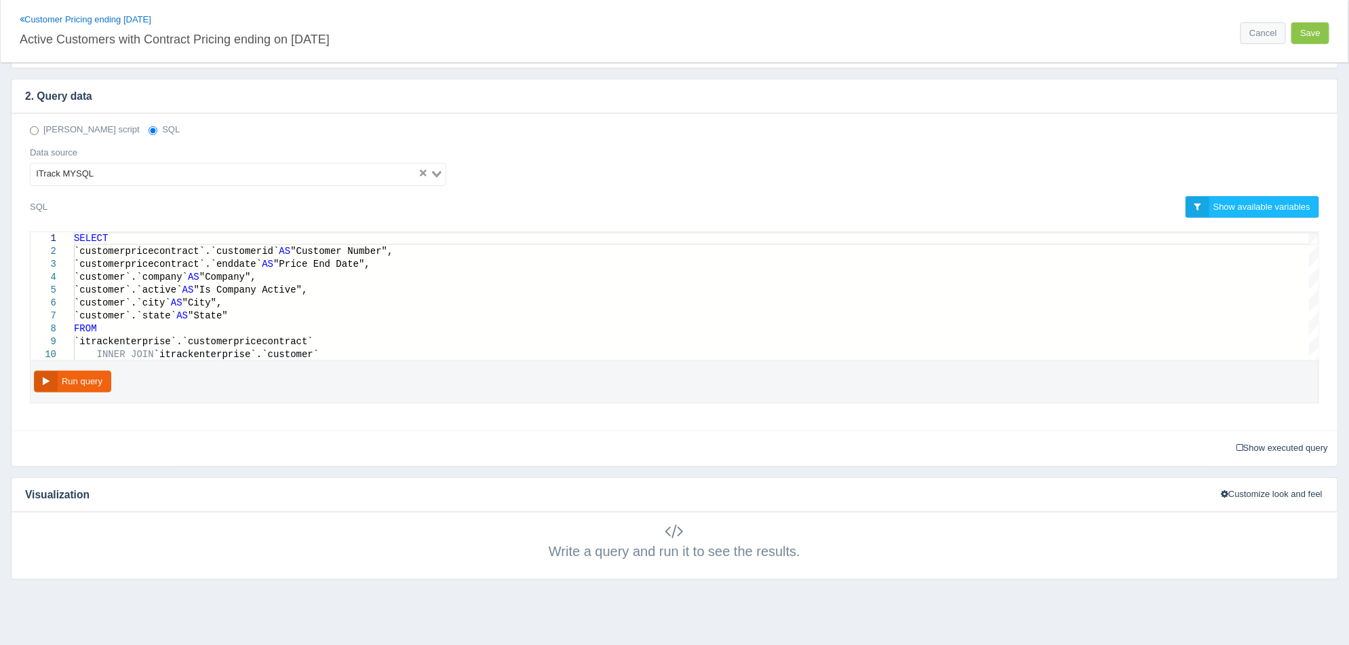
scroll to position [339, 0]
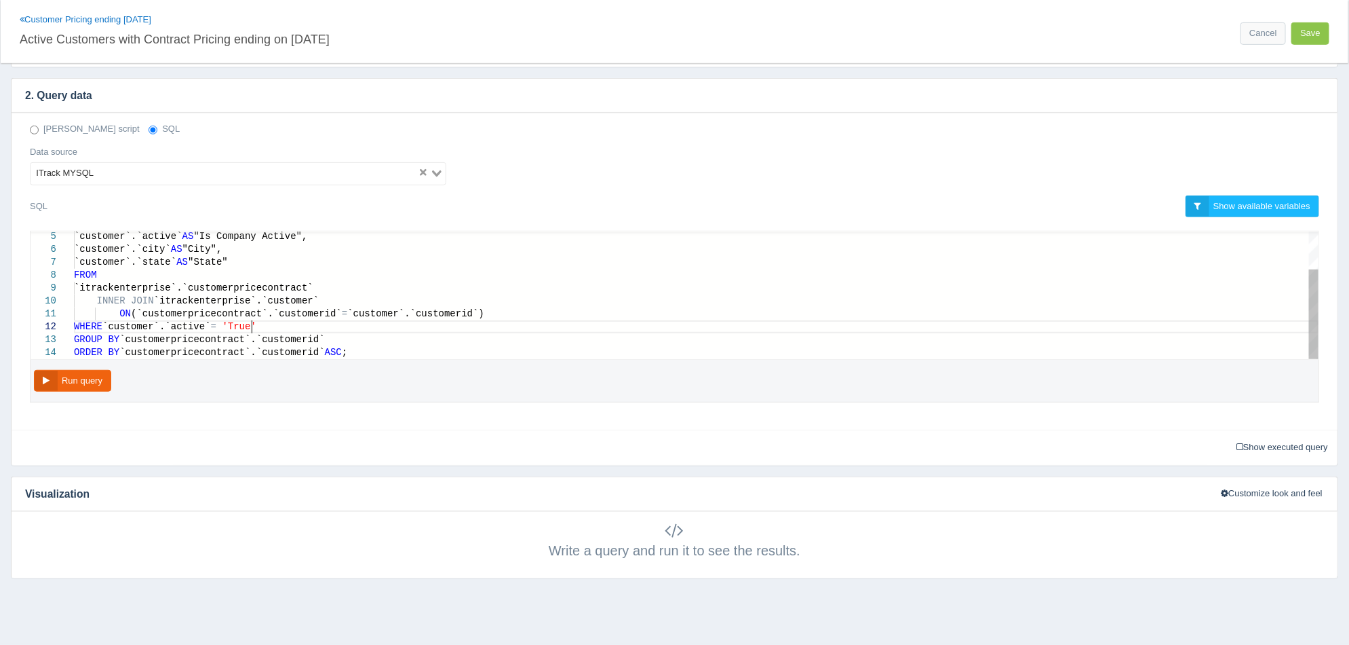
click at [303, 320] on div "WHERE `customer`.`active` = 'True'" at bounding box center [696, 326] width 1245 height 13
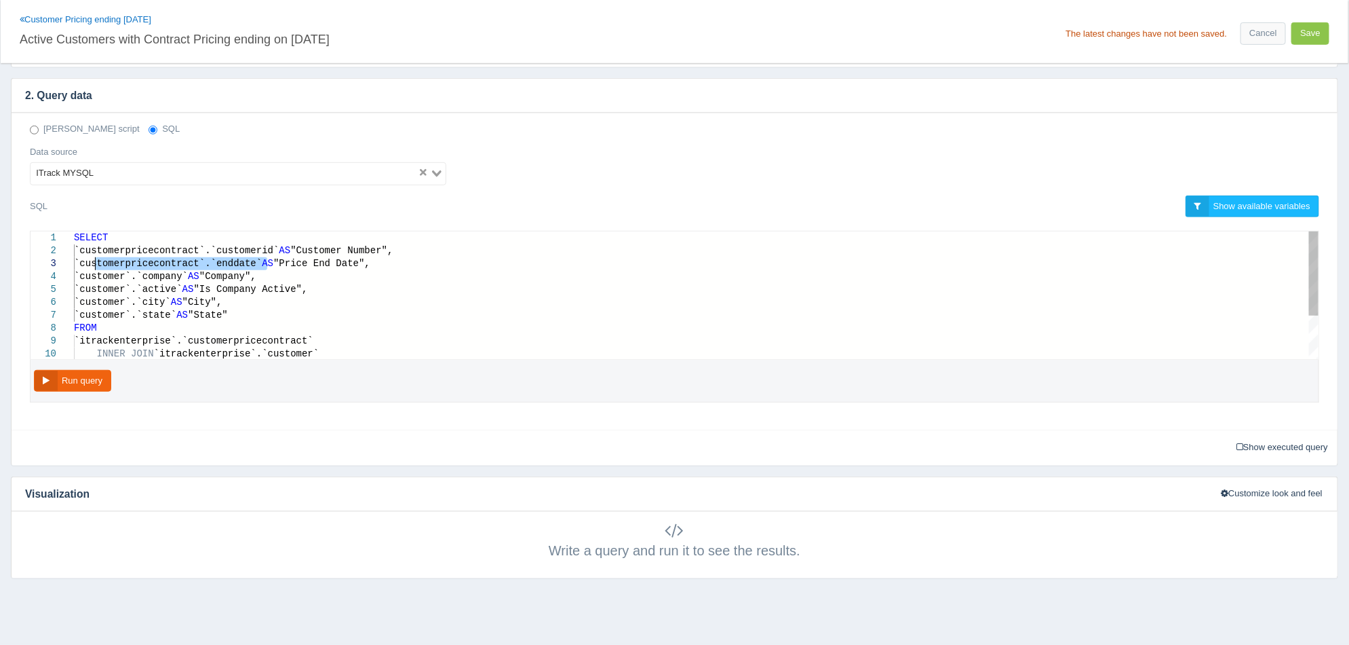
drag, startPoint x: 266, startPoint y: 261, endPoint x: 99, endPoint y: 263, distance: 166.9
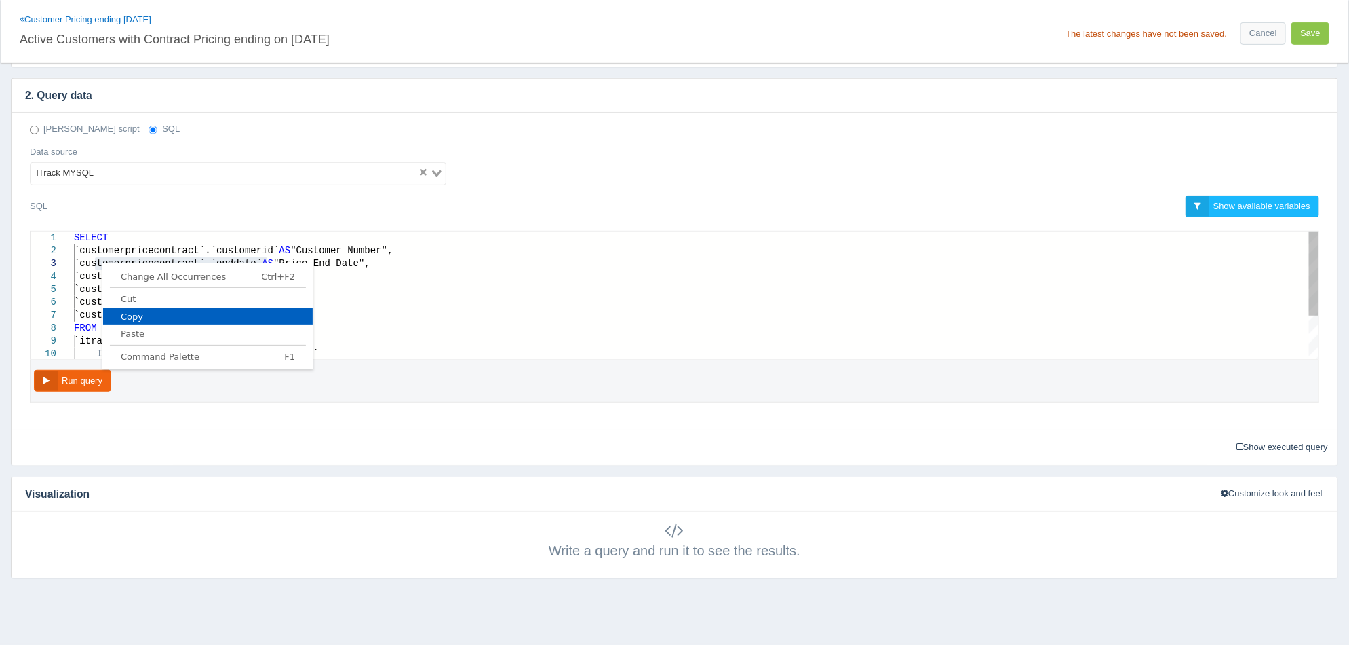
click at [126, 313] on span "Copy" at bounding box center [208, 316] width 210 height 9
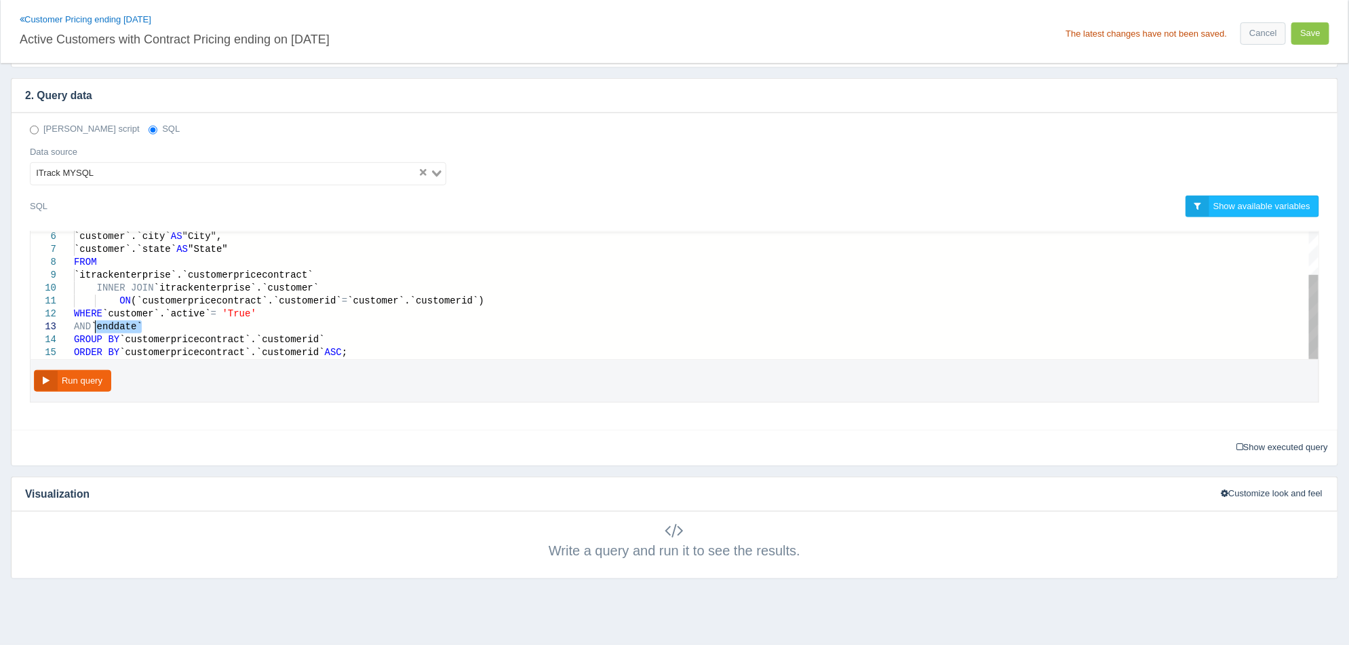
drag, startPoint x: 143, startPoint y: 321, endPoint x: 96, endPoint y: 320, distance: 46.8
paste textarea "customerpricecontract`.`"
click at [374, 327] on div "AND `customerpricecontract`.`enddate` = "[DATE]"" at bounding box center [696, 326] width 1245 height 13
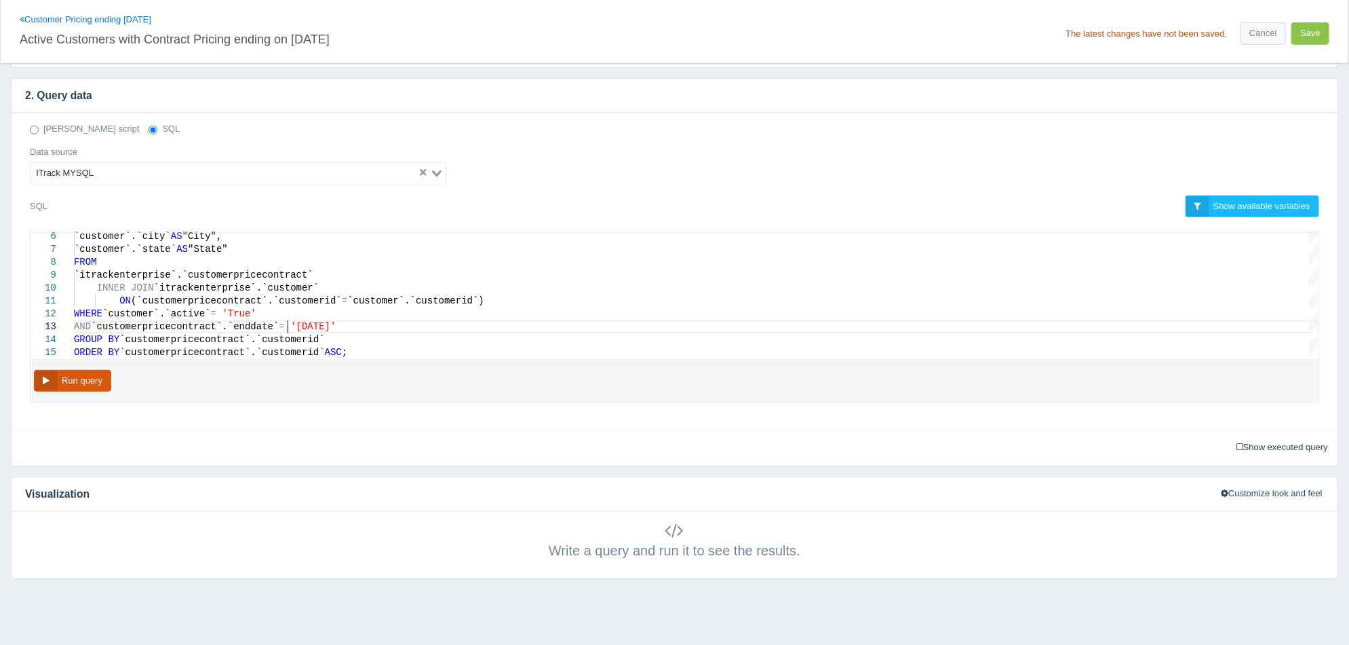
type textarea "ON (`customerpricecontract`.`customerid` = `customer`.`customerid`) WHERE `cust…"
click at [100, 380] on button "Run query" at bounding box center [72, 381] width 77 height 22
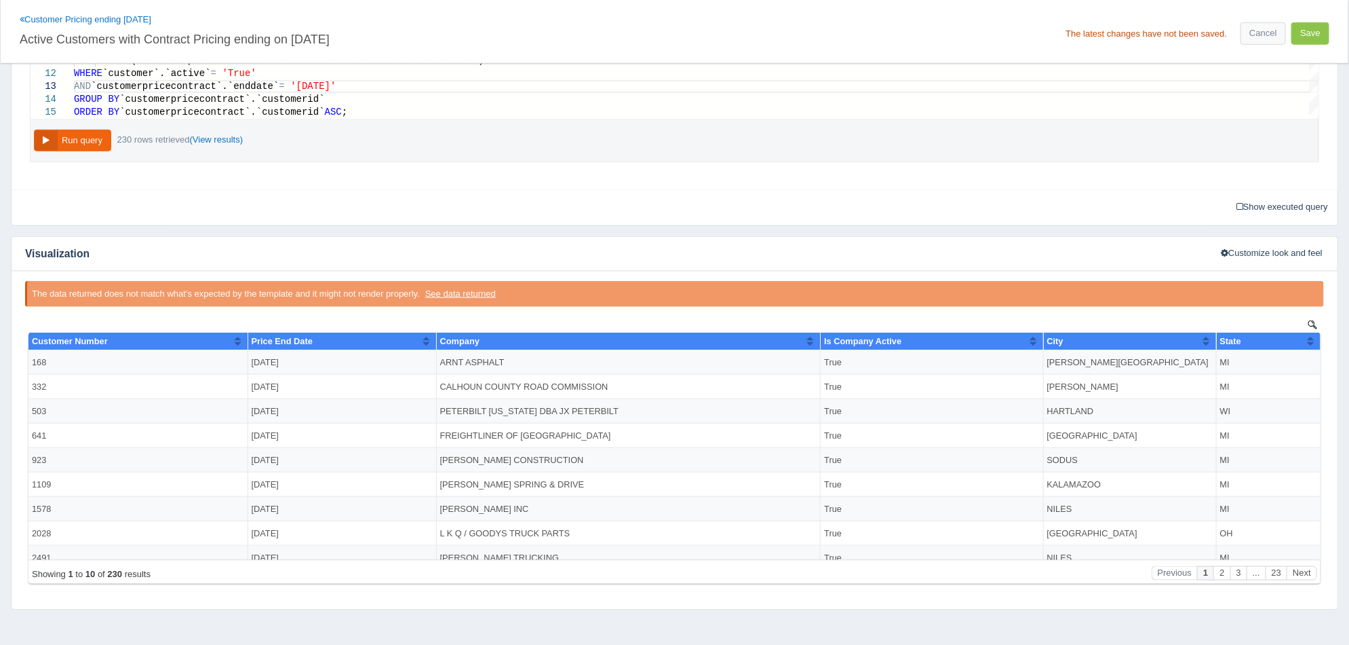
scroll to position [629, 0]
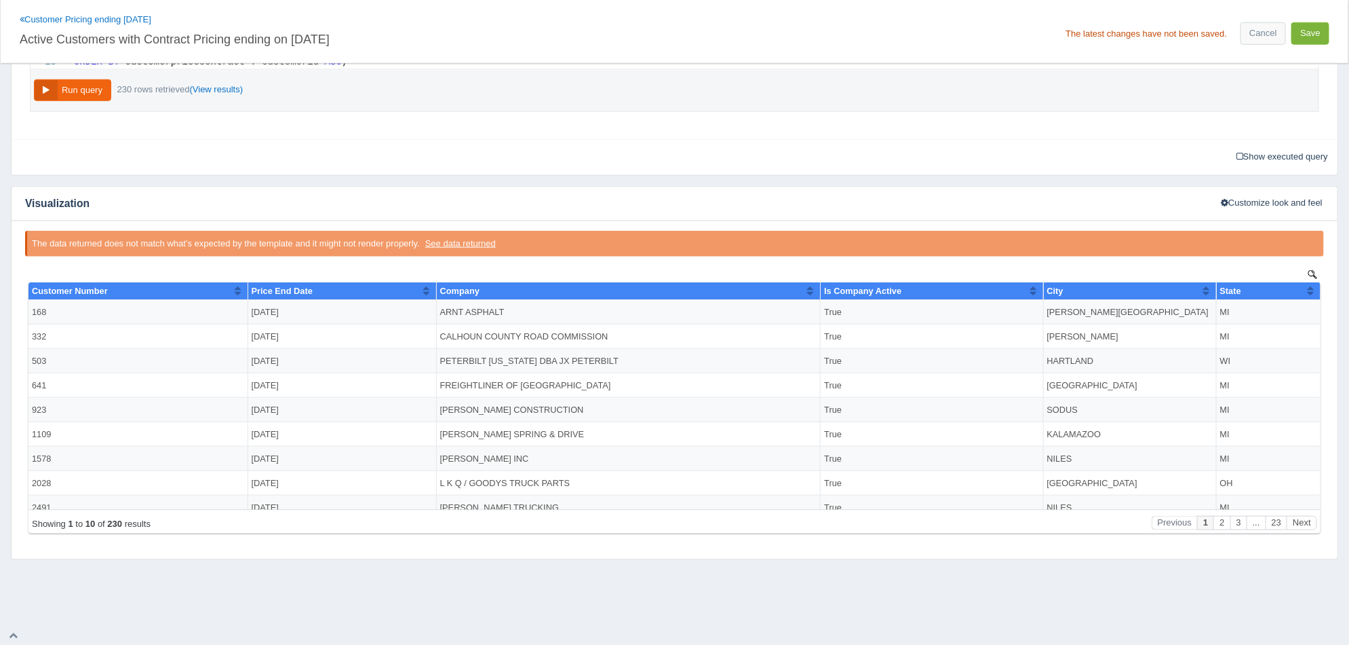
click at [1319, 28] on button "Save" at bounding box center [1311, 33] width 38 height 22
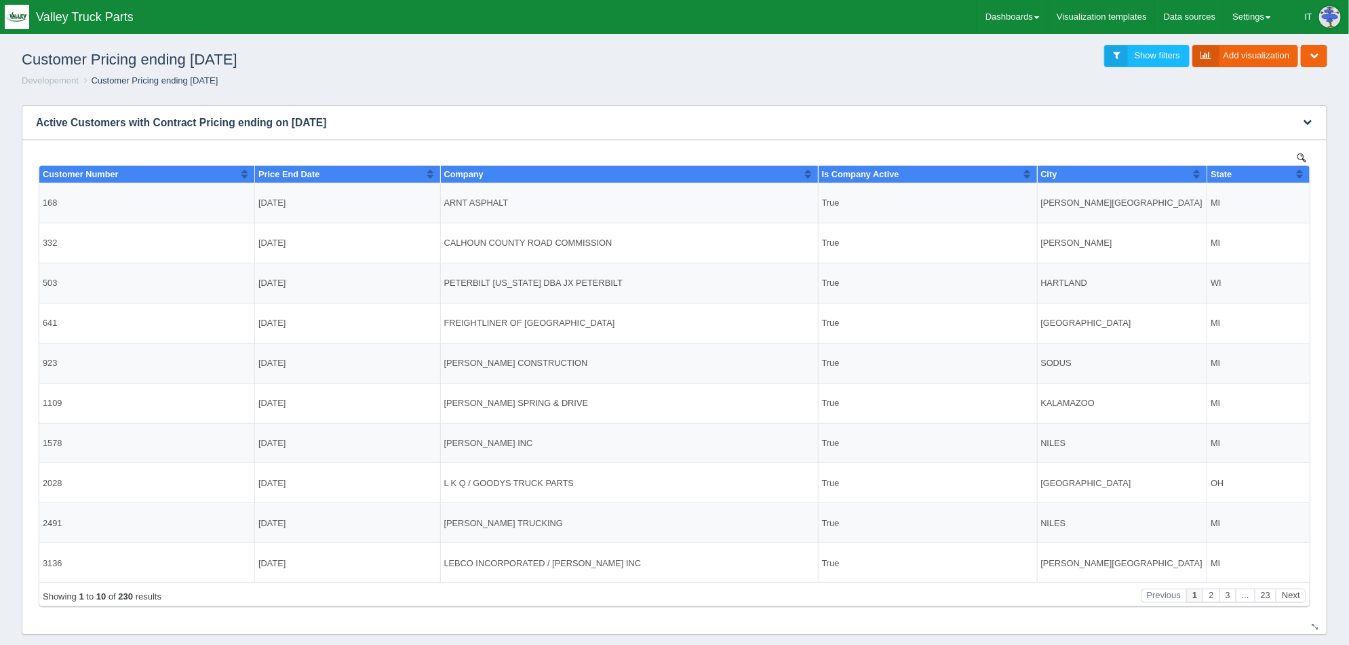
click at [417, 174] on div "Price End Date" at bounding box center [342, 173] width 168 height 10
click at [429, 176] on button "Sort column descending" at bounding box center [429, 173] width 9 height 16
click at [422, 178] on div "Price End Date" at bounding box center [342, 173] width 168 height 10
click at [1307, 117] on icon "button" at bounding box center [1307, 121] width 9 height 9
click at [1279, 193] on link "Download CSV" at bounding box center [1262, 195] width 109 height 20
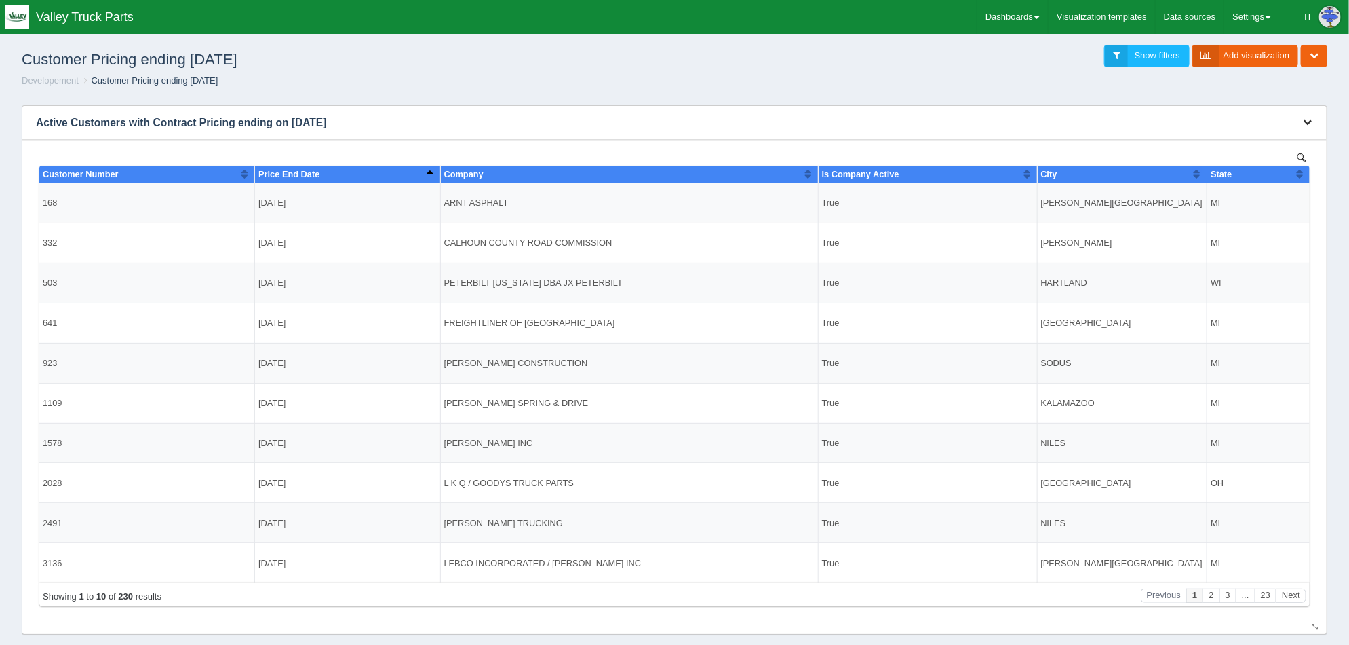
click at [1302, 120] on button "button" at bounding box center [1308, 122] width 18 height 21
click at [1284, 137] on link "Edit chart" at bounding box center [1262, 143] width 109 height 20
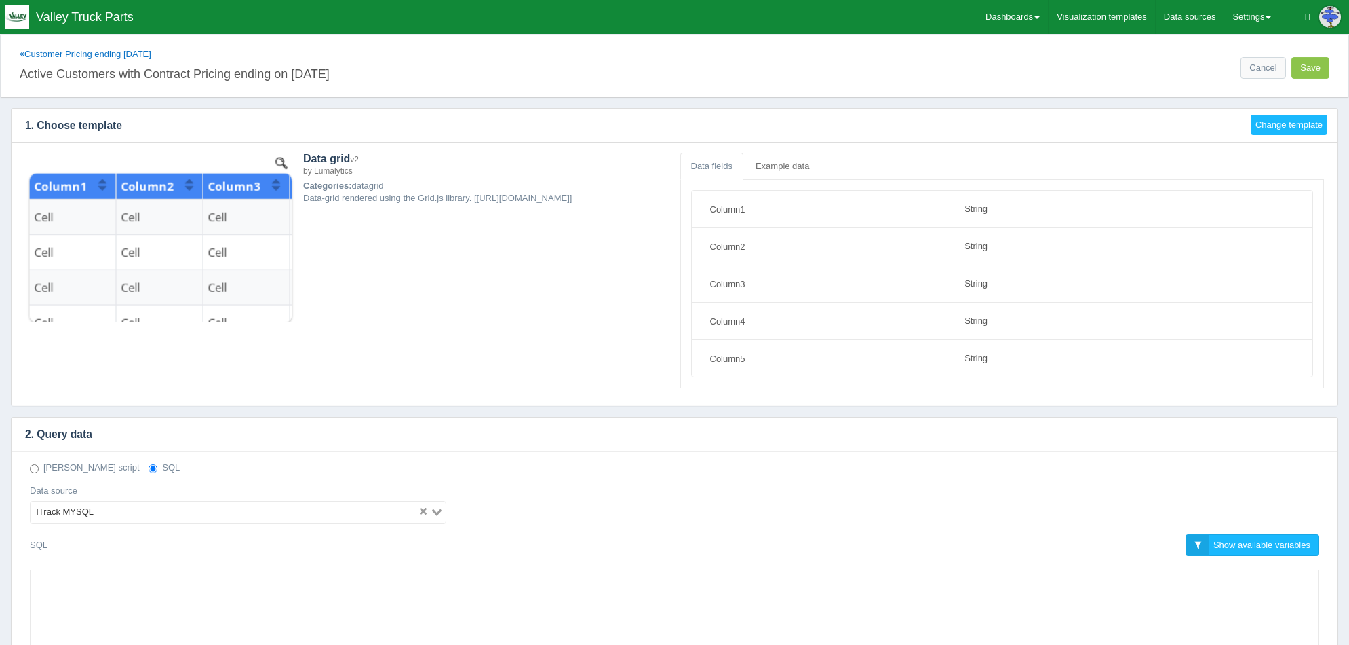
select select "string"
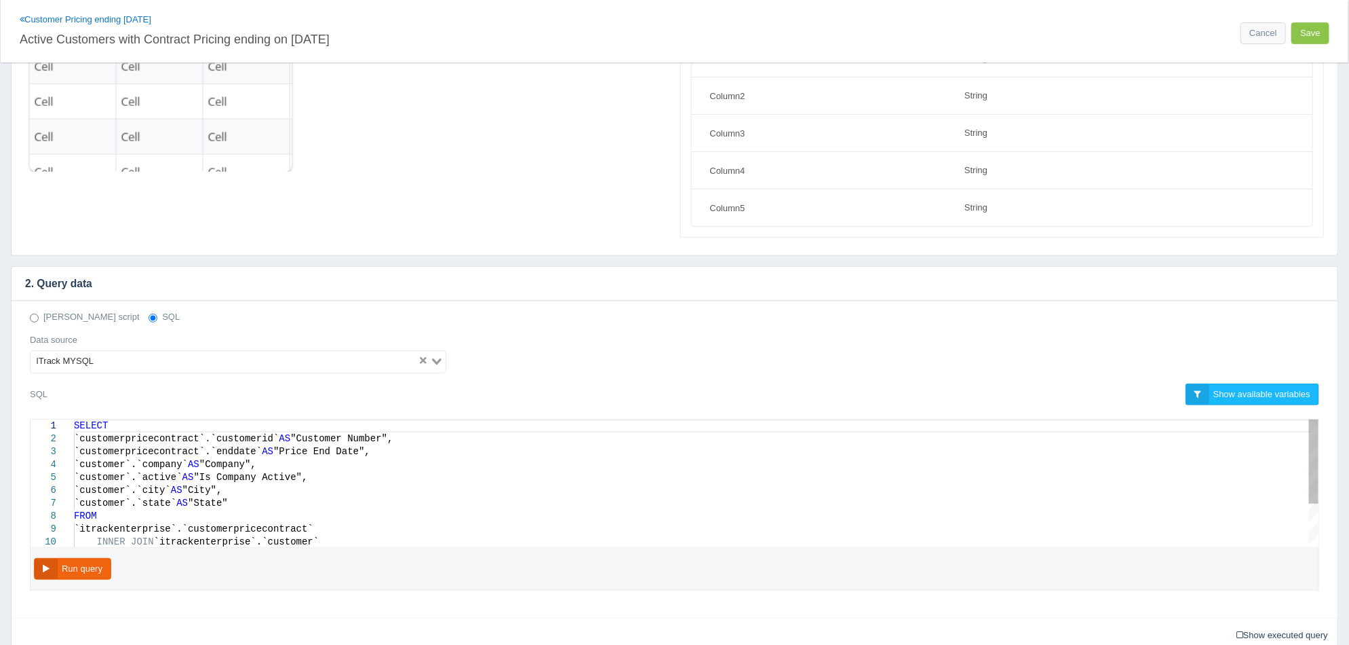
scroll to position [339, 0]
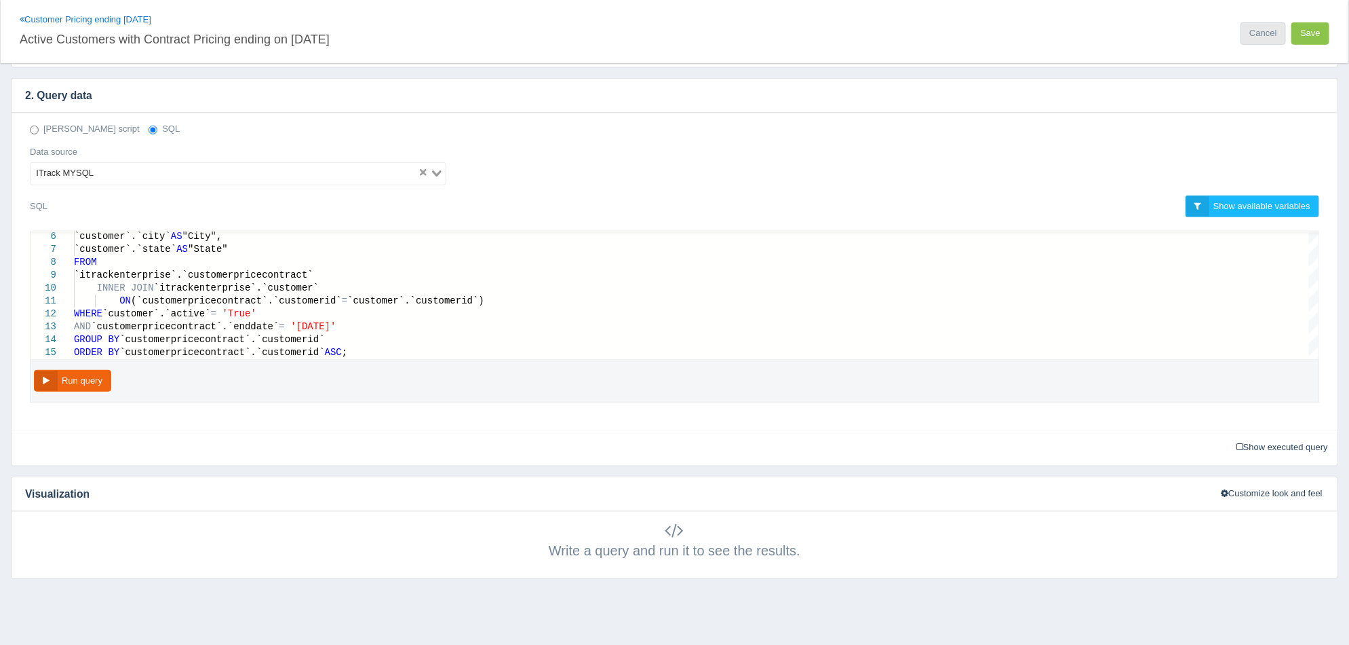
click at [1263, 42] on link "Cancel" at bounding box center [1263, 33] width 45 height 22
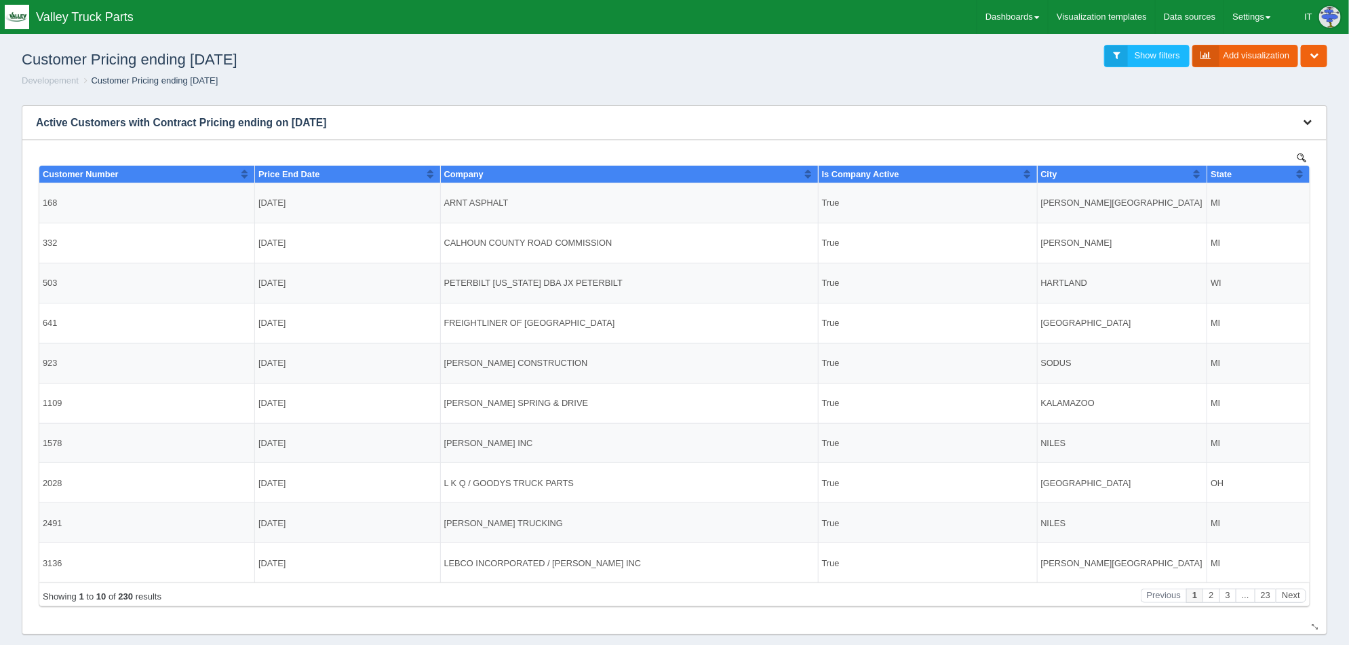
click at [1307, 127] on button "button" at bounding box center [1308, 122] width 18 height 21
click at [1229, 142] on link "Edit chart" at bounding box center [1262, 143] width 109 height 20
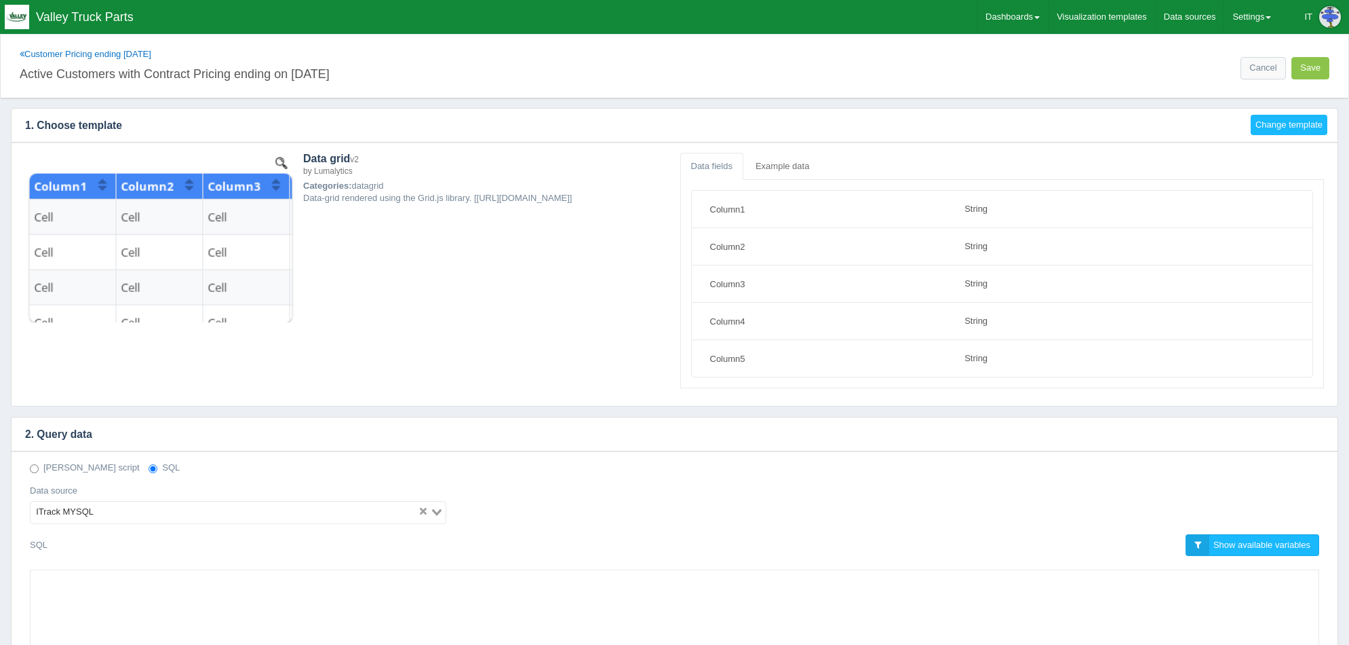
select select "string"
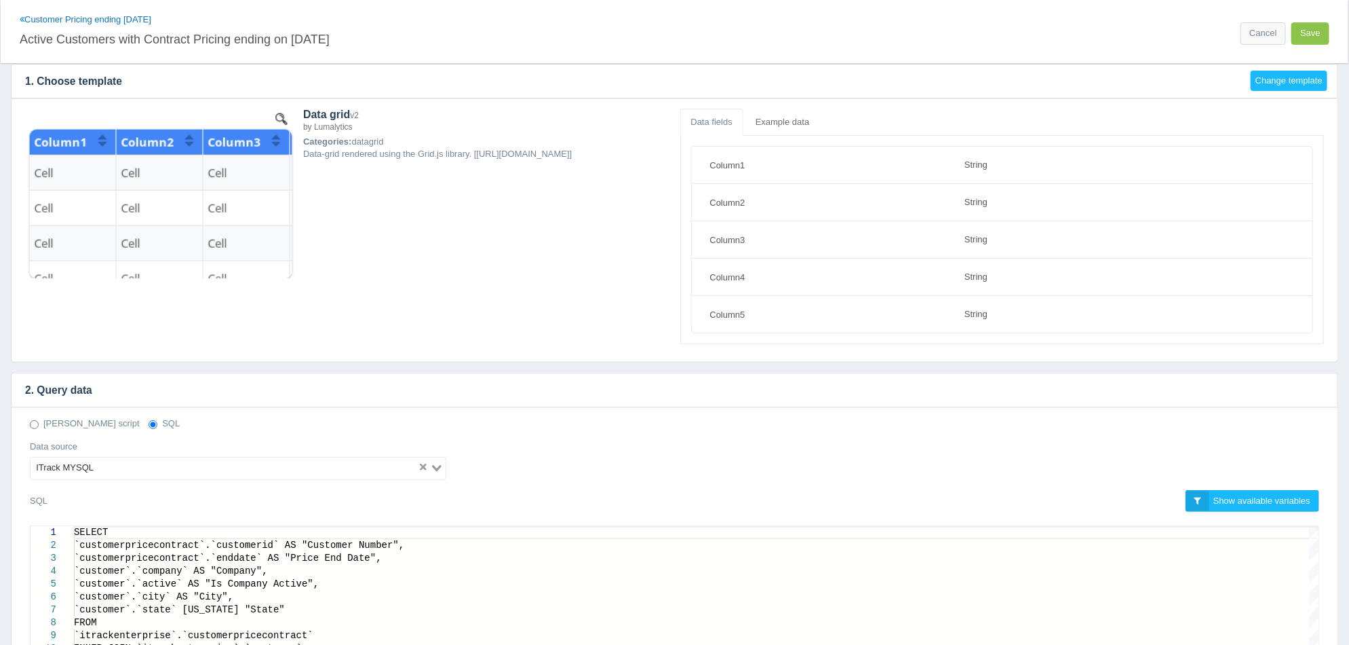
scroll to position [358, 0]
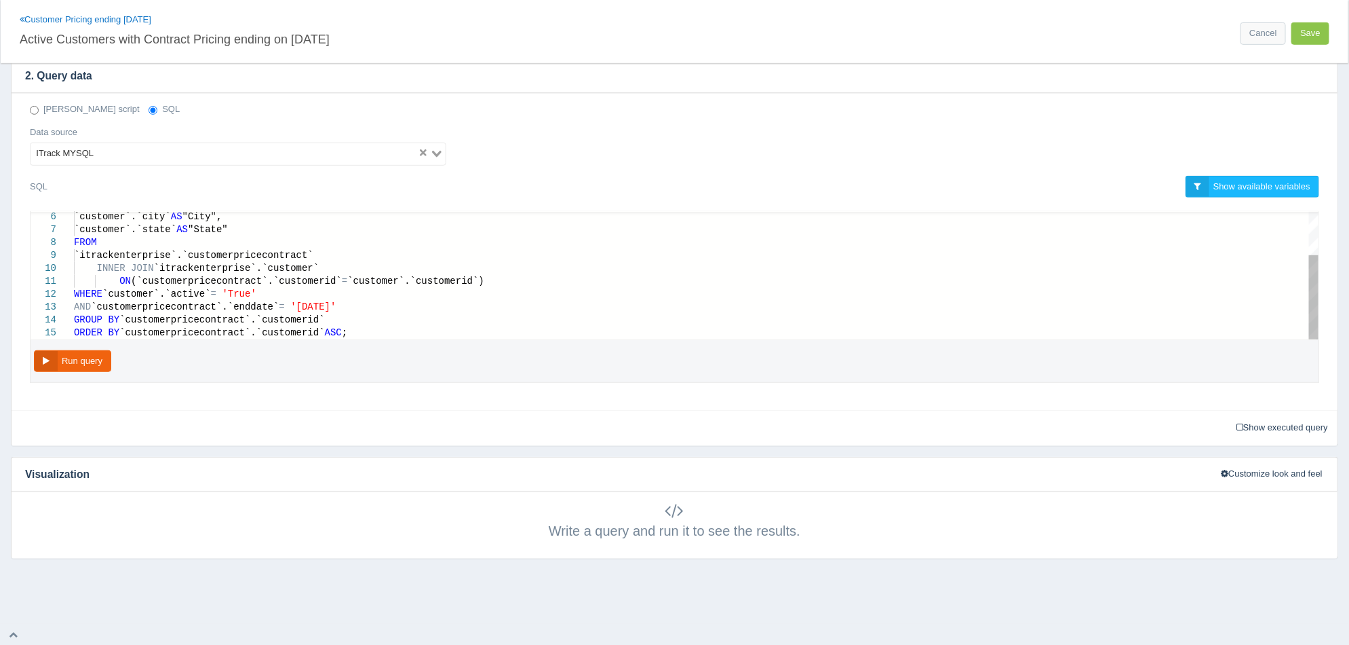
click at [381, 326] on div "ORDER BY `customerpricecontract`.`customerid` ASC ;" at bounding box center [696, 332] width 1245 height 13
click at [342, 328] on span ";" at bounding box center [344, 332] width 5 height 11
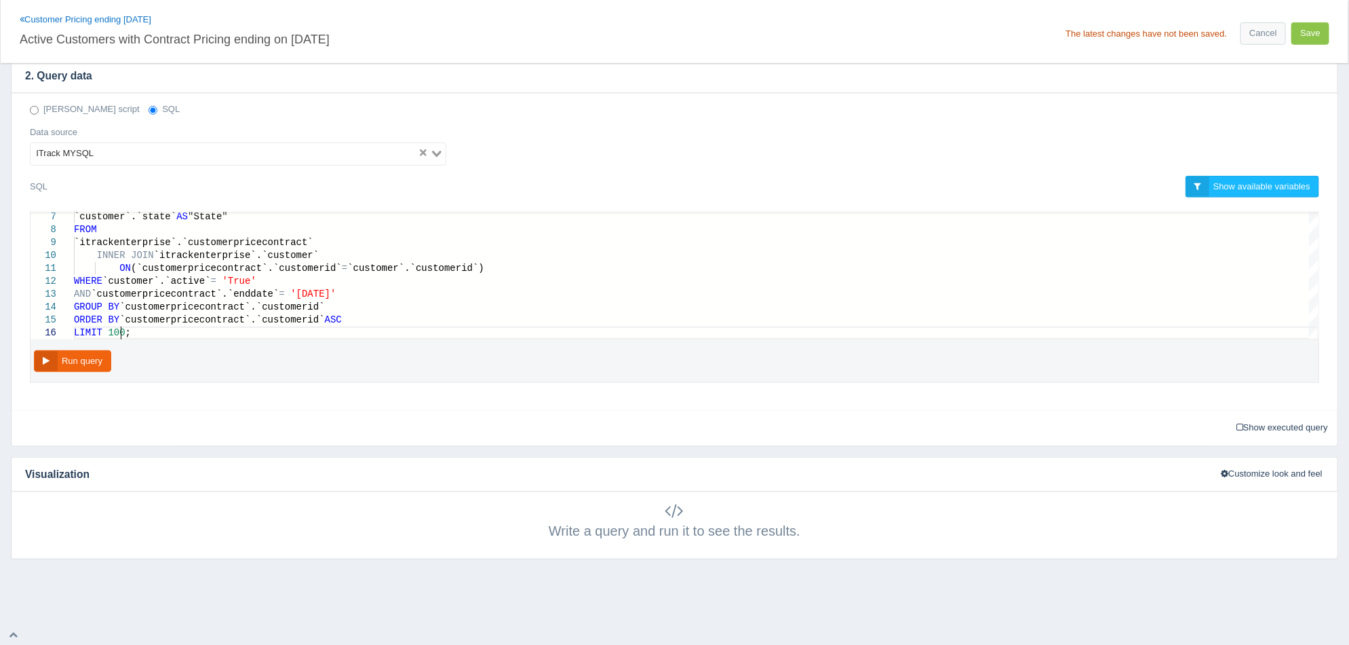
scroll to position [64, 45]
click at [85, 360] on button "Run query" at bounding box center [72, 361] width 77 height 22
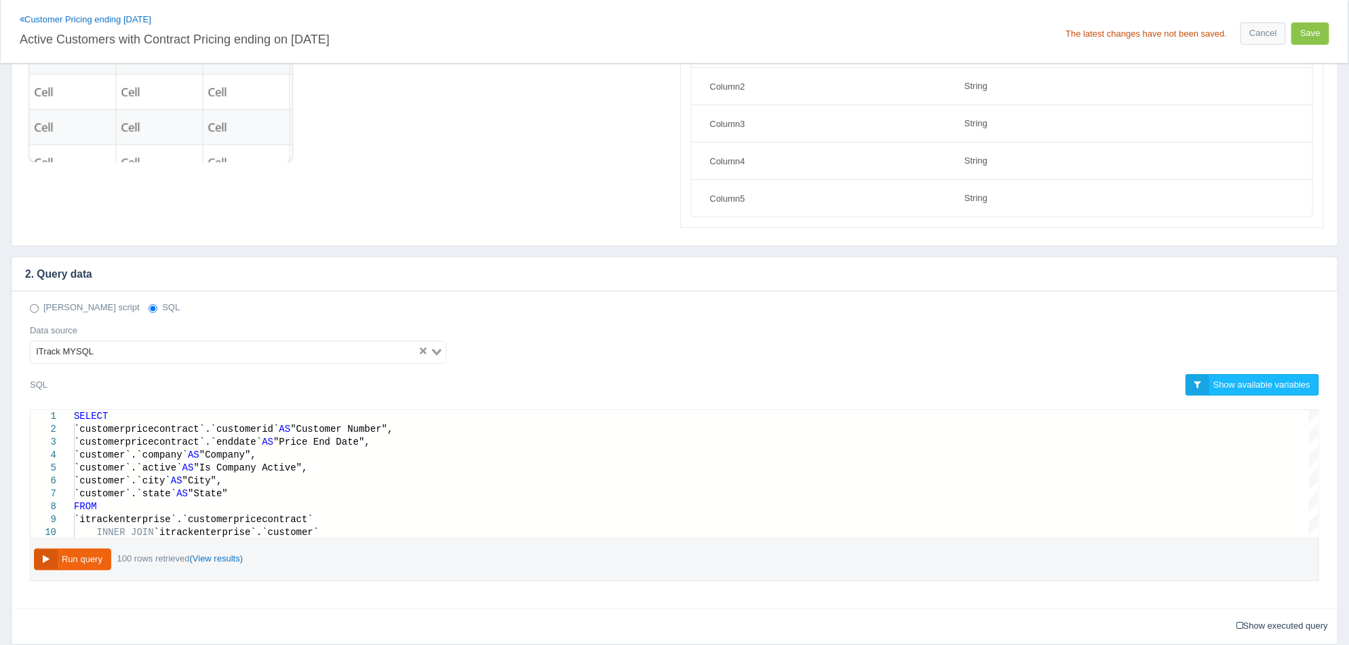
scroll to position [0, 0]
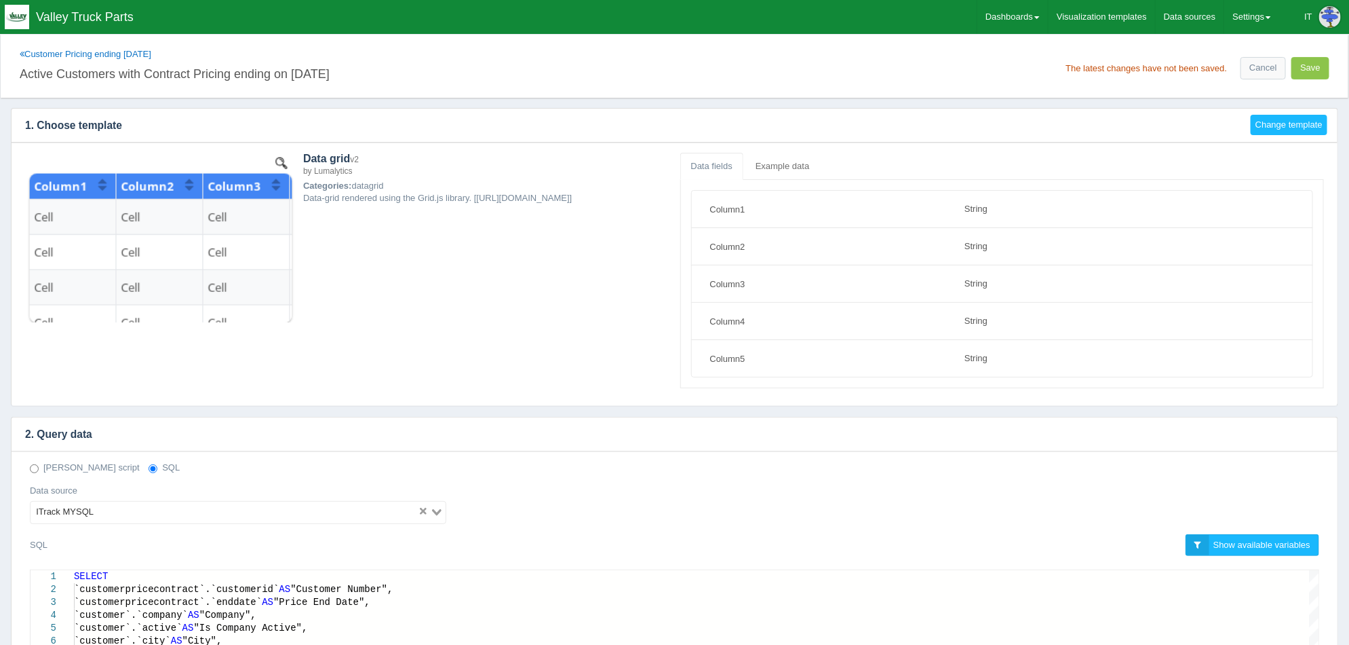
click at [1167, 445] on h4 "2. Query data" at bounding box center [665, 434] width 1306 height 34
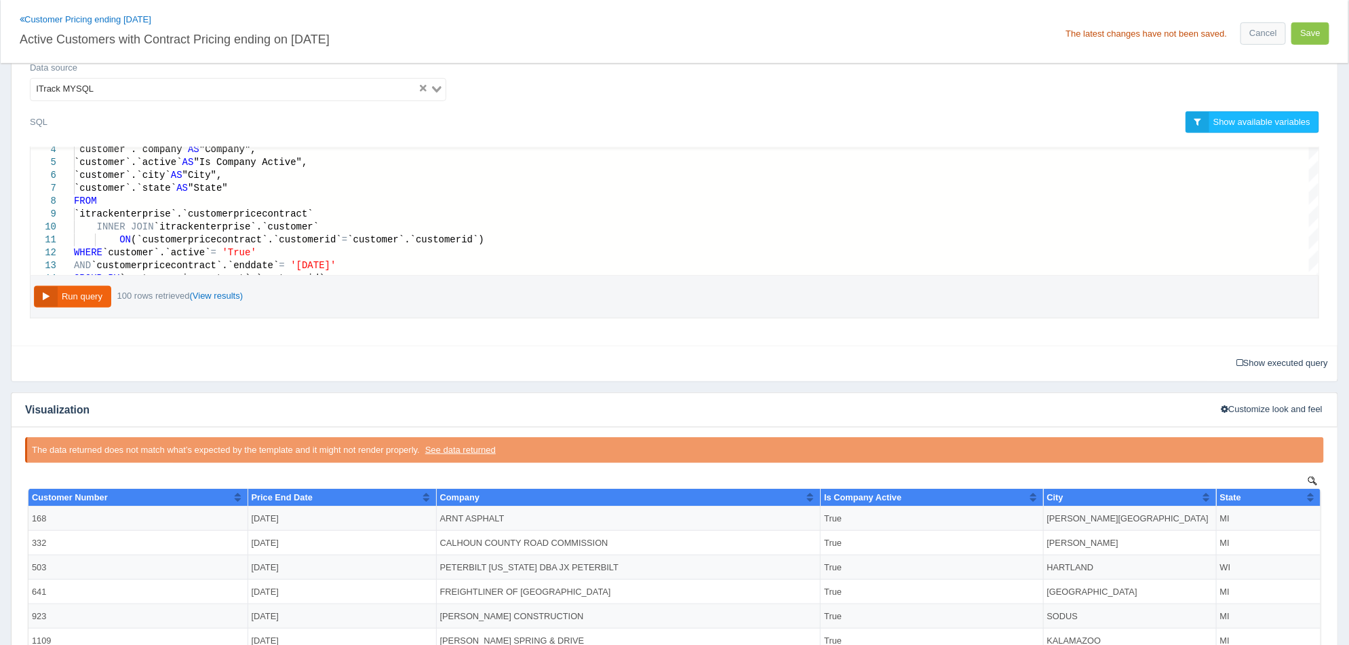
scroll to position [423, 0]
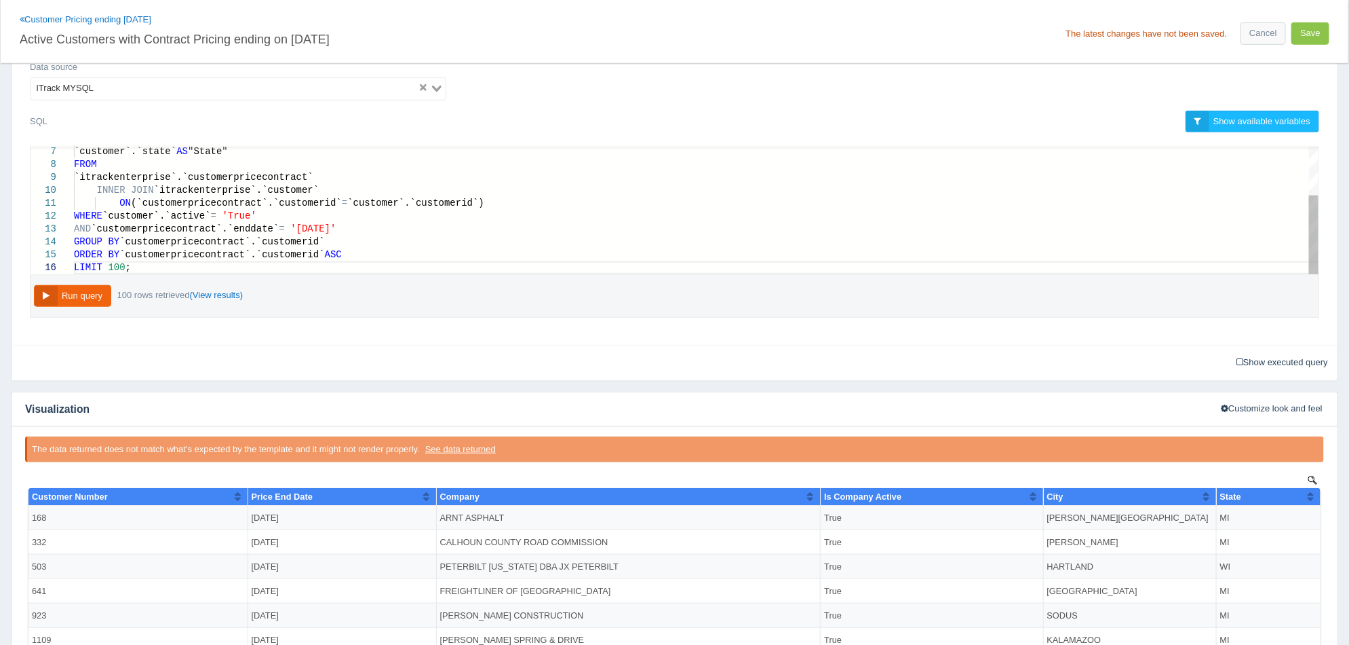
click at [74, 265] on span "LIMIT" at bounding box center [88, 267] width 28 height 11
click at [126, 261] on div "7 8 9 10 11 12 13 14 15 16 `customer`.`state` AS "State" FROM `itrackenterprise…" at bounding box center [675, 211] width 1288 height 128
click at [73, 301] on button "Run query" at bounding box center [72, 296] width 77 height 22
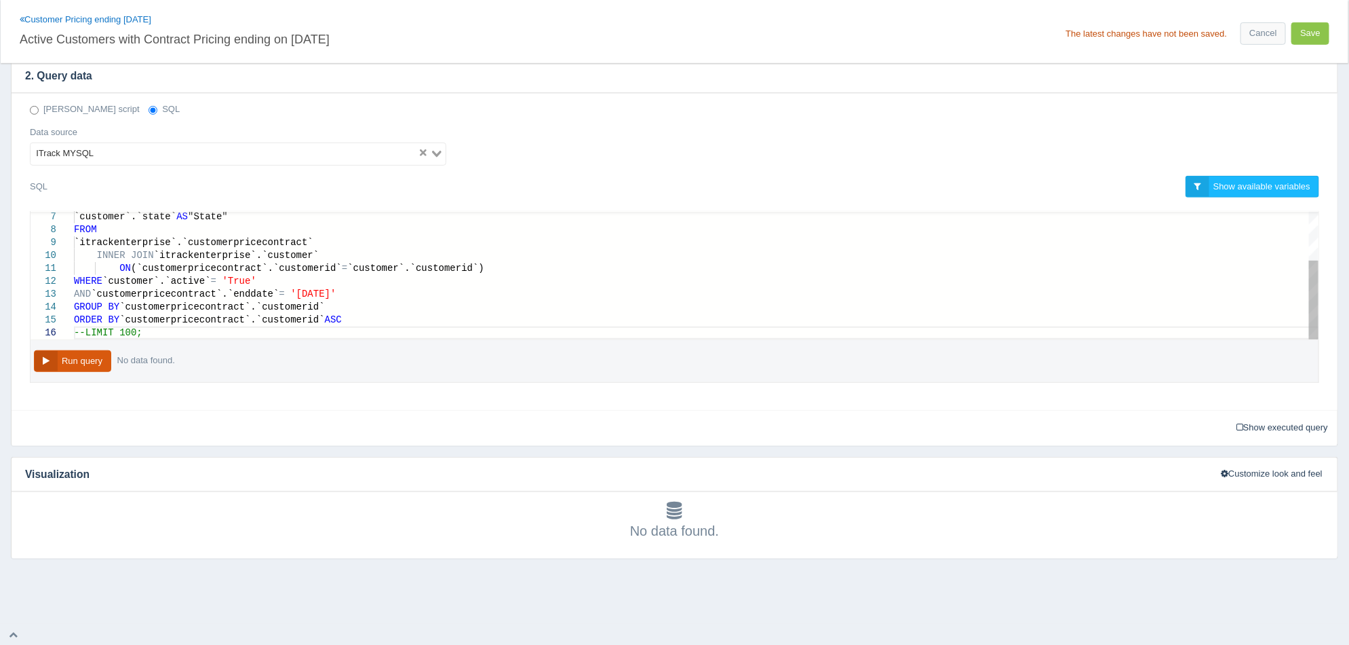
scroll to position [381, 0]
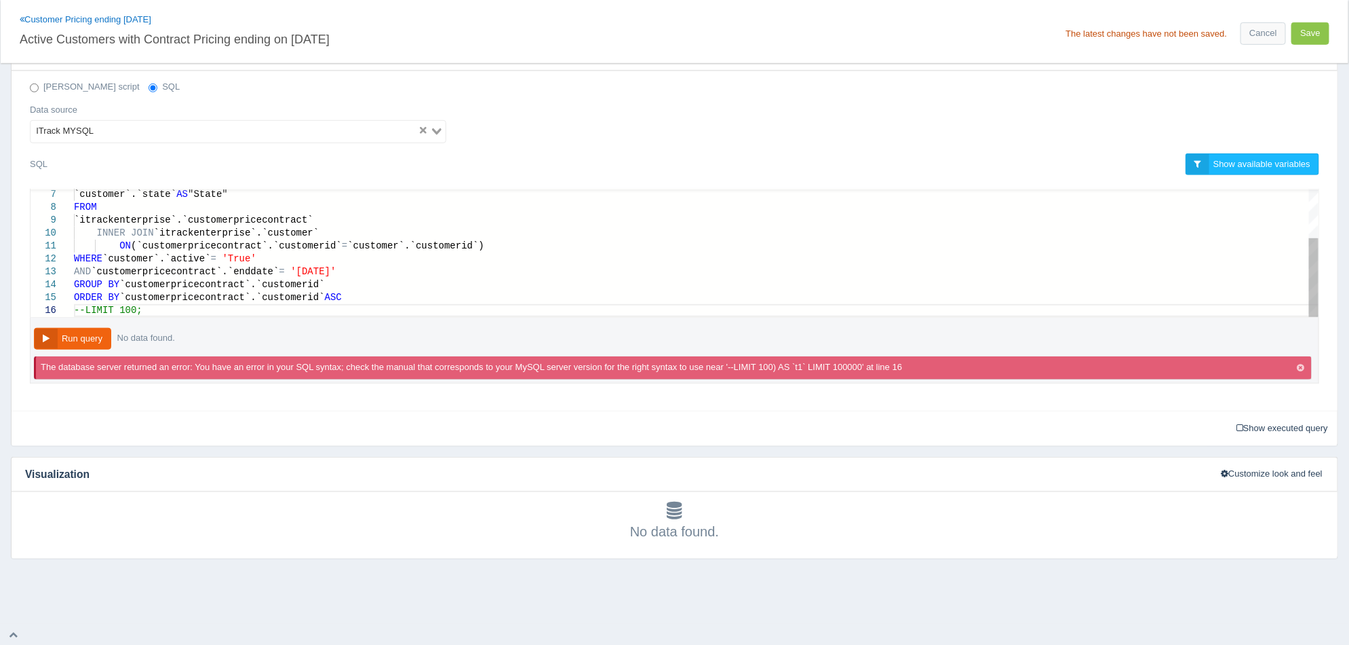
click at [386, 297] on div "ORDER BY `customerpricecontract`.`customerid` ASC" at bounding box center [696, 297] width 1245 height 13
click at [92, 330] on button "Run query" at bounding box center [72, 339] width 77 height 22
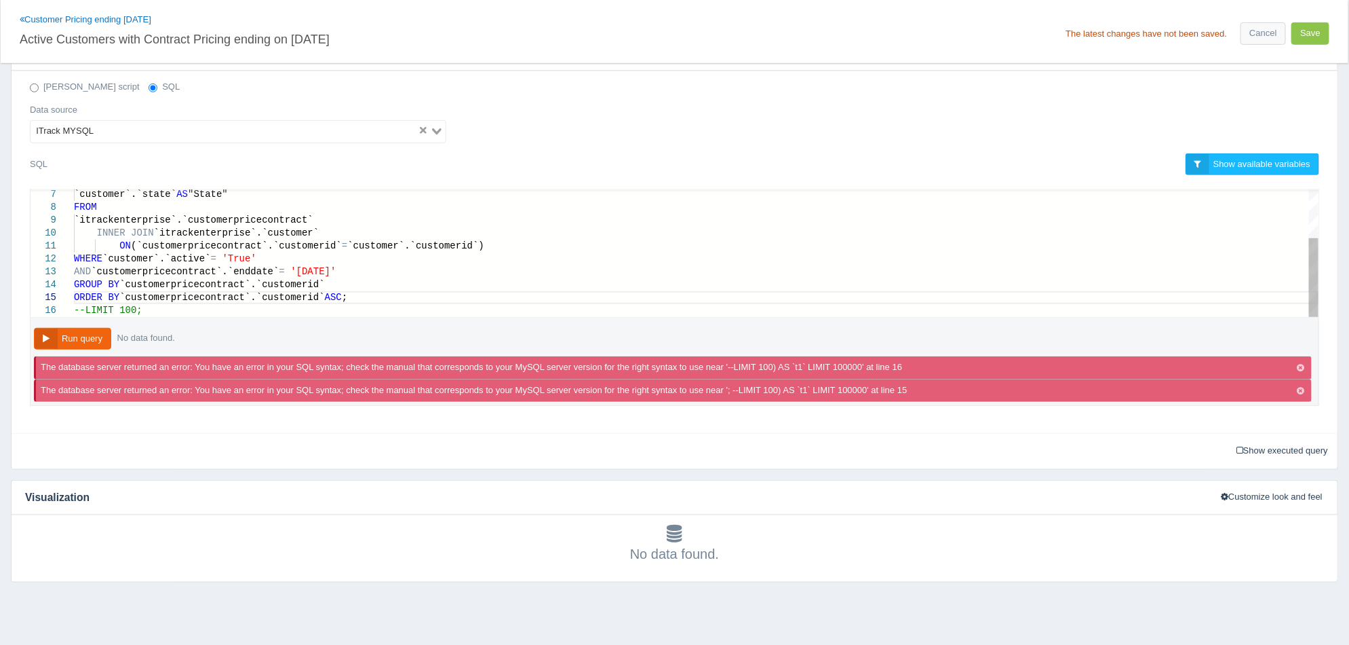
click at [83, 306] on span "--LIMIT 100;" at bounding box center [108, 310] width 69 height 11
click at [74, 305] on span "-- LIMIT 100;" at bounding box center [111, 310] width 74 height 11
click at [77, 307] on span "-- LIMIT 100;" at bounding box center [114, 310] width 80 height 11
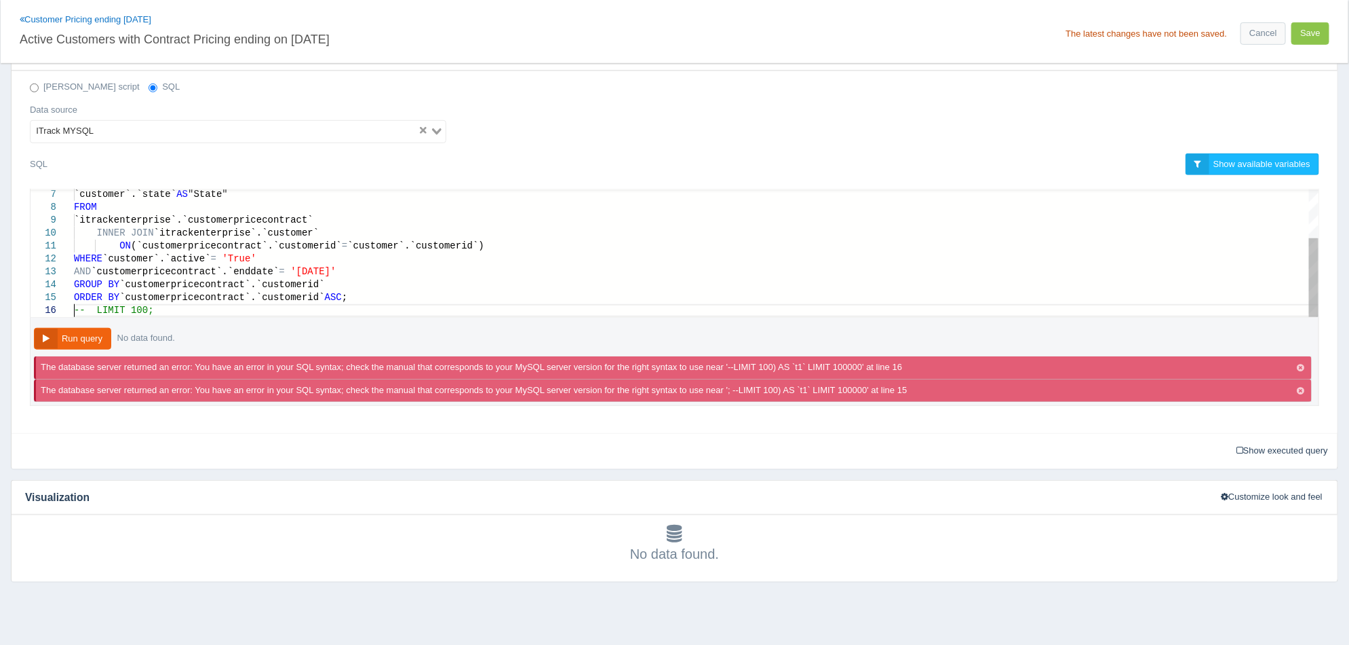
click at [75, 306] on span "-- LIMIT 100;" at bounding box center [114, 310] width 80 height 11
click at [98, 335] on button "Run query" at bounding box center [72, 339] width 77 height 22
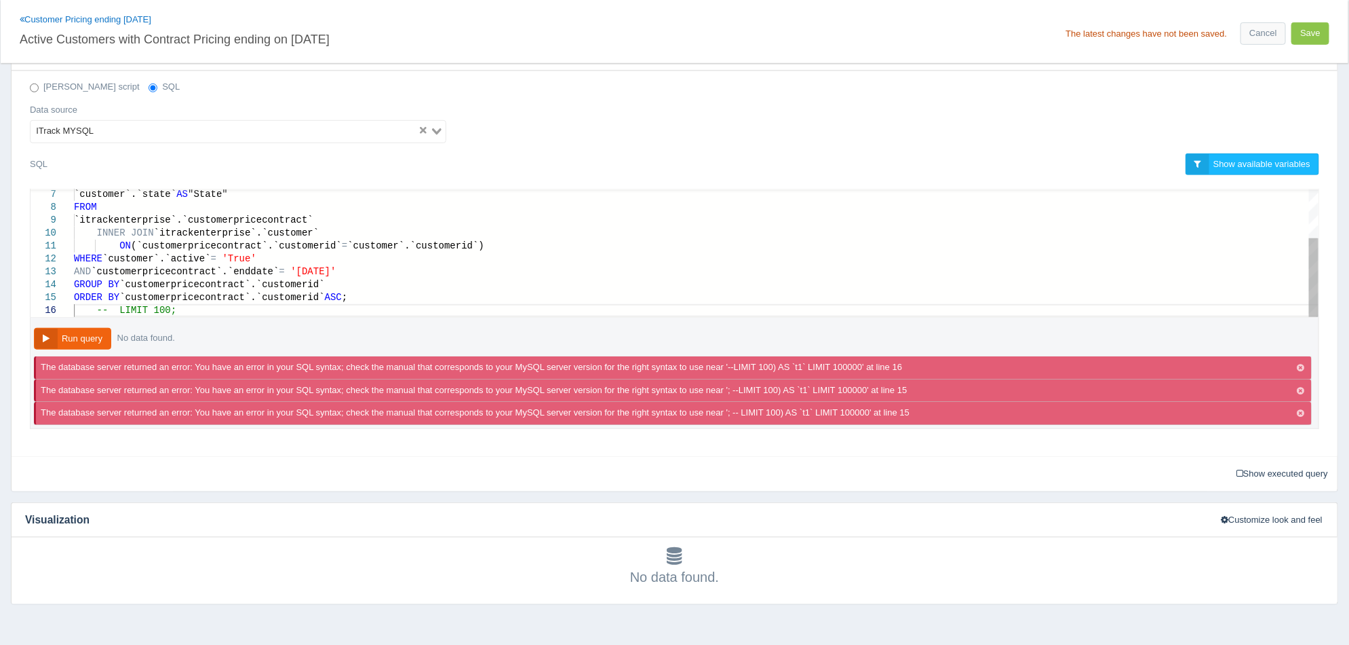
scroll to position [64, 20]
drag, startPoint x: 189, startPoint y: 314, endPoint x: 79, endPoint y: 307, distance: 110.8
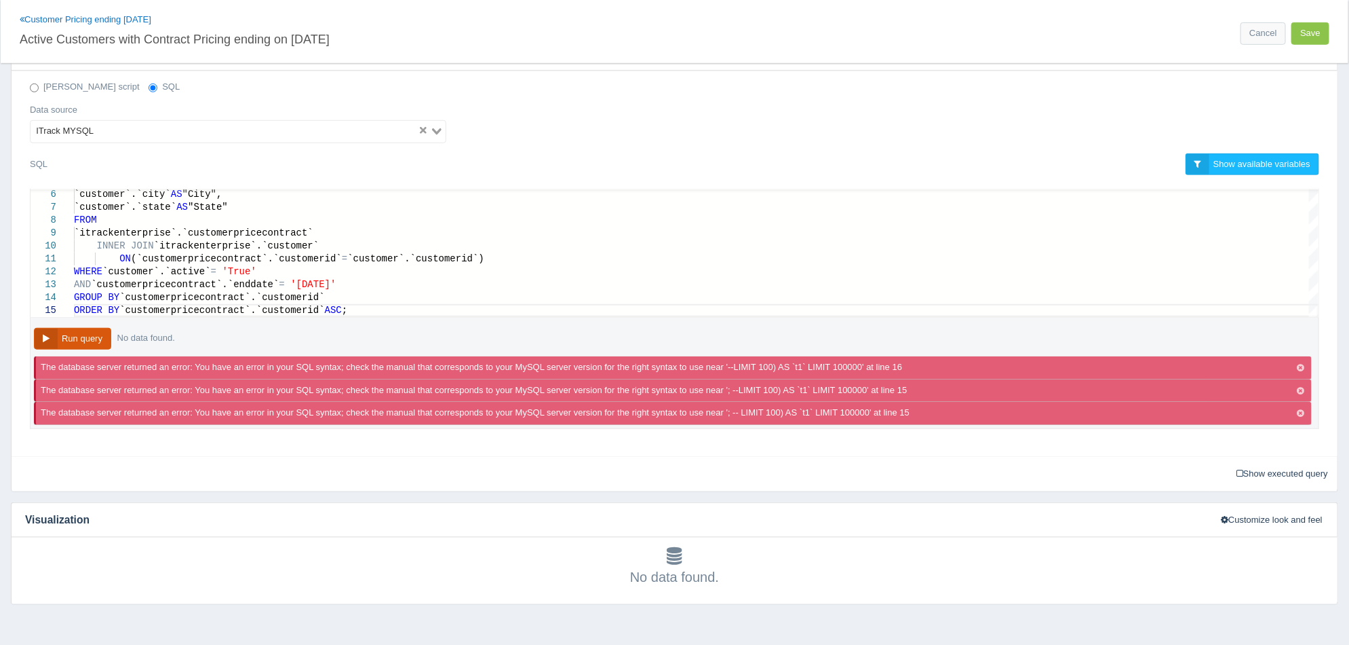
click at [92, 340] on button "Run query" at bounding box center [72, 339] width 77 height 22
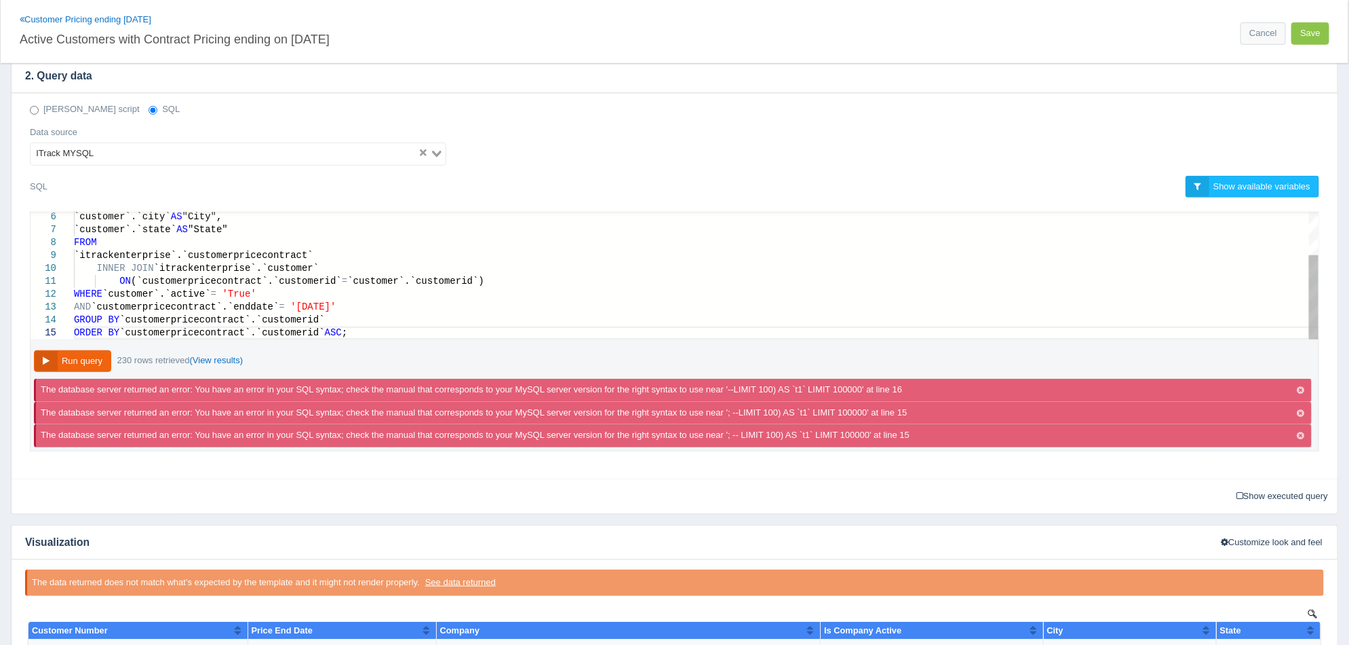
scroll to position [63, 259]
click at [356, 304] on div "AND `customerpricecontract`.`enddate` = '2025-12-31'" at bounding box center [696, 307] width 1245 height 13
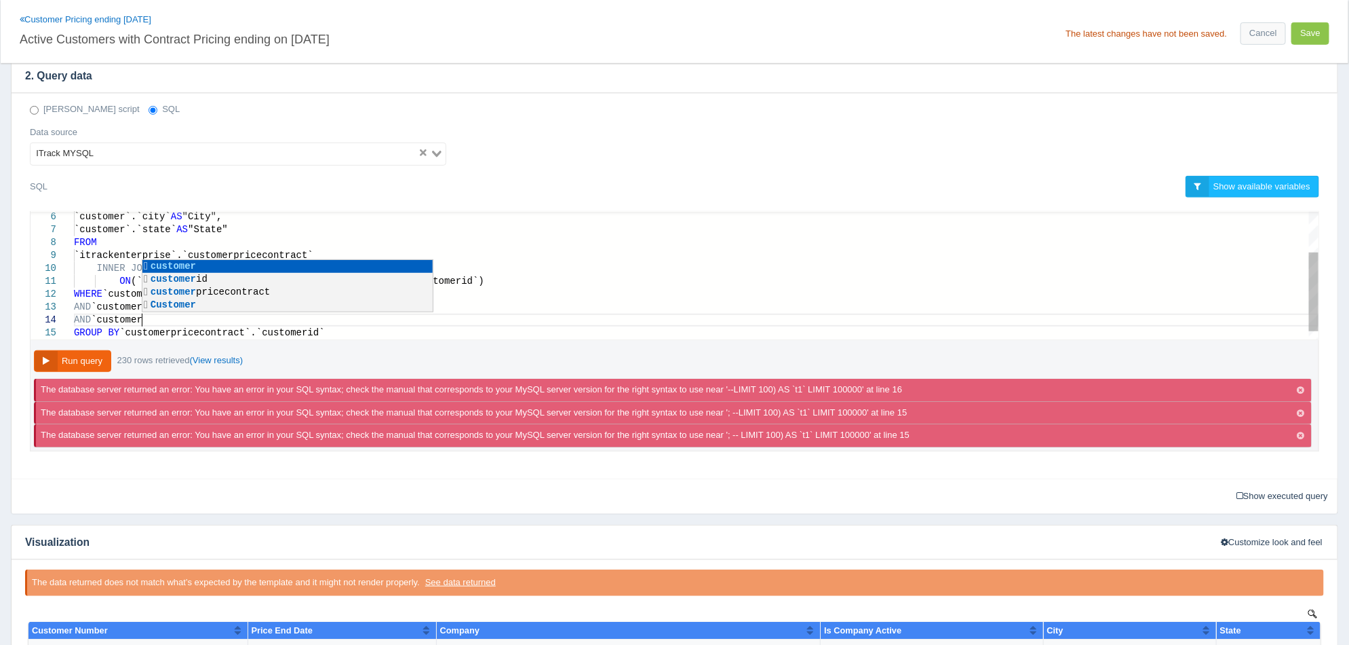
scroll to position [50, 66]
click at [533, 226] on div "`customer`.`state` AS "State"" at bounding box center [696, 229] width 1245 height 13
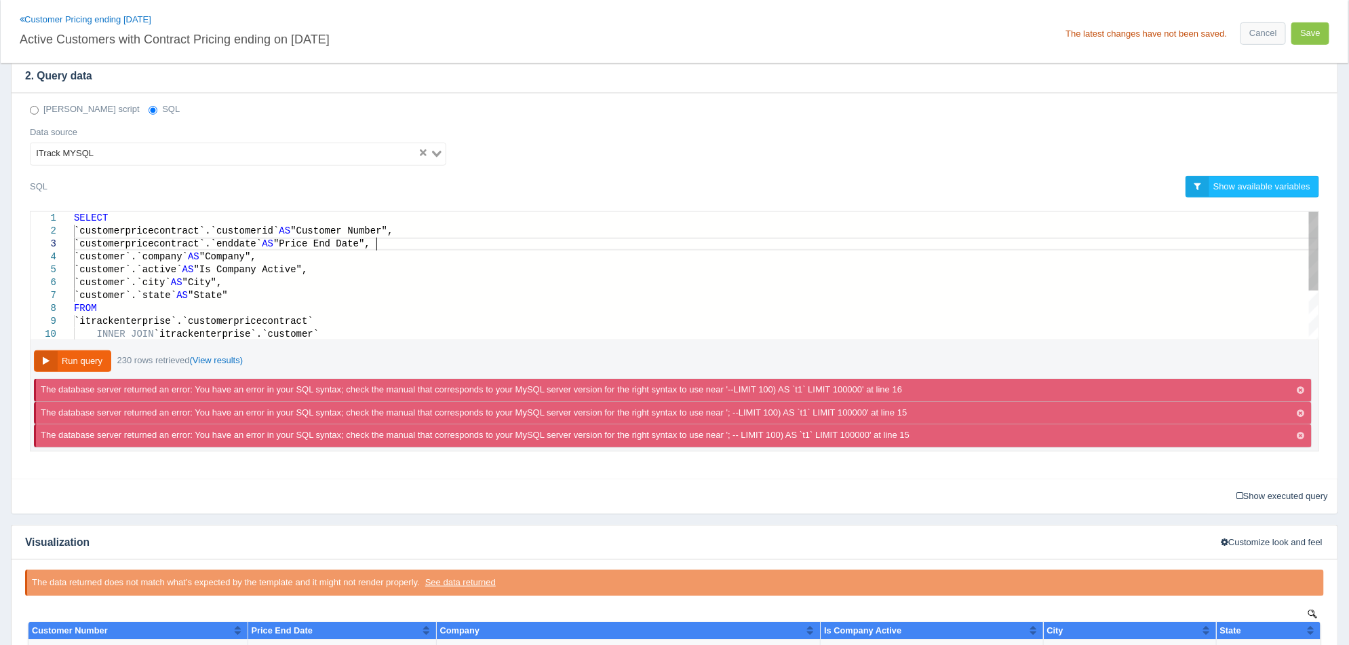
click at [388, 246] on div "`customerpricecontract`.`enddate` AS "Price End Date"," at bounding box center [696, 243] width 1245 height 13
click at [454, 283] on div "`customer`.`active` AS "Is Company Active"," at bounding box center [696, 282] width 1245 height 13
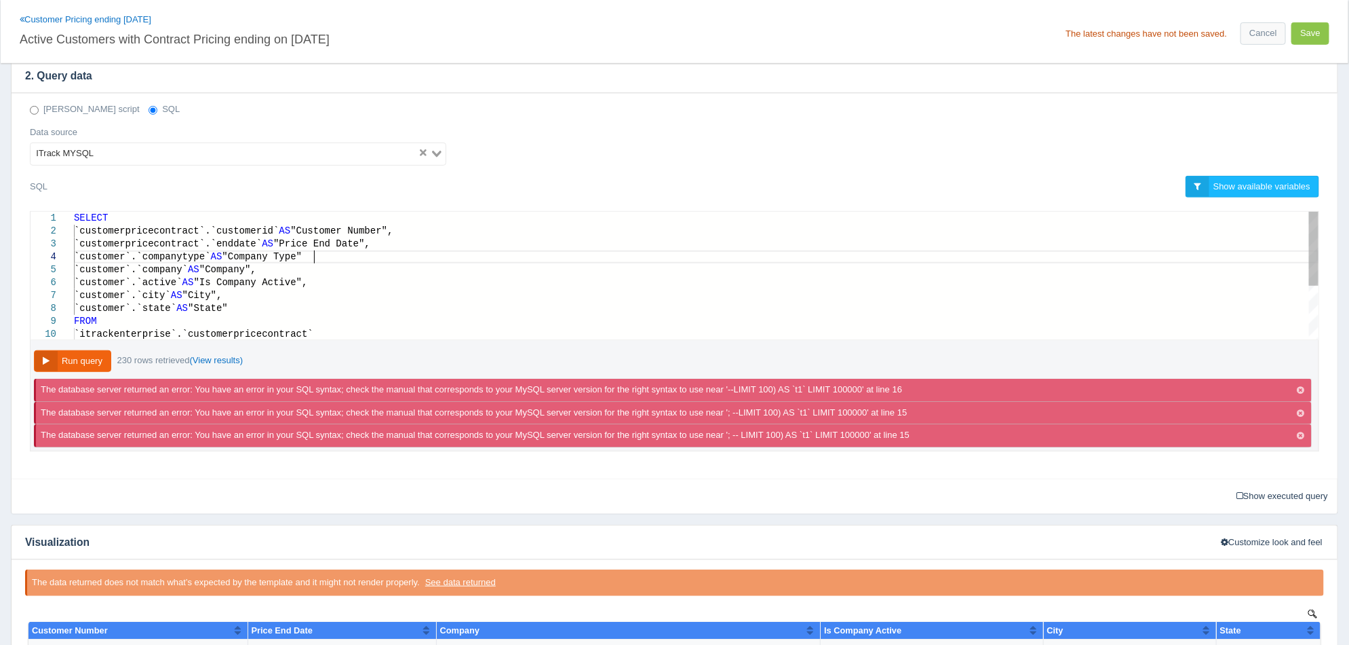
click at [408, 254] on div "`customer`.`companytype` AS "Company Type"" at bounding box center [696, 256] width 1245 height 13
click at [90, 361] on button "Run query" at bounding box center [72, 361] width 77 height 22
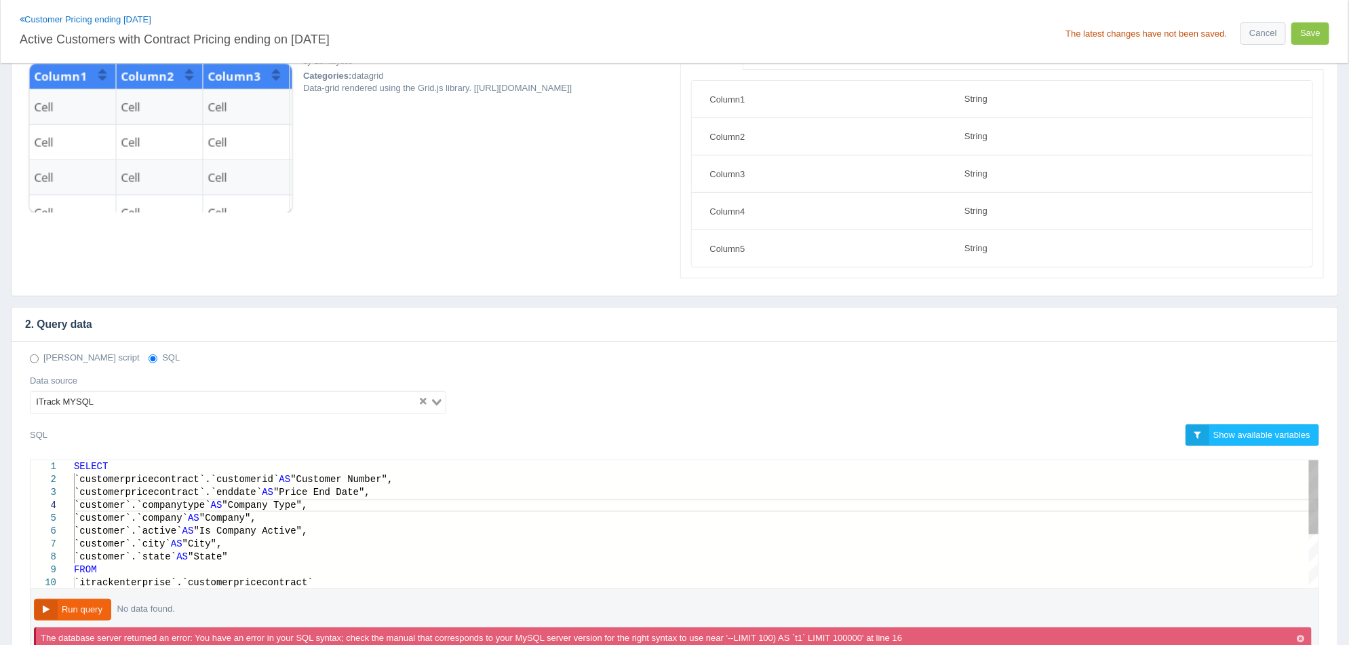
scroll to position [50, 244]
click at [197, 507] on span "`customer`.`companytype`" at bounding box center [142, 504] width 137 height 11
drag, startPoint x: 299, startPoint y: 501, endPoint x: 96, endPoint y: 504, distance: 202.9
click at [277, 522] on div "`customer`.`company` AS "Company"," at bounding box center [696, 518] width 1245 height 13
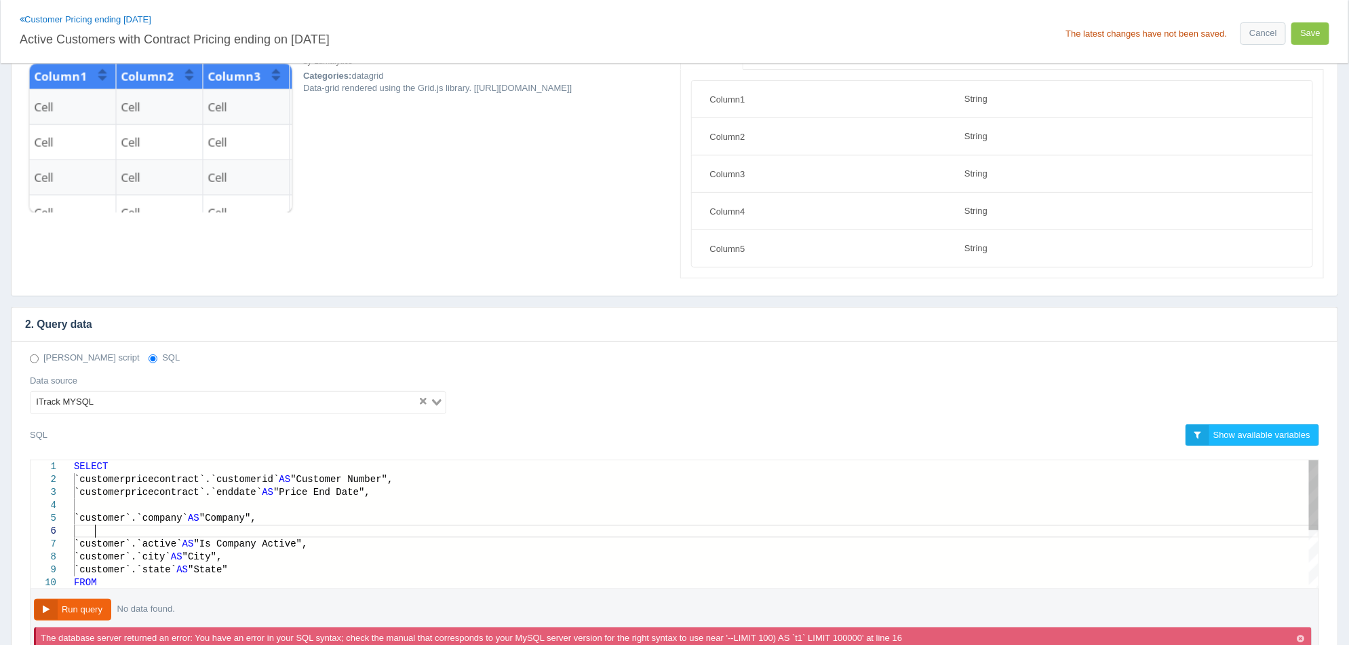
scroll to position [64, 20]
paste textarea "`customer`.`type` AS "Company Type","
click at [85, 605] on button "Run query" at bounding box center [72, 609] width 77 height 22
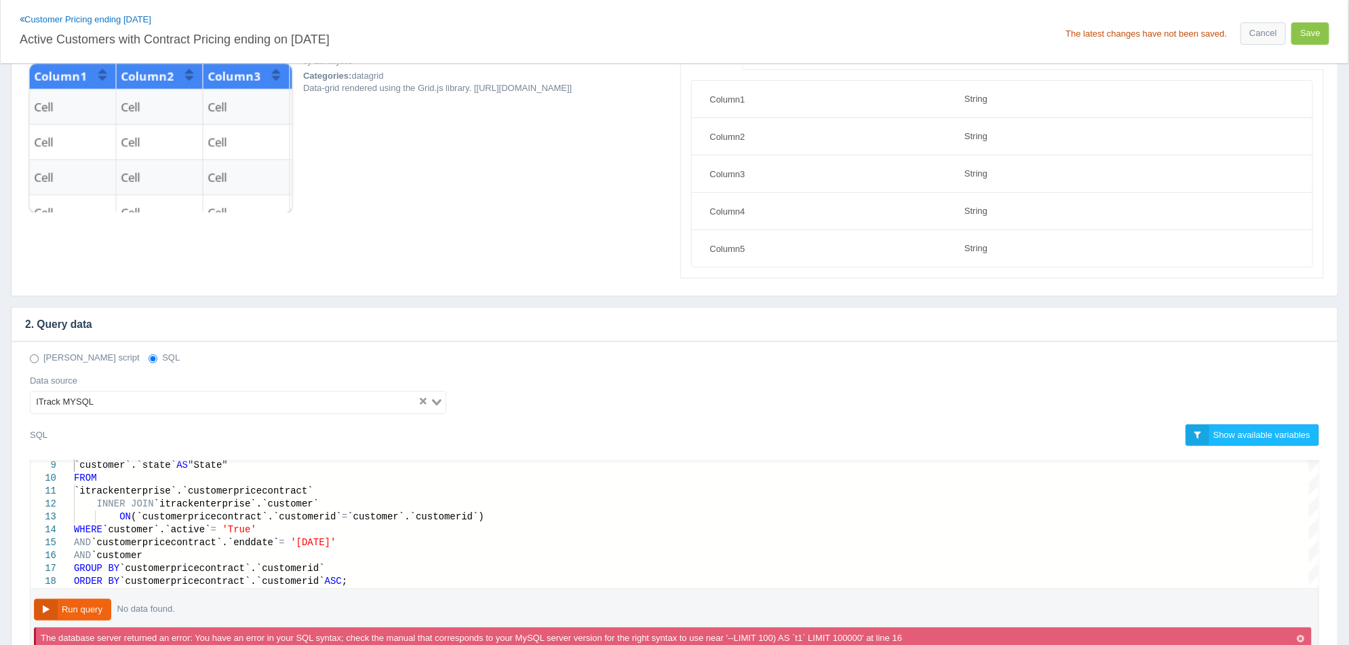
scroll to position [364, 0]
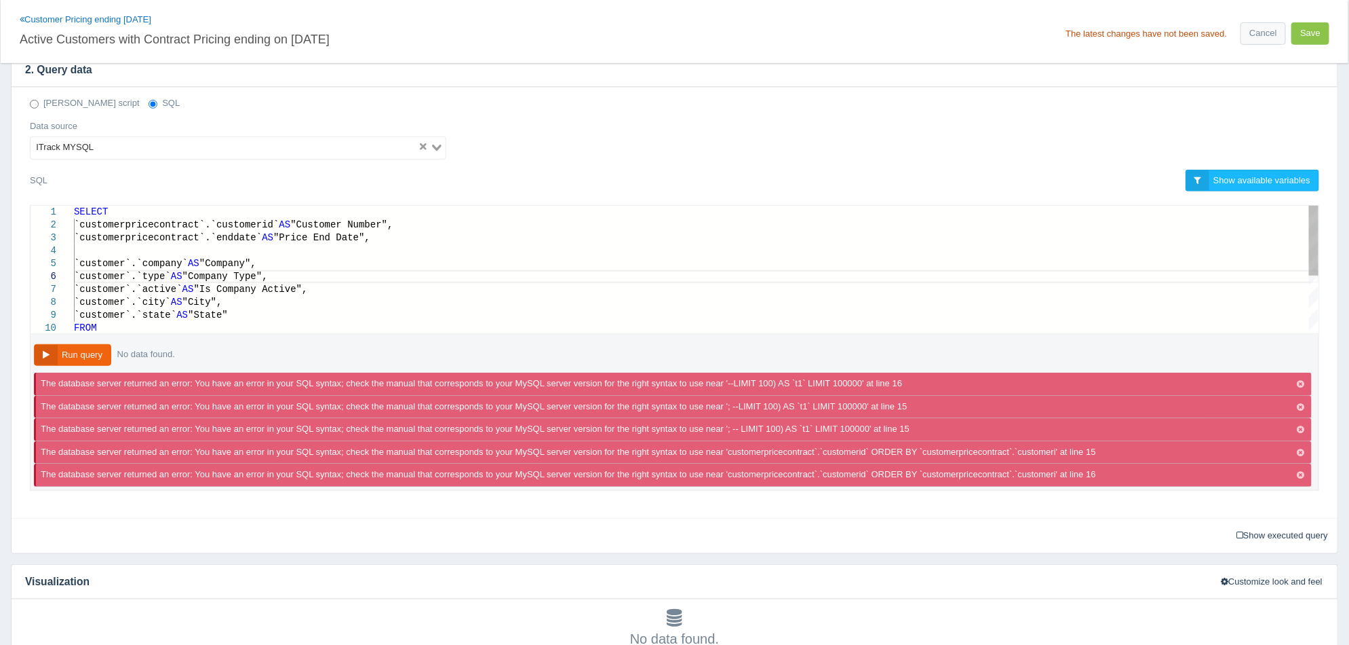
click at [107, 249] on div at bounding box center [696, 250] width 1245 height 13
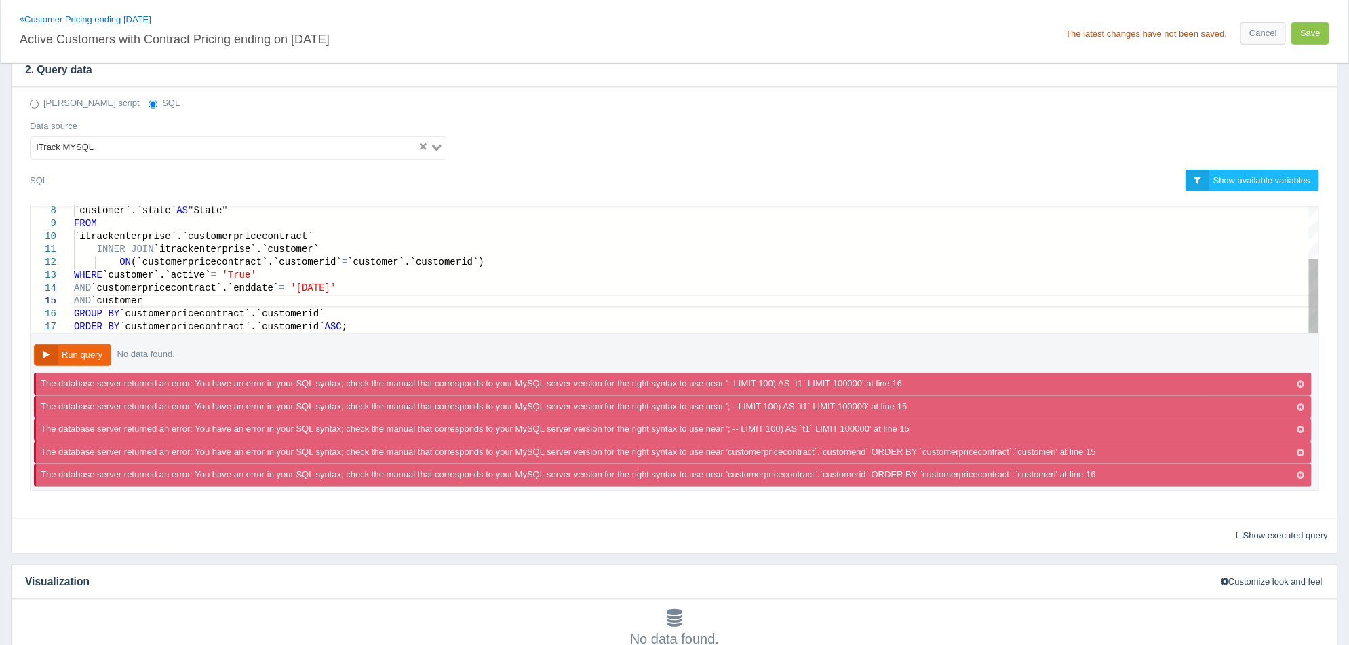
click at [231, 301] on div "AND `customer" at bounding box center [696, 300] width 1245 height 13
type textarea "INNER JOIN `itrackenterprise`.`customer` ON (`customerpricecontract`.`customeri…"
click at [88, 360] on button "Run query" at bounding box center [72, 355] width 77 height 22
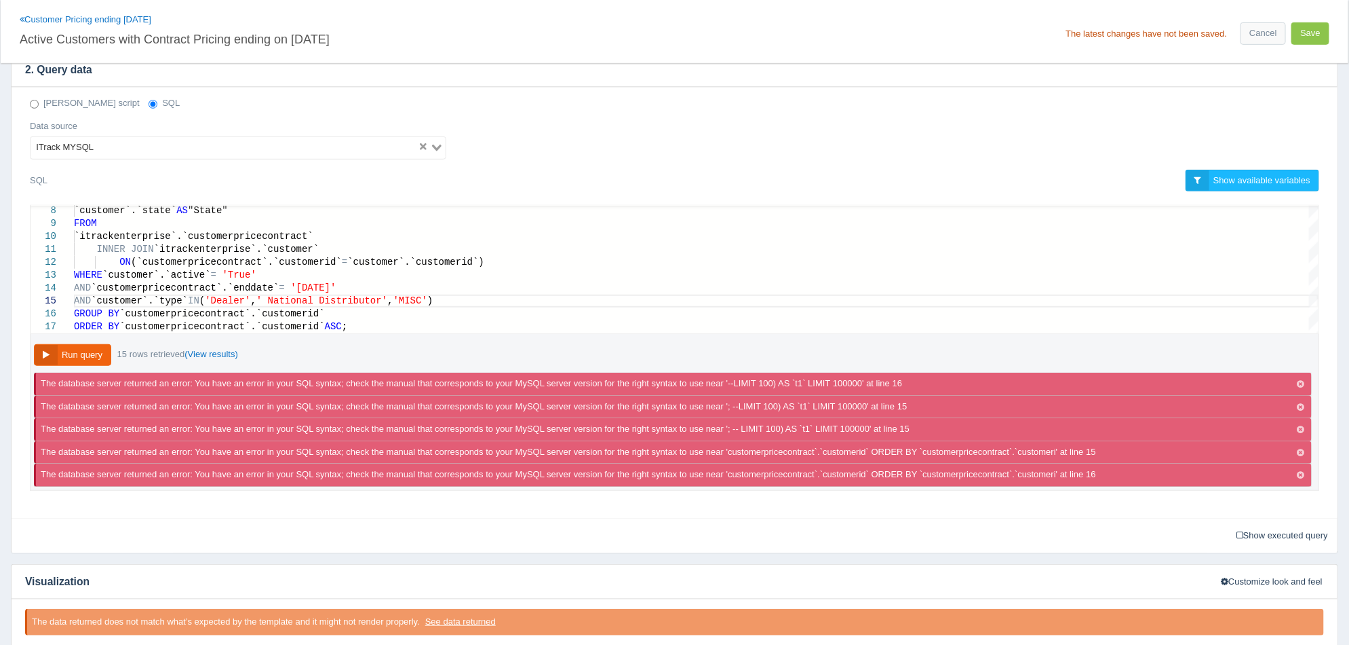
scroll to position [0, 0]
click at [1299, 381] on icon "button" at bounding box center [1300, 384] width 7 height 9
click at [1300, 383] on icon "button" at bounding box center [1300, 384] width 7 height 9
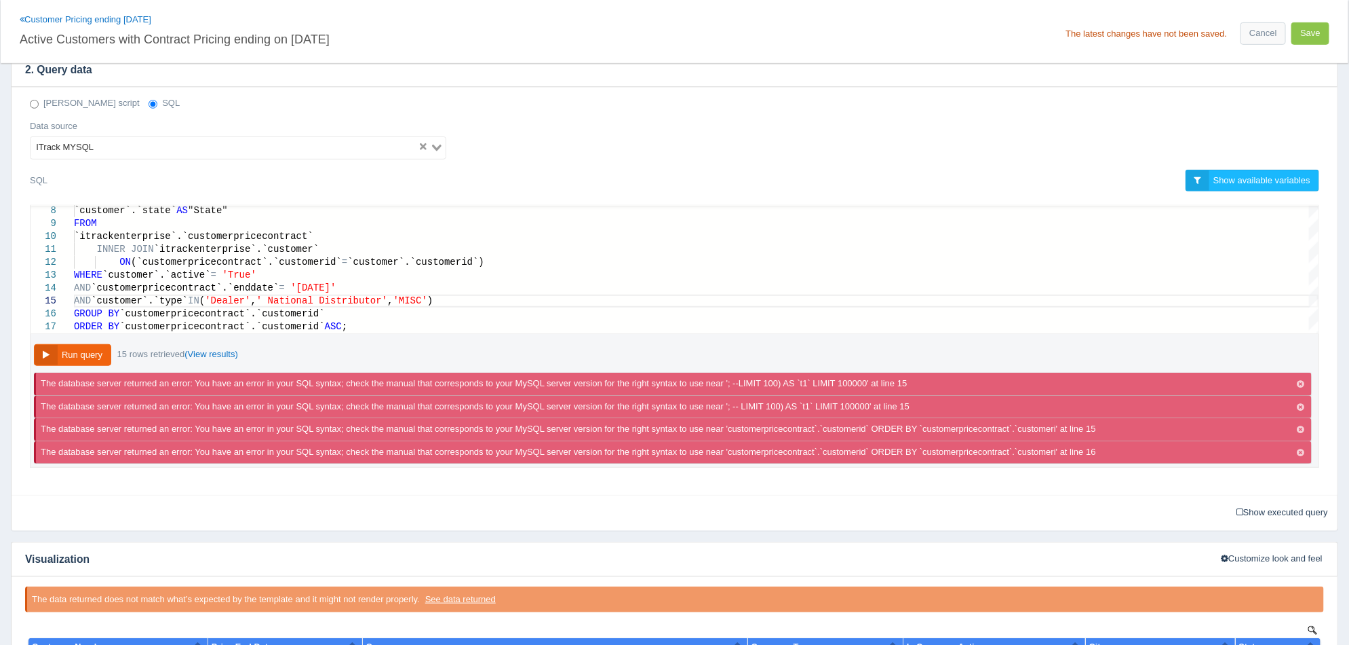
click at [1300, 383] on icon "button" at bounding box center [1300, 384] width 7 height 9
click at [1301, 383] on icon "button" at bounding box center [1300, 384] width 7 height 9
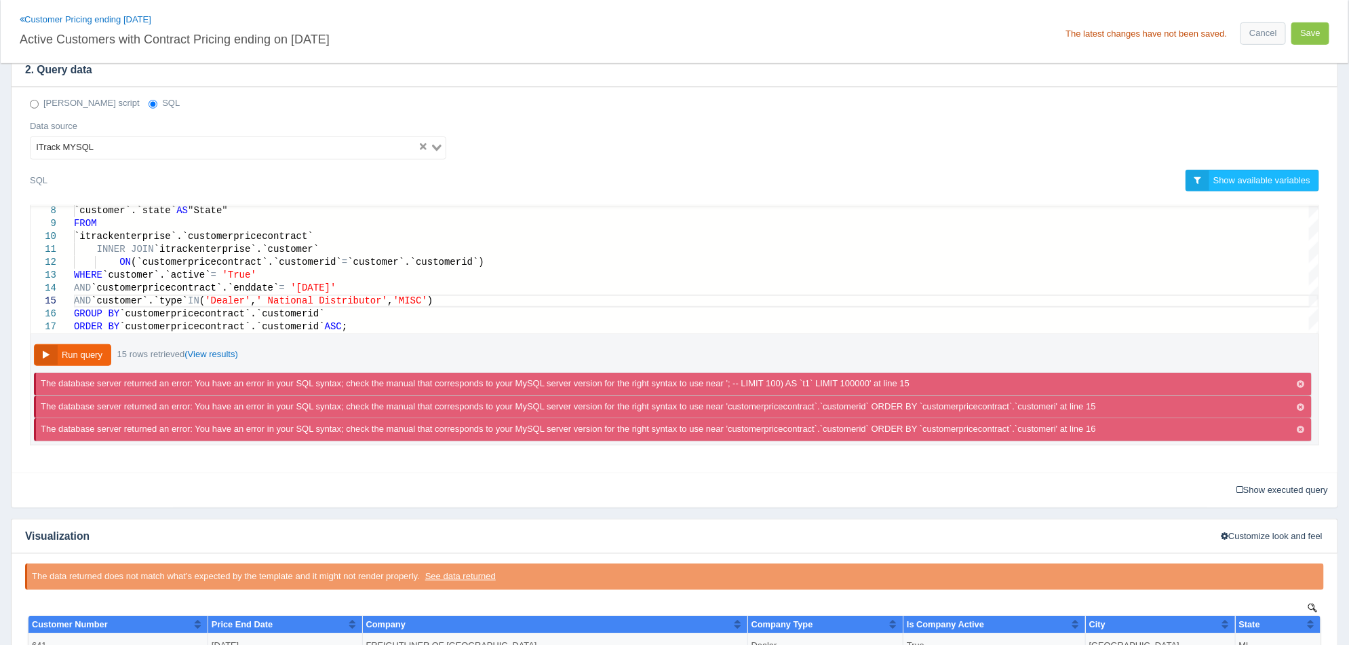
click at [1301, 383] on icon "button" at bounding box center [1300, 384] width 7 height 9
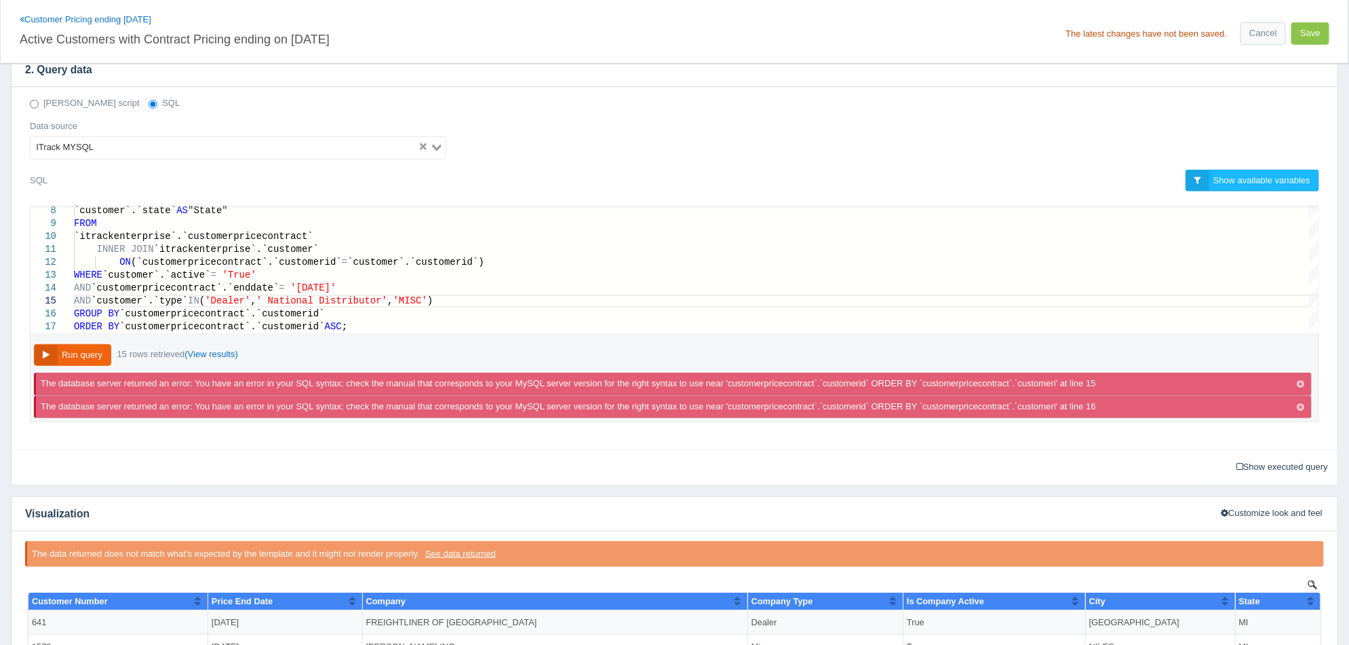
click at [1301, 383] on icon "button" at bounding box center [1300, 384] width 7 height 9
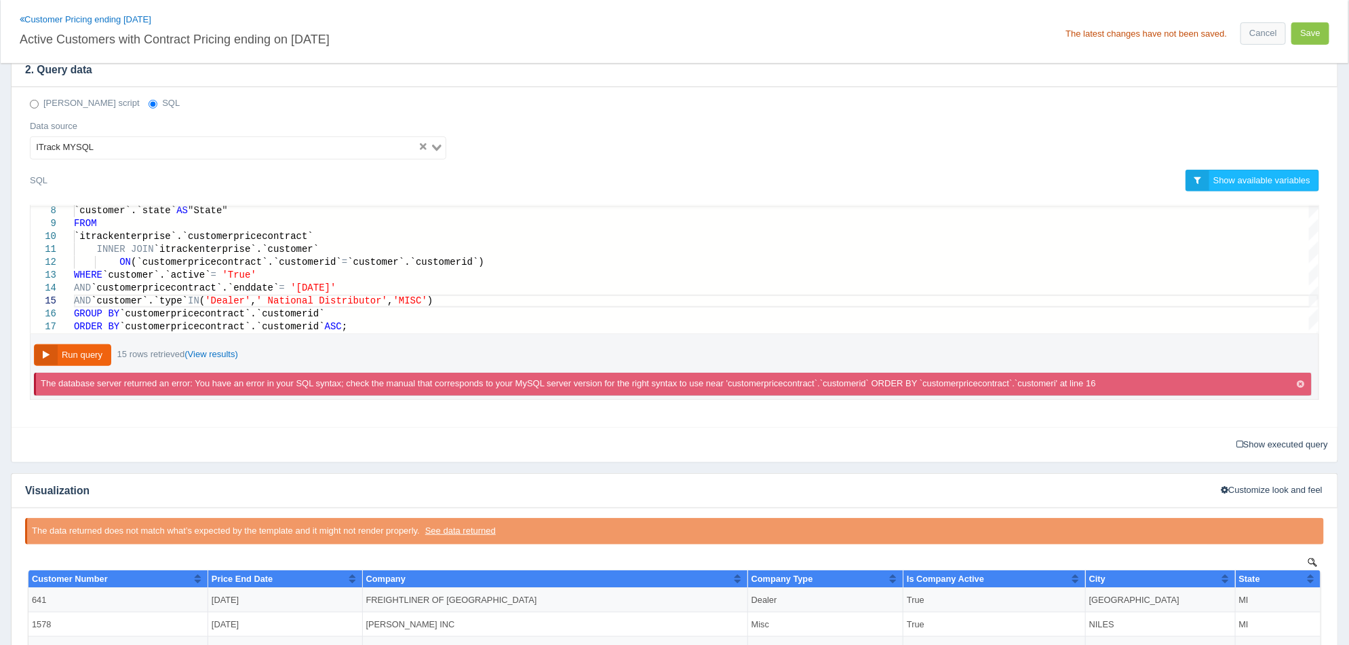
click at [1301, 383] on icon "button" at bounding box center [1300, 384] width 7 height 9
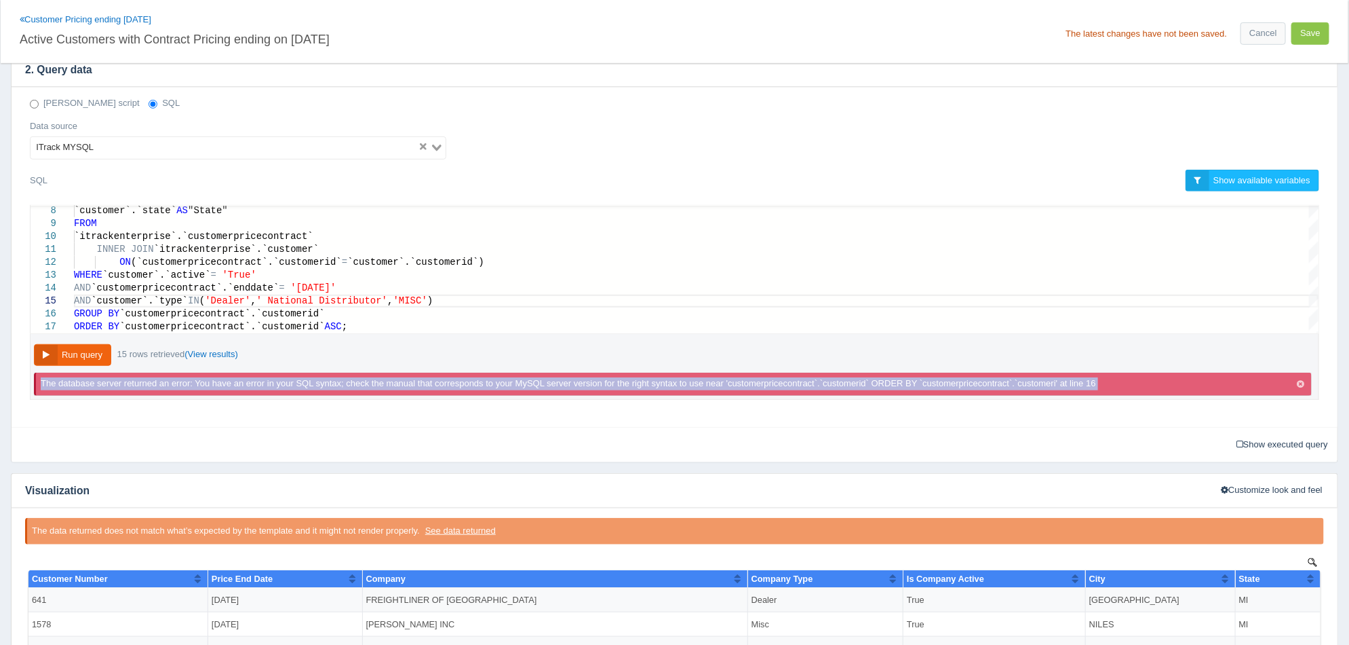
click at [1301, 383] on div "The database server returned an error: You have an error in your SQL syntax; ch…" at bounding box center [673, 383] width 1278 height 23
click at [1301, 383] on icon "button" at bounding box center [1300, 384] width 7 height 9
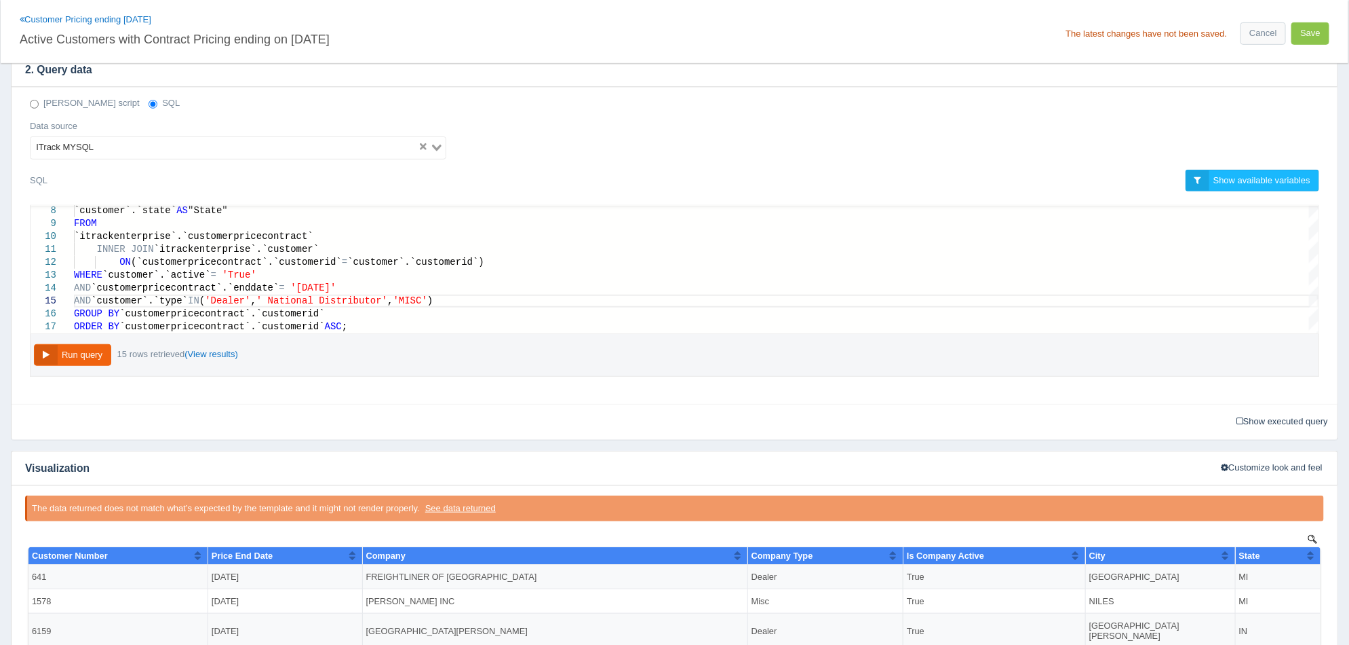
click at [1301, 383] on icon "button" at bounding box center [1300, 384] width 7 height 9
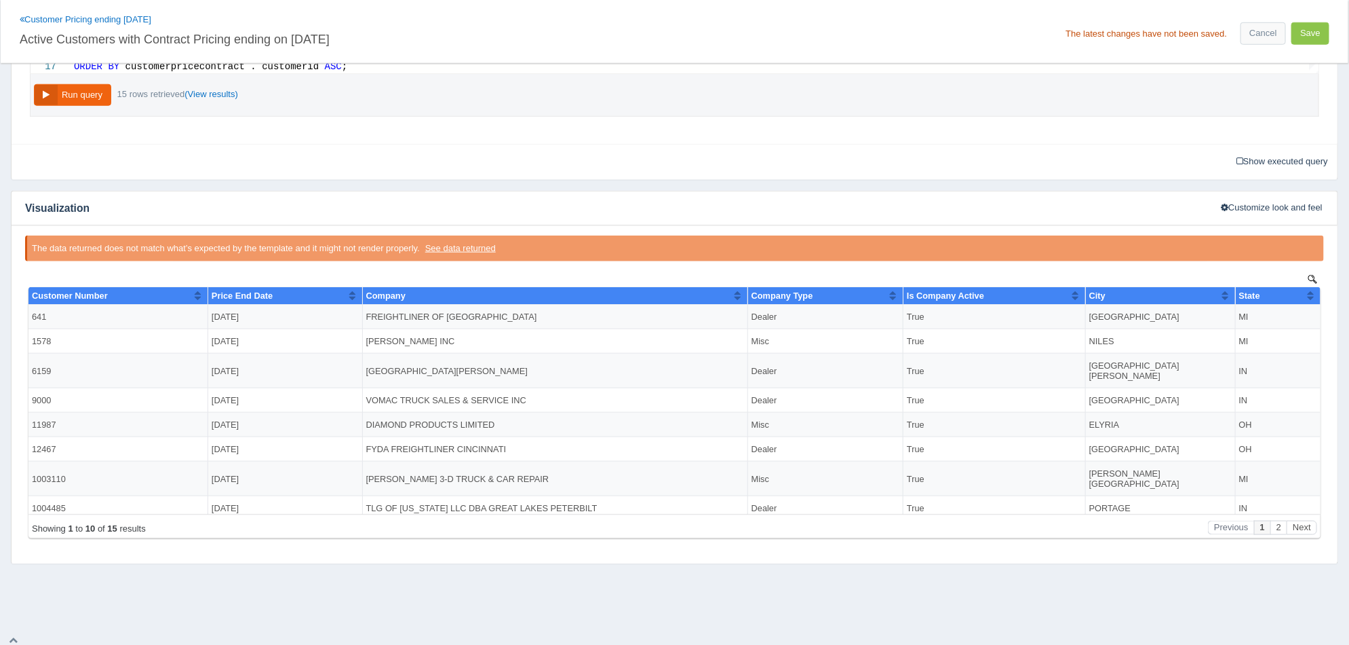
scroll to position [629, 0]
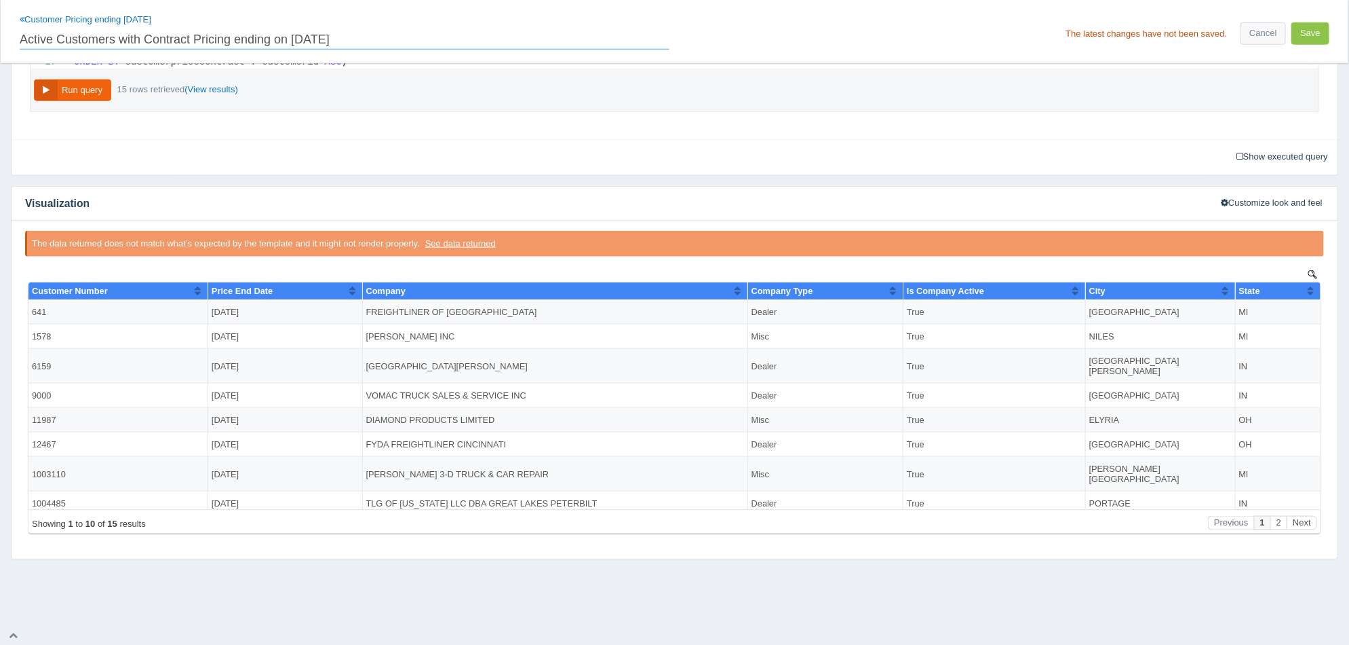
click at [442, 35] on input "Active Customers with Contract Pricing ending on 12-31-25" at bounding box center [345, 37] width 650 height 23
type input "Active Customers with Contract Pricing ending on [DATE] (Dealer, National Deale…"
click at [849, 292] on div "Company Type" at bounding box center [820, 291] width 138 height 10
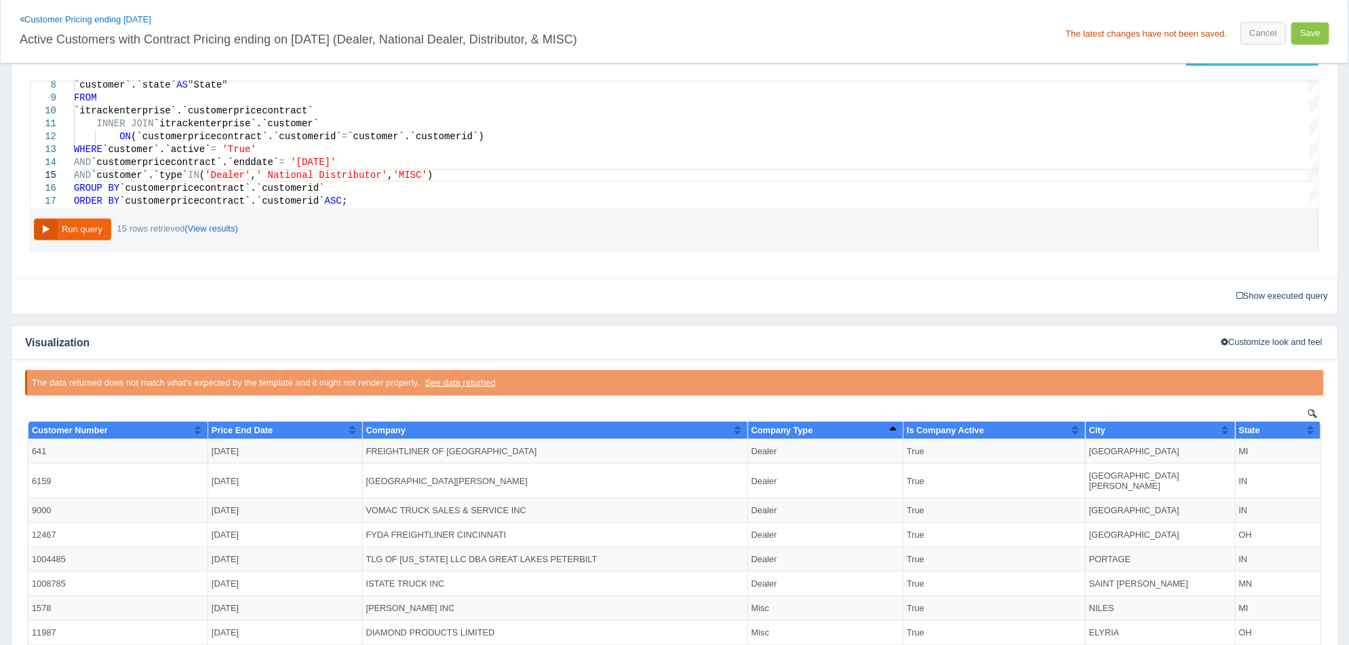
scroll to position [459, 0]
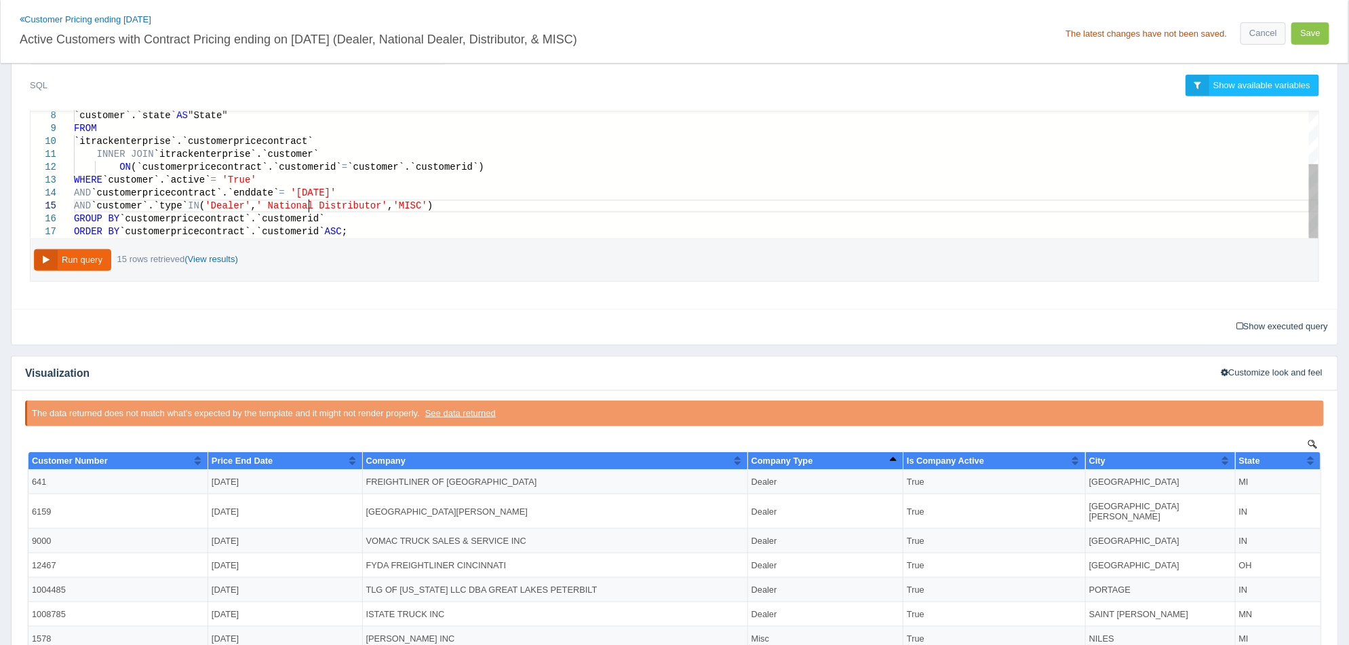
click at [310, 204] on span "' National Distributor'" at bounding box center [321, 205] width 131 height 11
type textarea "INNER JOIN `itrackenterprise`.`customer` ON (`customerpricecontract`.`customeri…"
click at [74, 258] on button "Run query" at bounding box center [72, 260] width 77 height 22
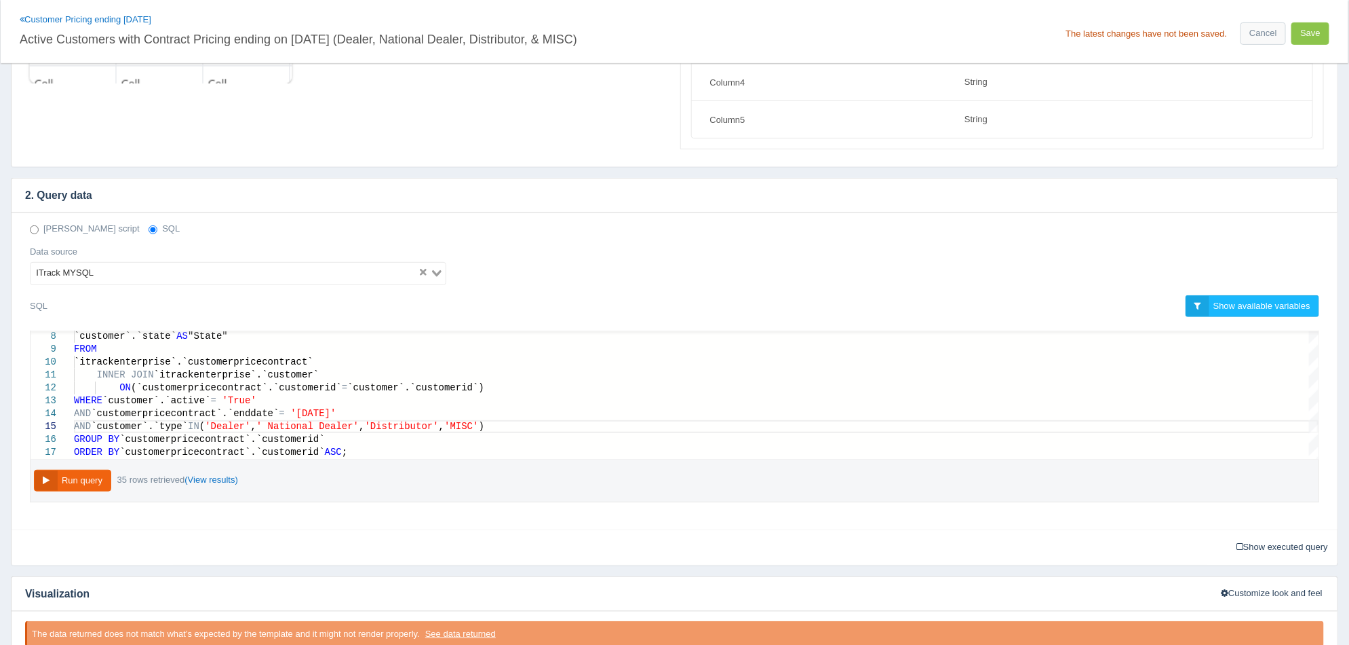
scroll to position [290, 0]
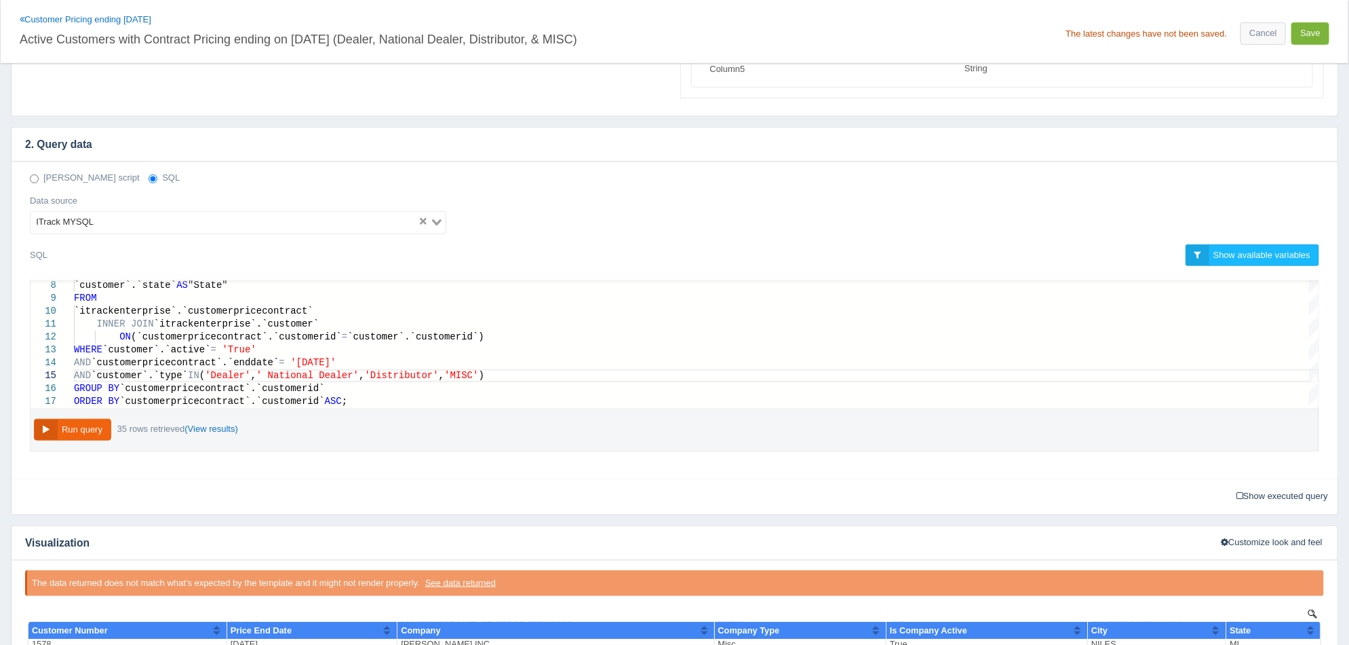
click at [1307, 40] on button "Save" at bounding box center [1311, 33] width 38 height 22
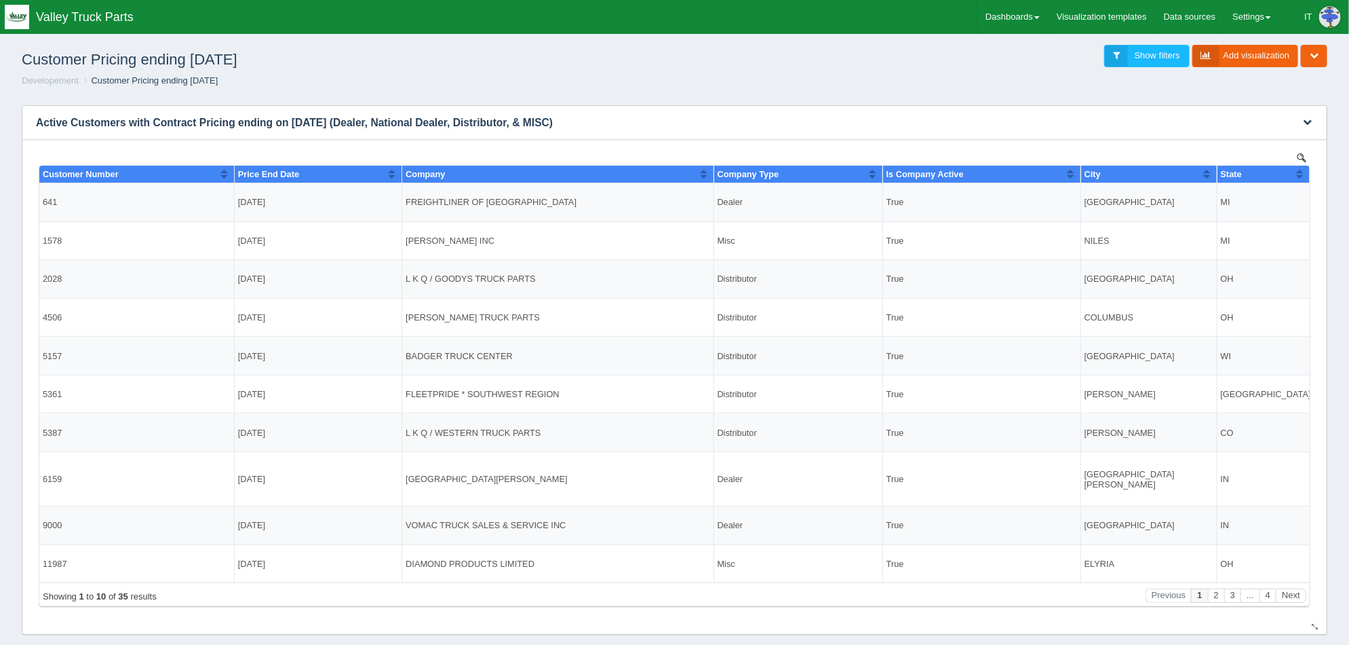
click at [228, 168] on th "Customer Number" at bounding box center [136, 174] width 195 height 18
click at [221, 172] on button "Sort column descending" at bounding box center [223, 173] width 9 height 16
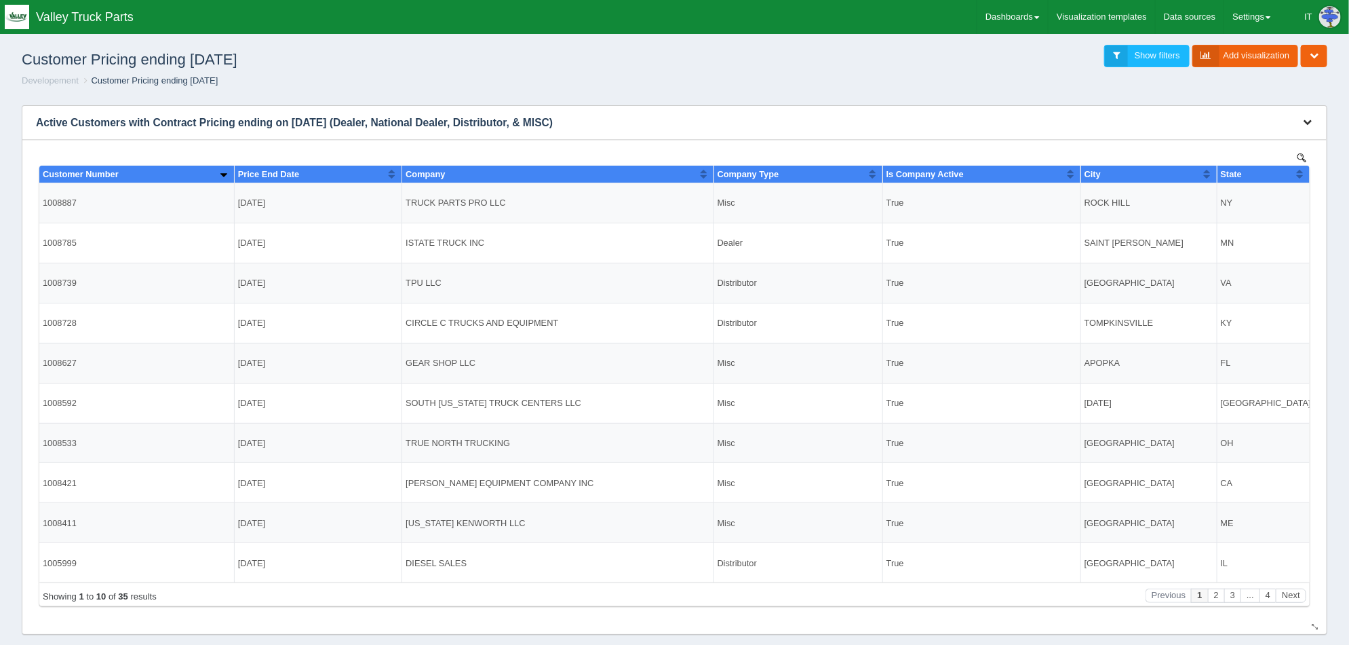
click at [1307, 117] on icon "button" at bounding box center [1307, 121] width 9 height 9
click at [1261, 191] on link "Download CSV" at bounding box center [1262, 195] width 109 height 20
click at [616, 71] on h1 "Customer Pricing ending [DATE]" at bounding box center [348, 60] width 653 height 30
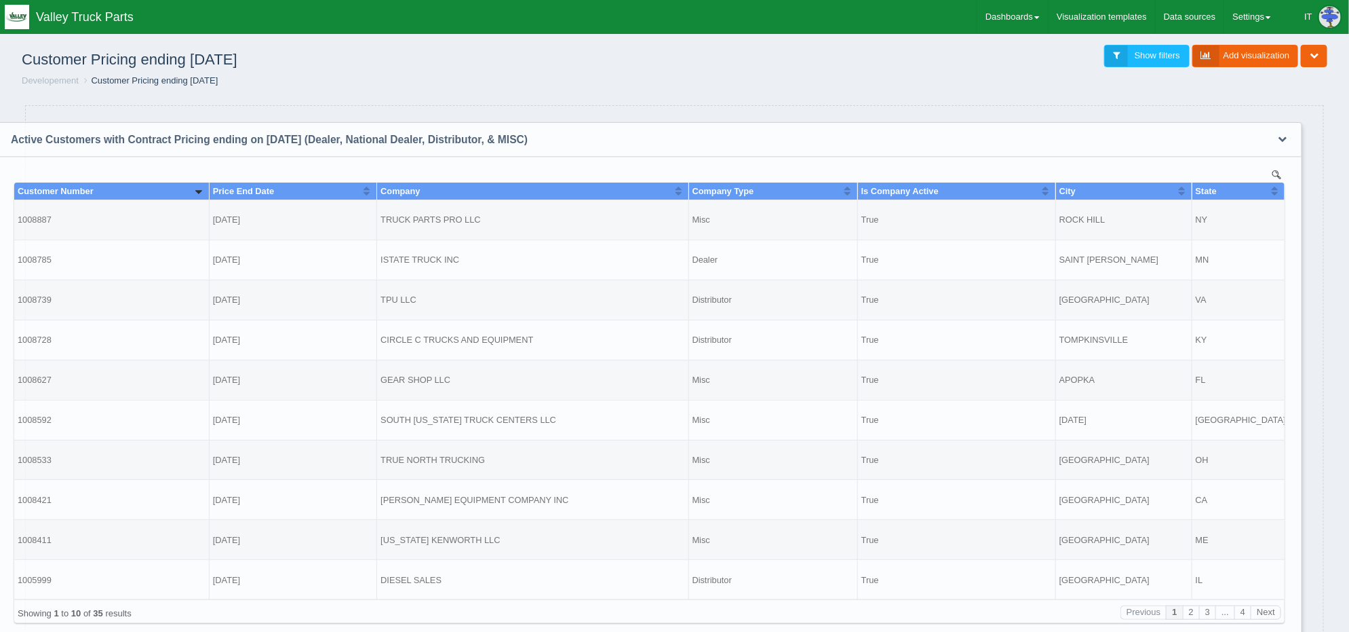
drag, startPoint x: 607, startPoint y: 125, endPoint x: 641, endPoint y: 143, distance: 39.2
click at [641, 143] on h3 "Active Customers with Contract Pricing ending on [DATE] (Dealer, National Deale…" at bounding box center [628, 140] width 1263 height 34
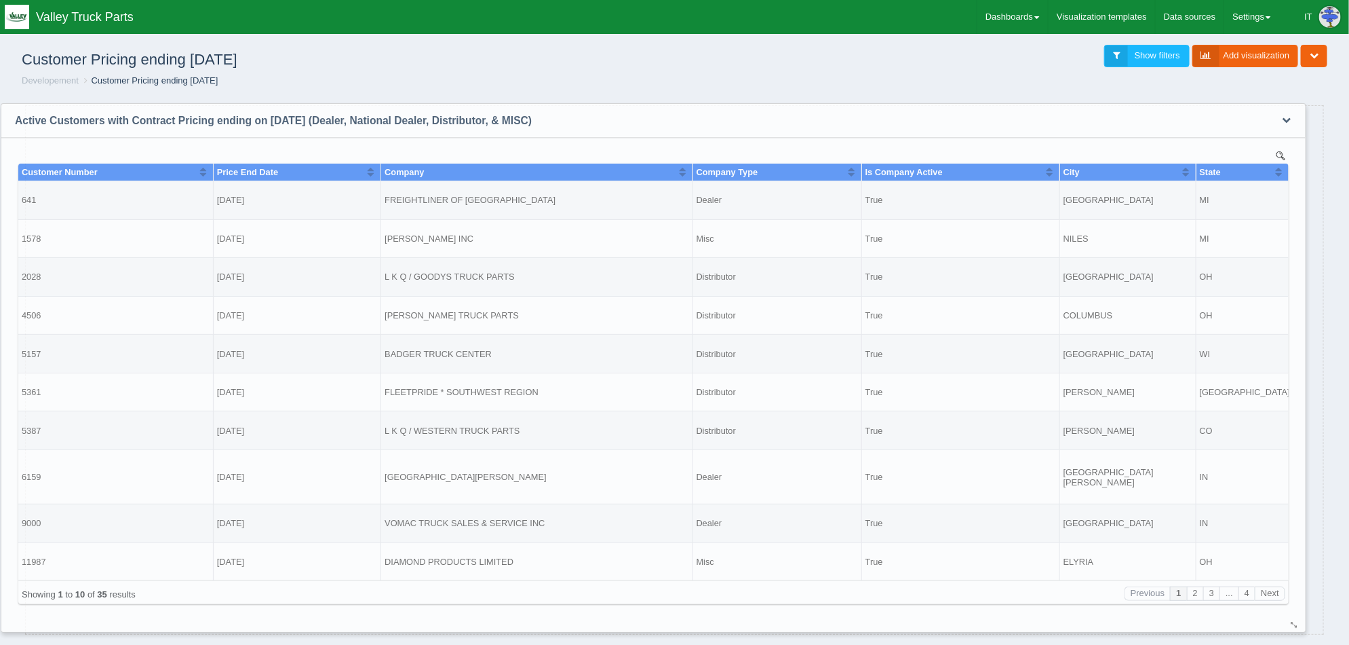
click at [566, 128] on h3 "Active Customers with Contract Pricing ending on [DATE] (Dealer, National Deale…" at bounding box center [632, 121] width 1263 height 34
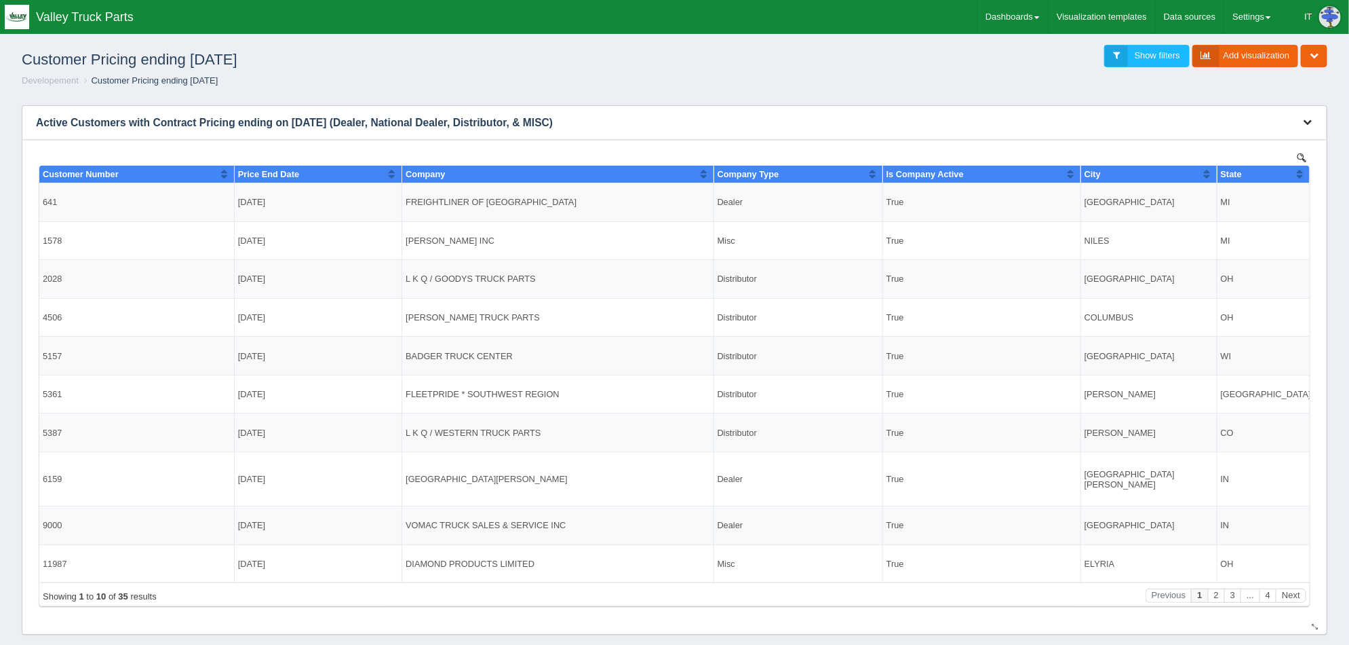
click at [1307, 123] on icon "button" at bounding box center [1307, 121] width 9 height 9
click at [1231, 142] on link "Edit chart" at bounding box center [1262, 143] width 109 height 20
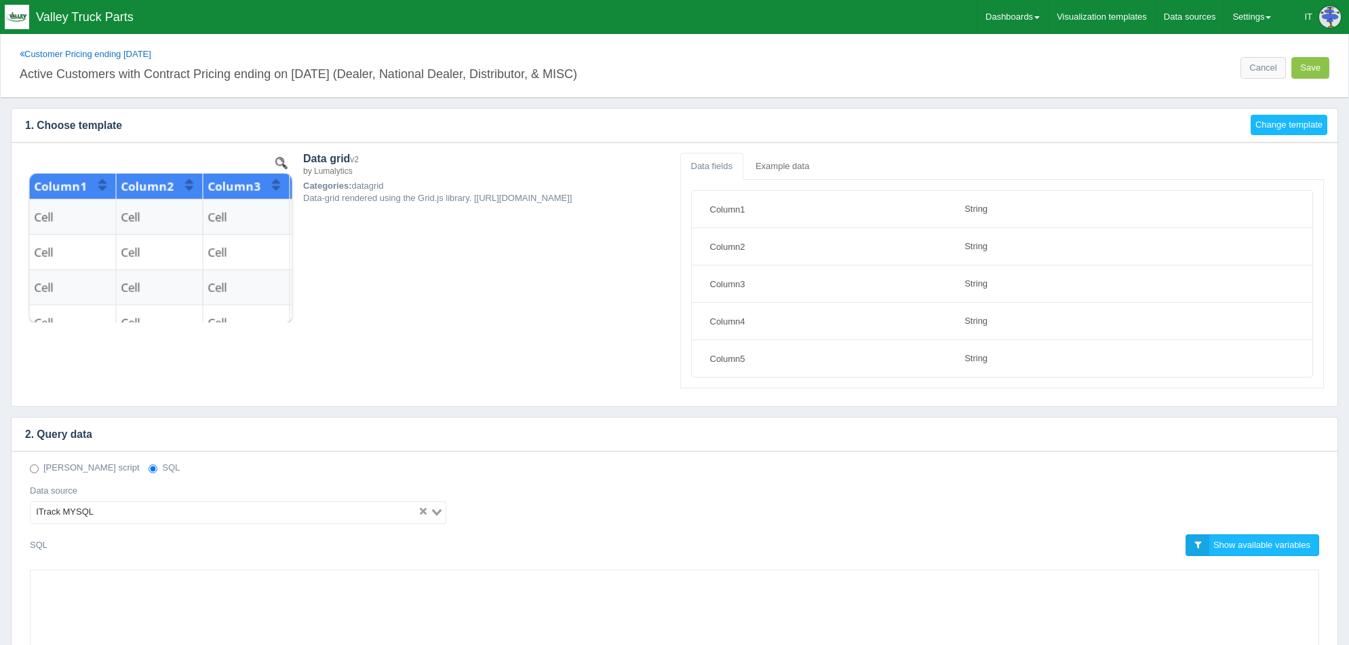
select select "string"
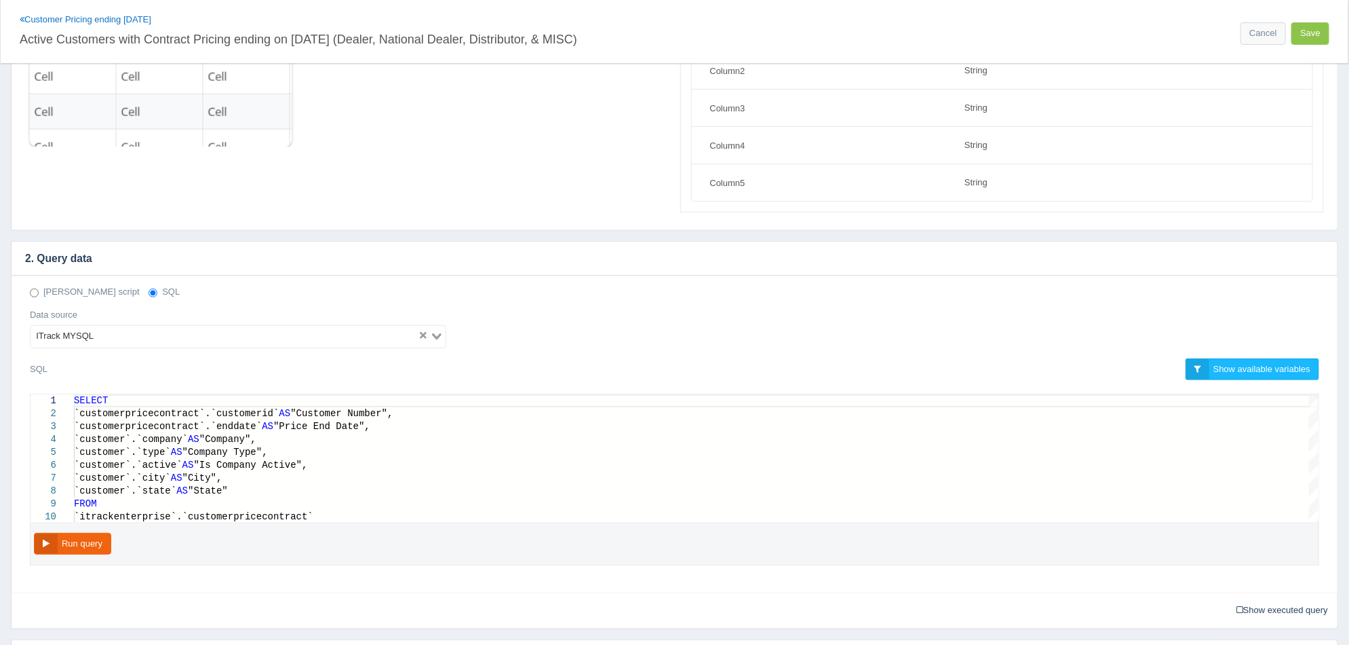
scroll to position [84, 0]
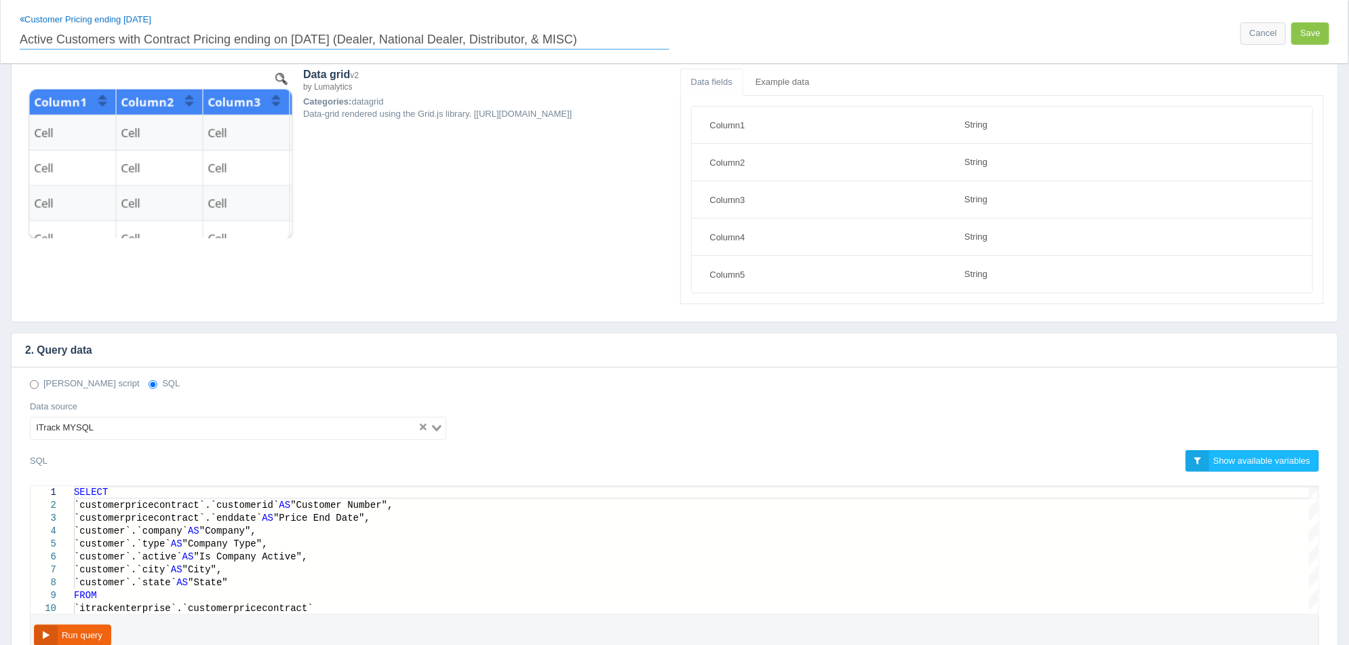
drag, startPoint x: 636, startPoint y: 43, endPoint x: 1, endPoint y: 46, distance: 634.4
click at [1, 46] on div "Customer Pricing ending [DATE] Active Customers with Contract Pricing ending on…" at bounding box center [675, 31] width 1348 height 63
click at [1317, 37] on button "Save" at bounding box center [1311, 33] width 38 height 22
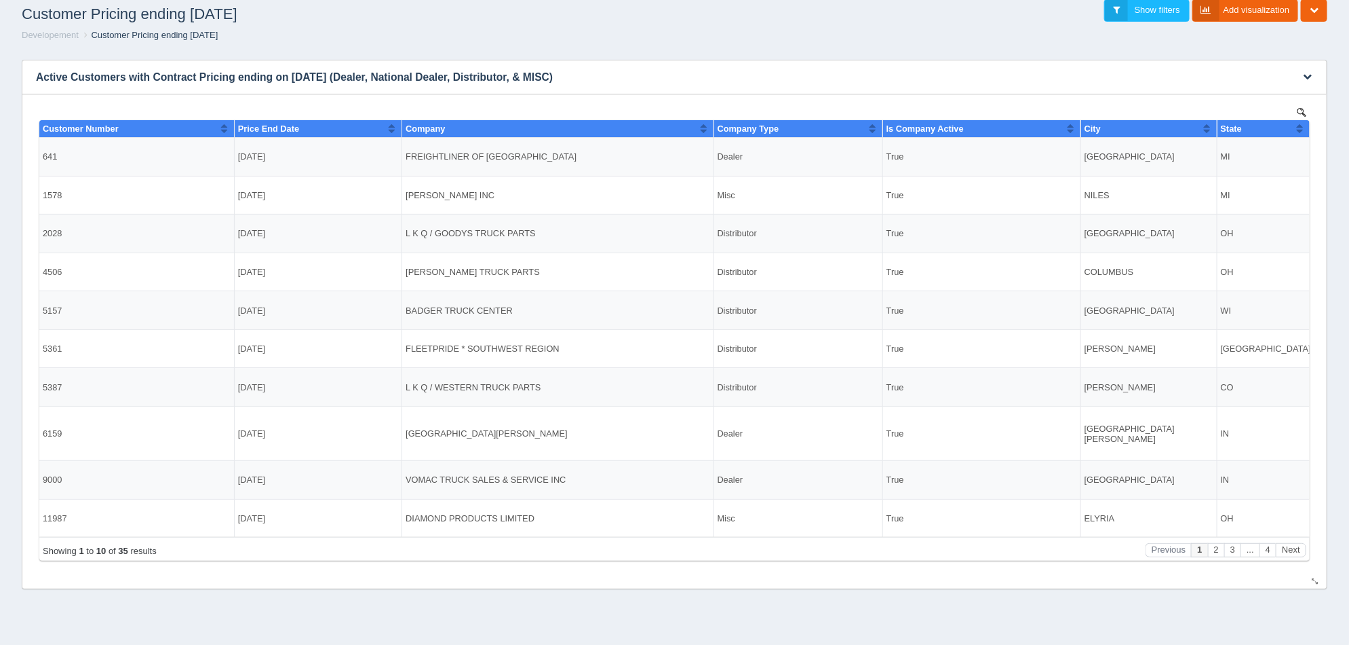
scroll to position [65, 0]
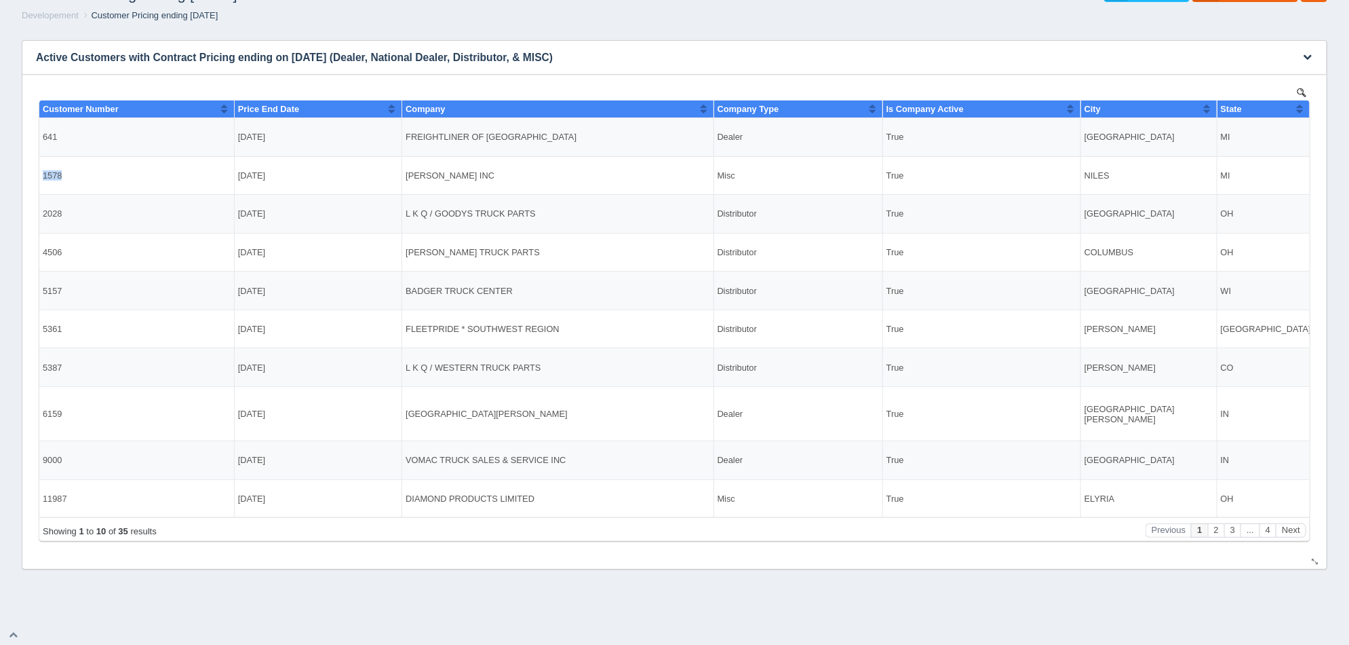
drag, startPoint x: 55, startPoint y: 178, endPoint x: 42, endPoint y: 178, distance: 12.9
click at [42, 178] on td "1578" at bounding box center [136, 174] width 195 height 39
copy td "1578"
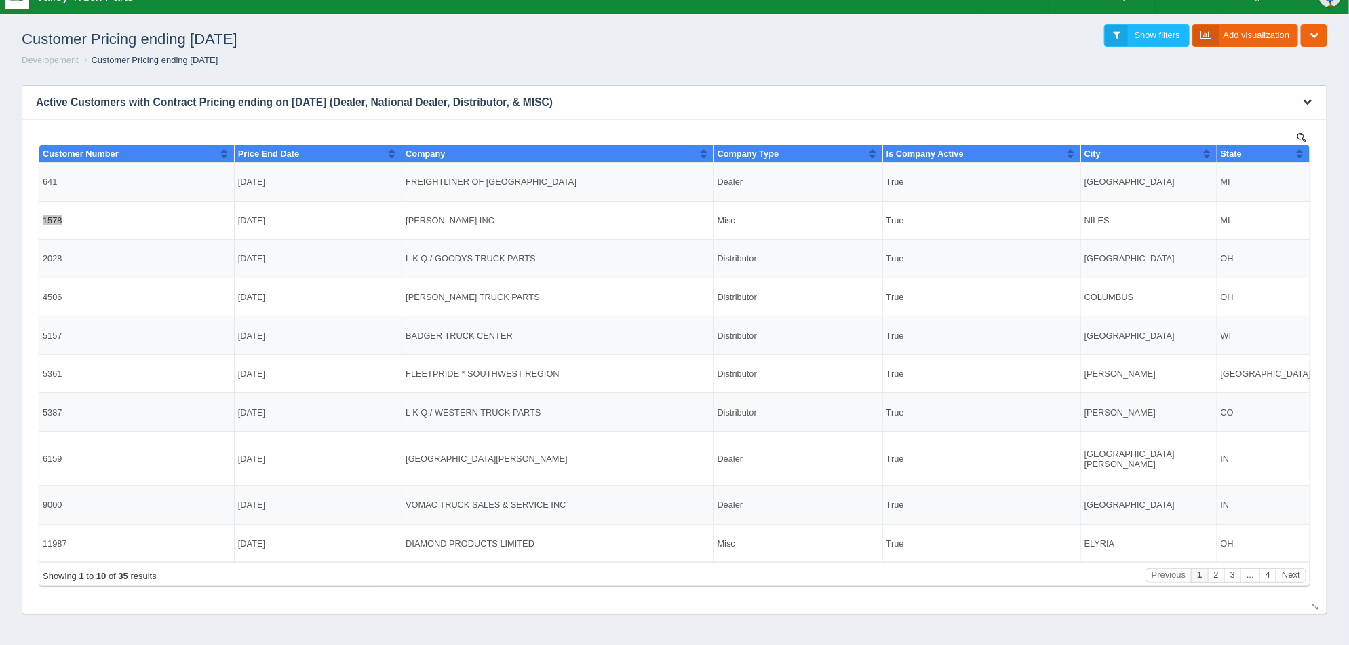
scroll to position [0, 0]
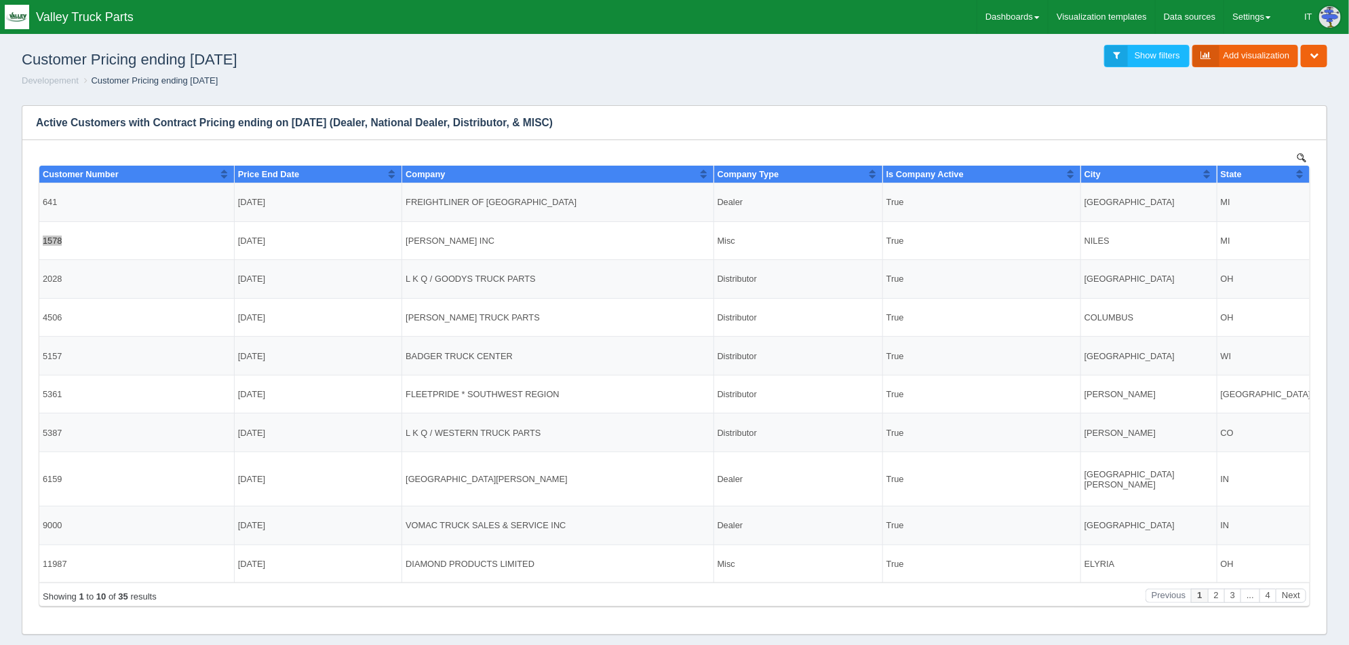
click at [904, 66] on div "Customer Pricing ending [DATE] Show filters Add visualization Edit dashboard Cl…" at bounding box center [675, 56] width 1328 height 37
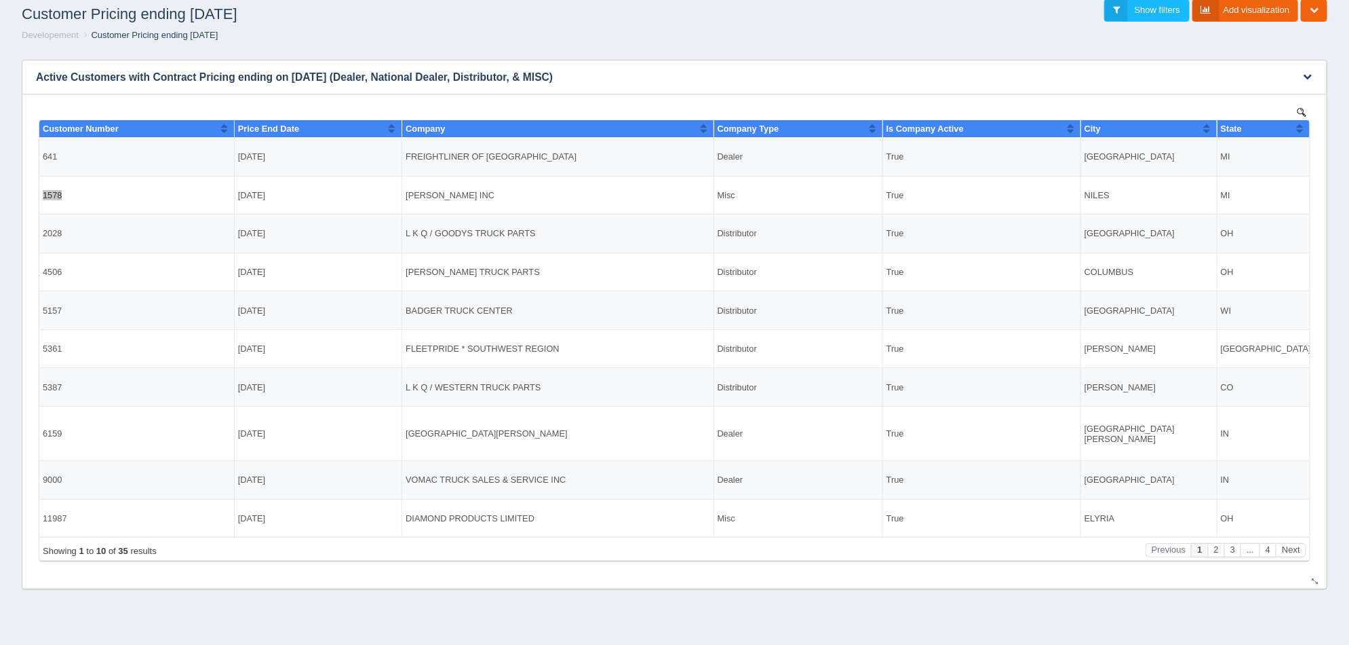
scroll to position [65, 0]
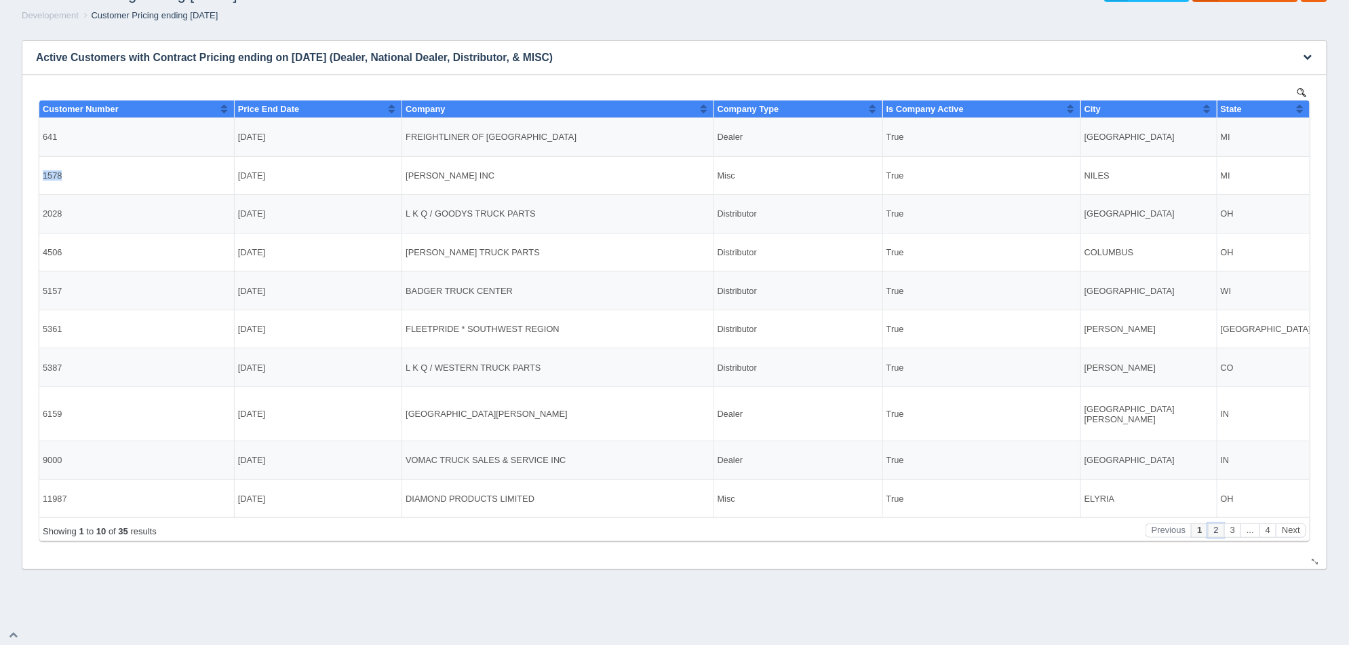
click at [1218, 529] on button "2" at bounding box center [1216, 529] width 16 height 14
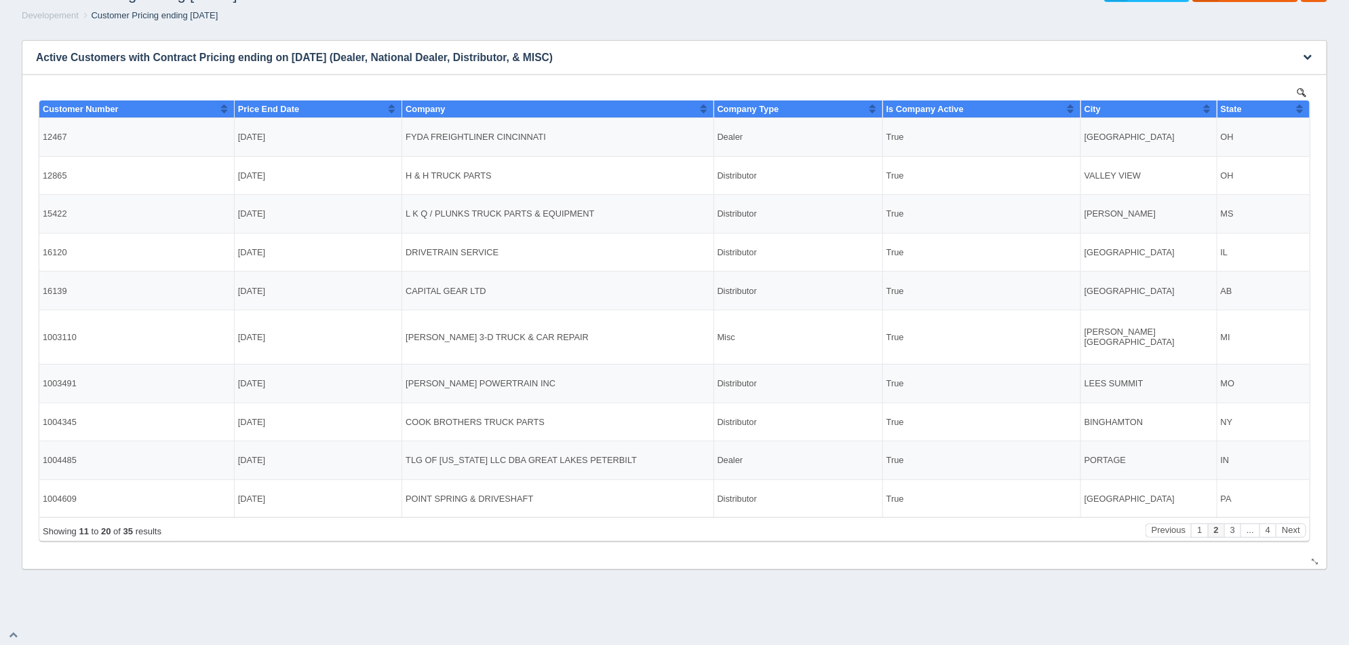
click at [704, 104] on button "Sort column ascending" at bounding box center [703, 108] width 9 height 16
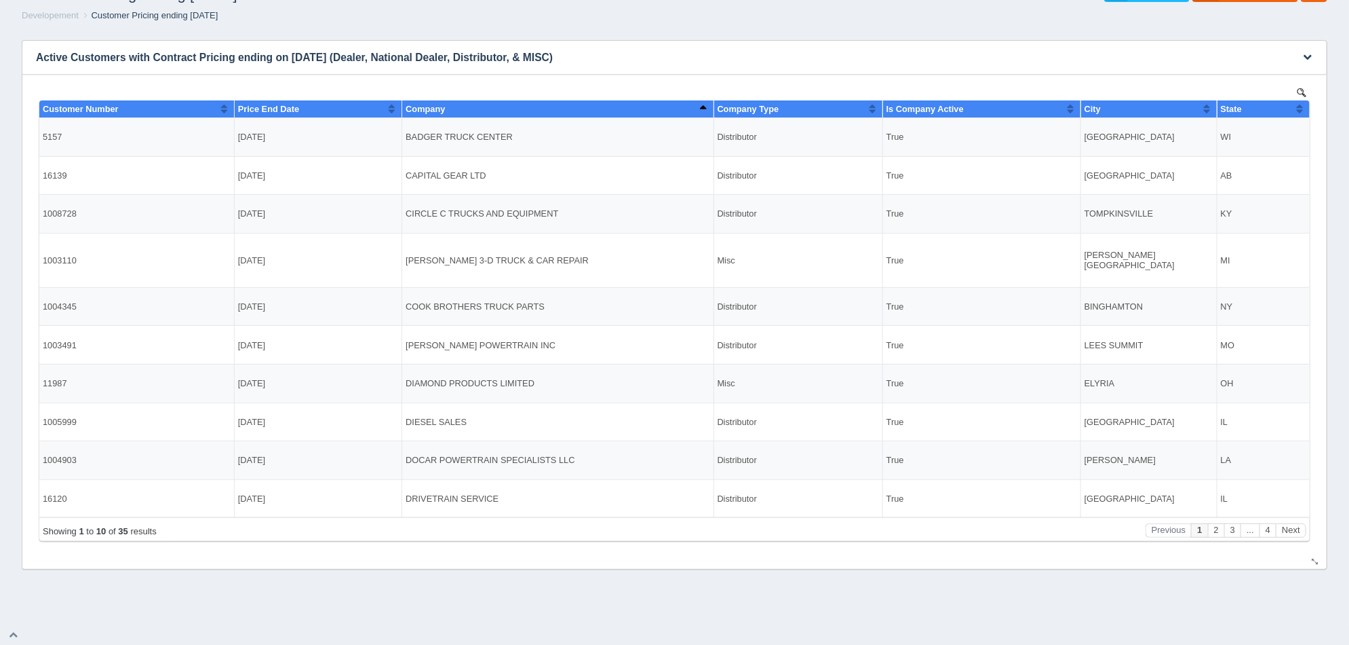
click at [875, 104] on button "Sort column ascending" at bounding box center [872, 108] width 9 height 16
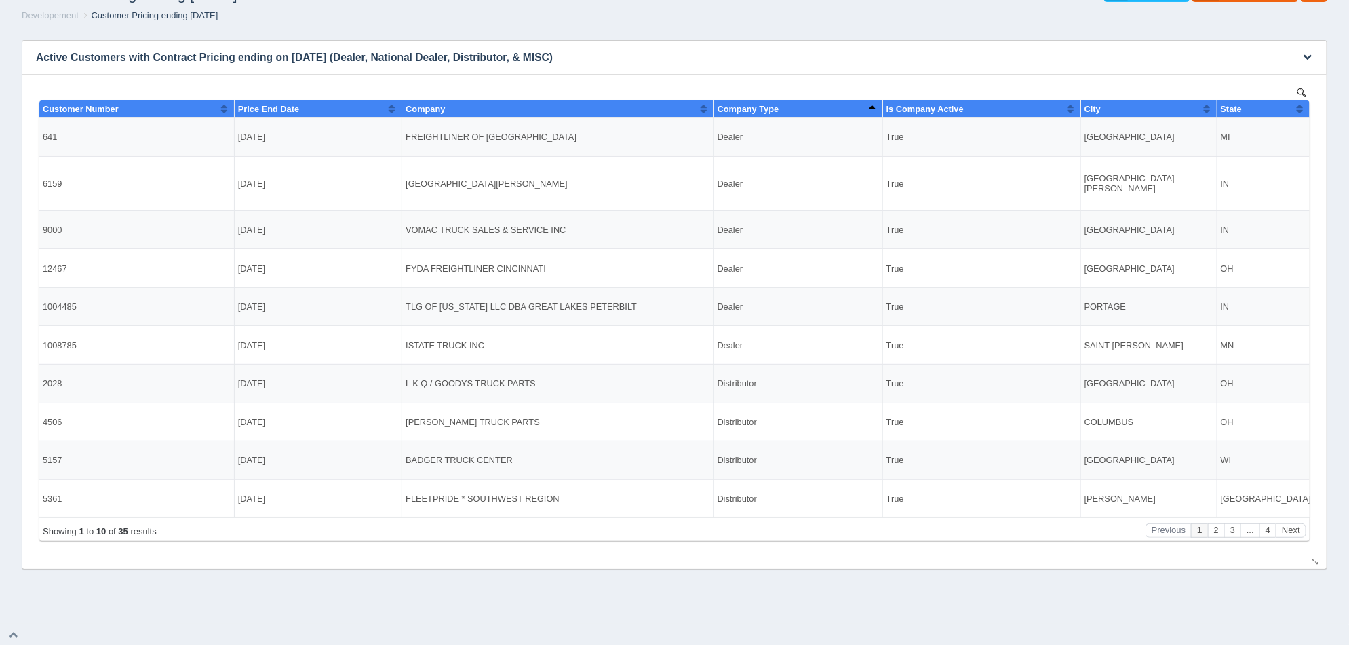
click at [872, 104] on button "Sort column descending" at bounding box center [872, 108] width 9 height 16
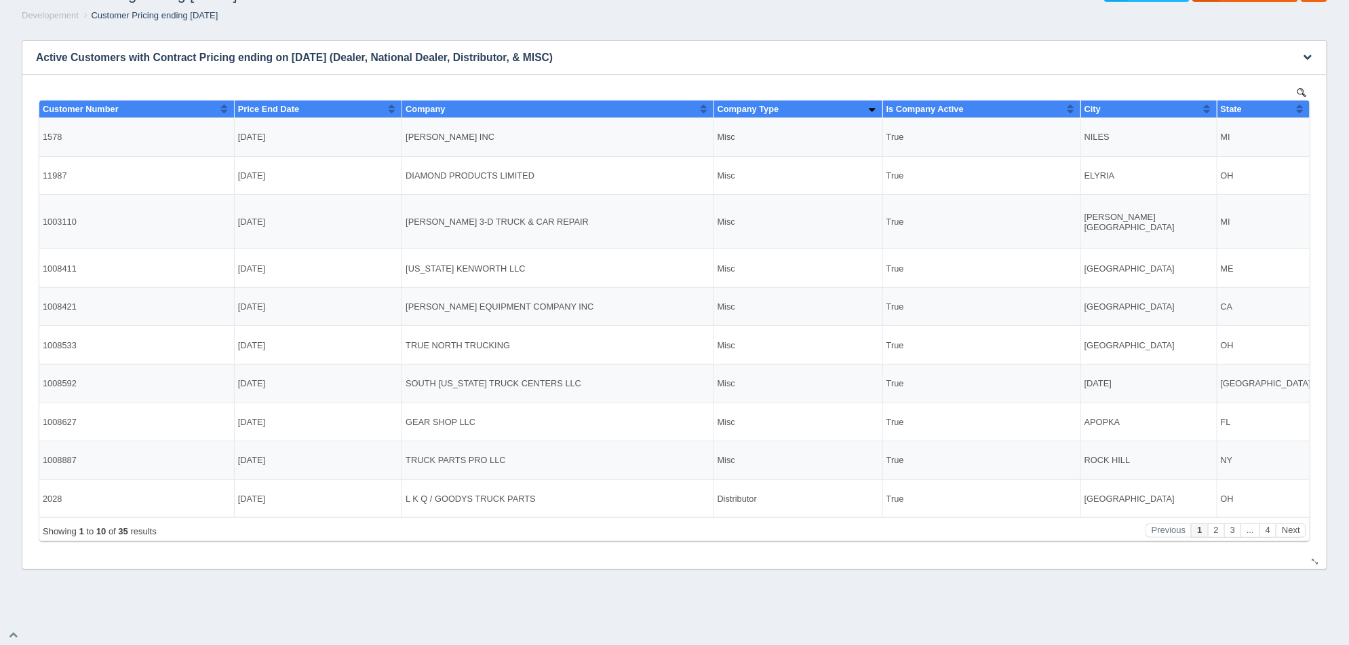
click at [372, 52] on h3 "Active Customers with Contract Pricing ending on [DATE] (Dealer, National Deale…" at bounding box center [653, 58] width 1263 height 34
